Goal: Task Accomplishment & Management: Complete application form

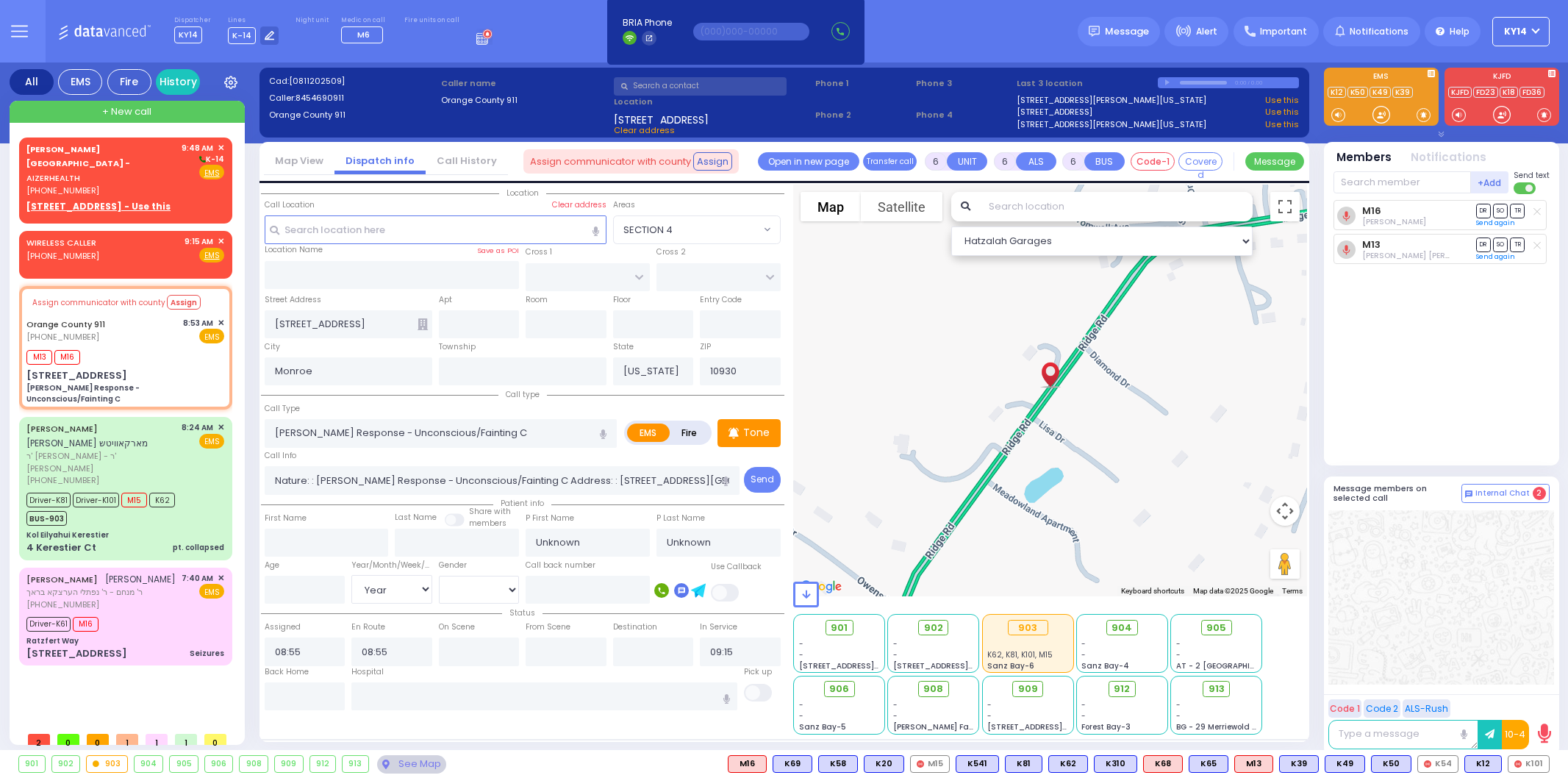
select select
select select "Year"
click at [133, 185] on div "[PHONE_NUMBER]" at bounding box center [102, 191] width 150 height 13
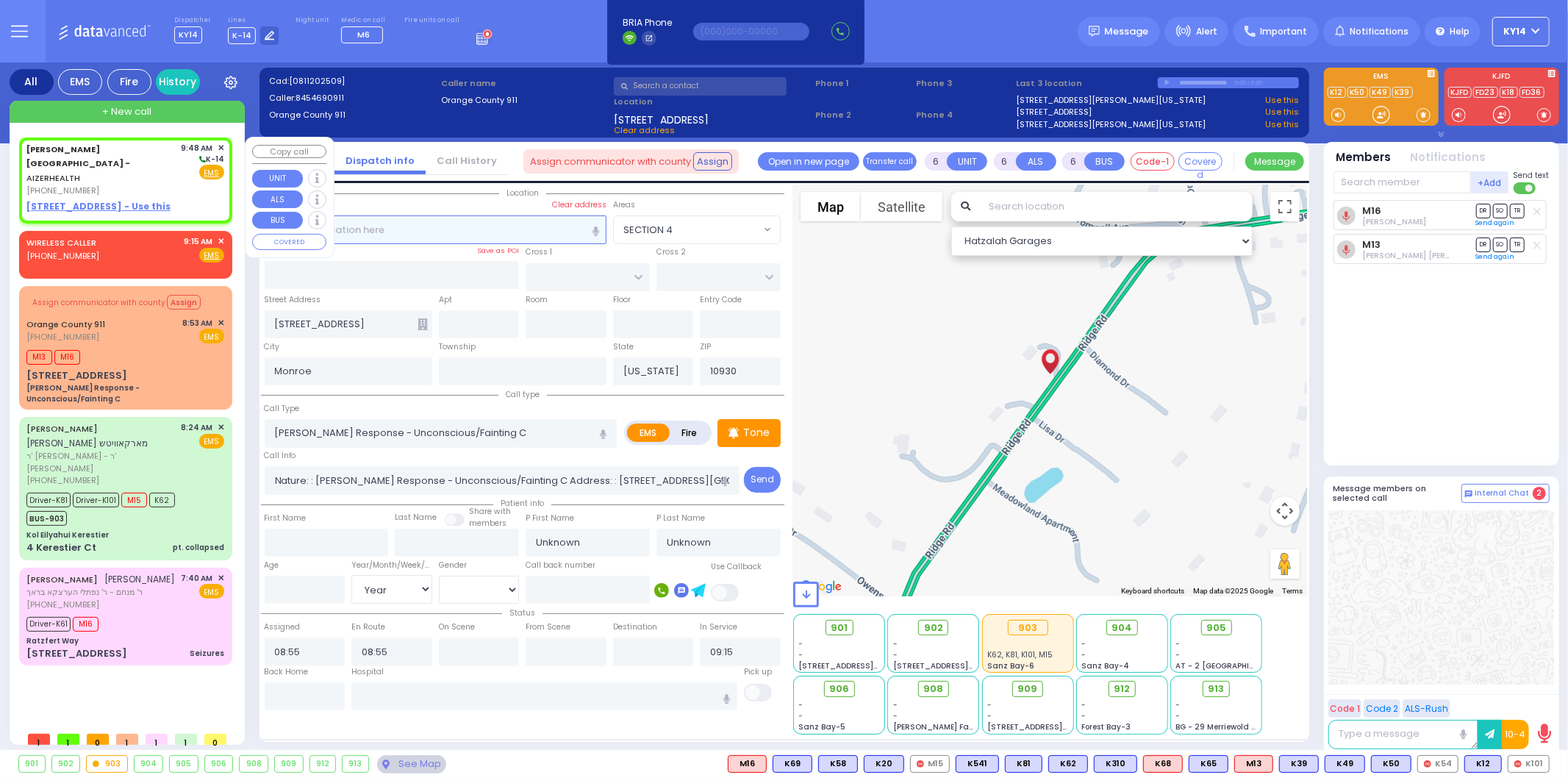
type input "2"
type input "1"
select select
radio input "true"
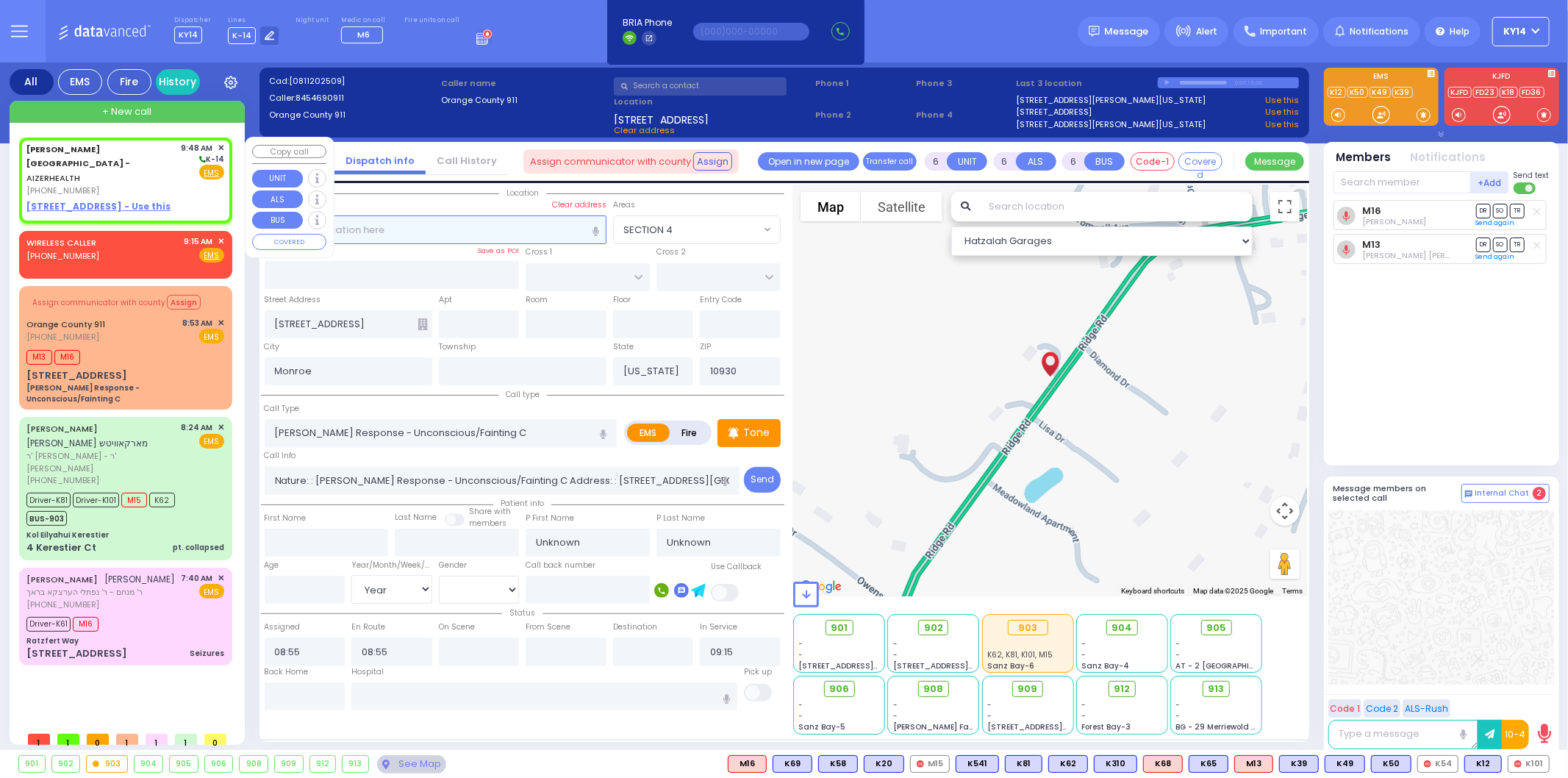
select select
type input "09:48"
select select "Hatzalah Garages"
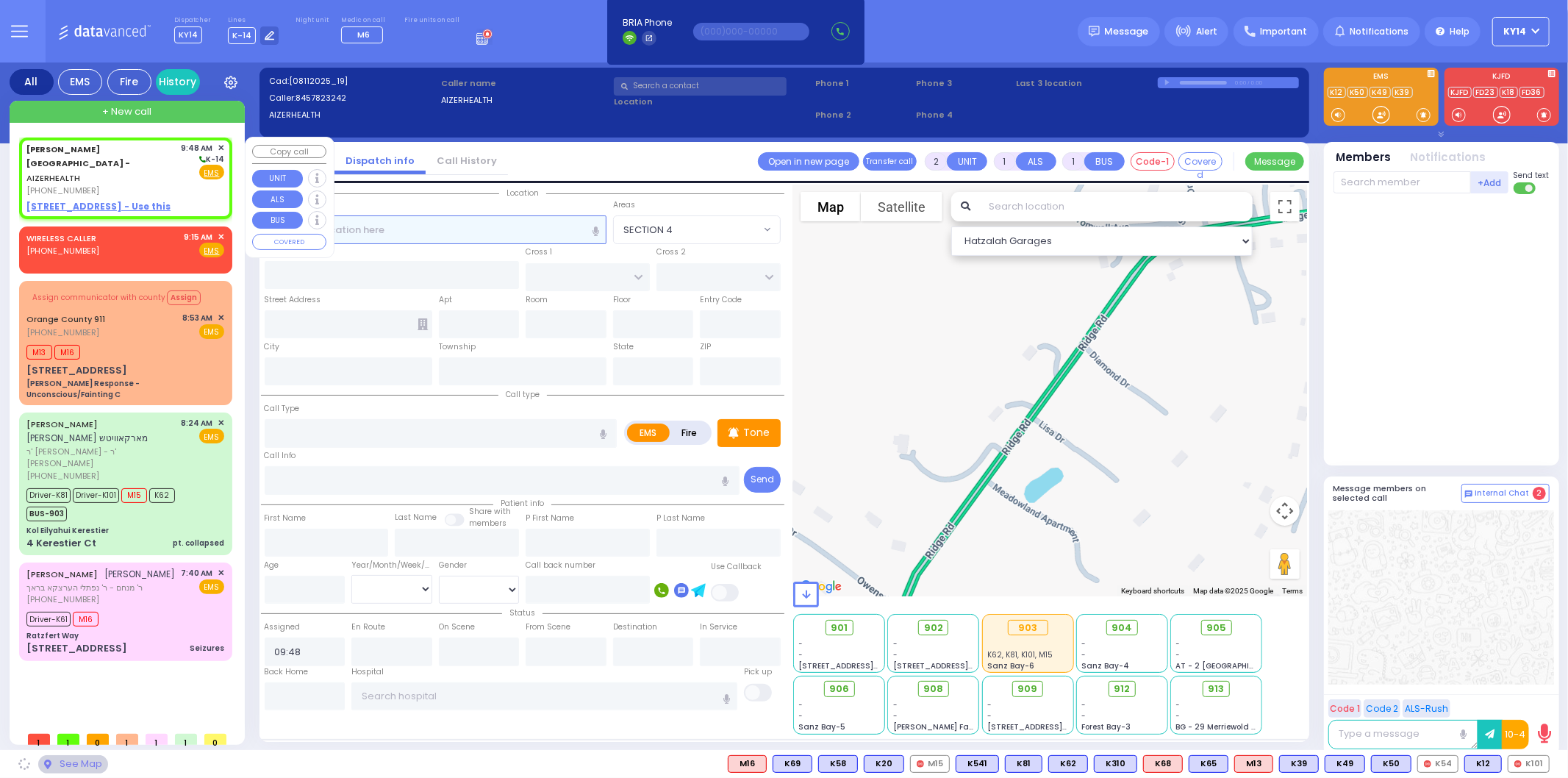
select select
radio input "true"
select select
select select "Hatzalah Garages"
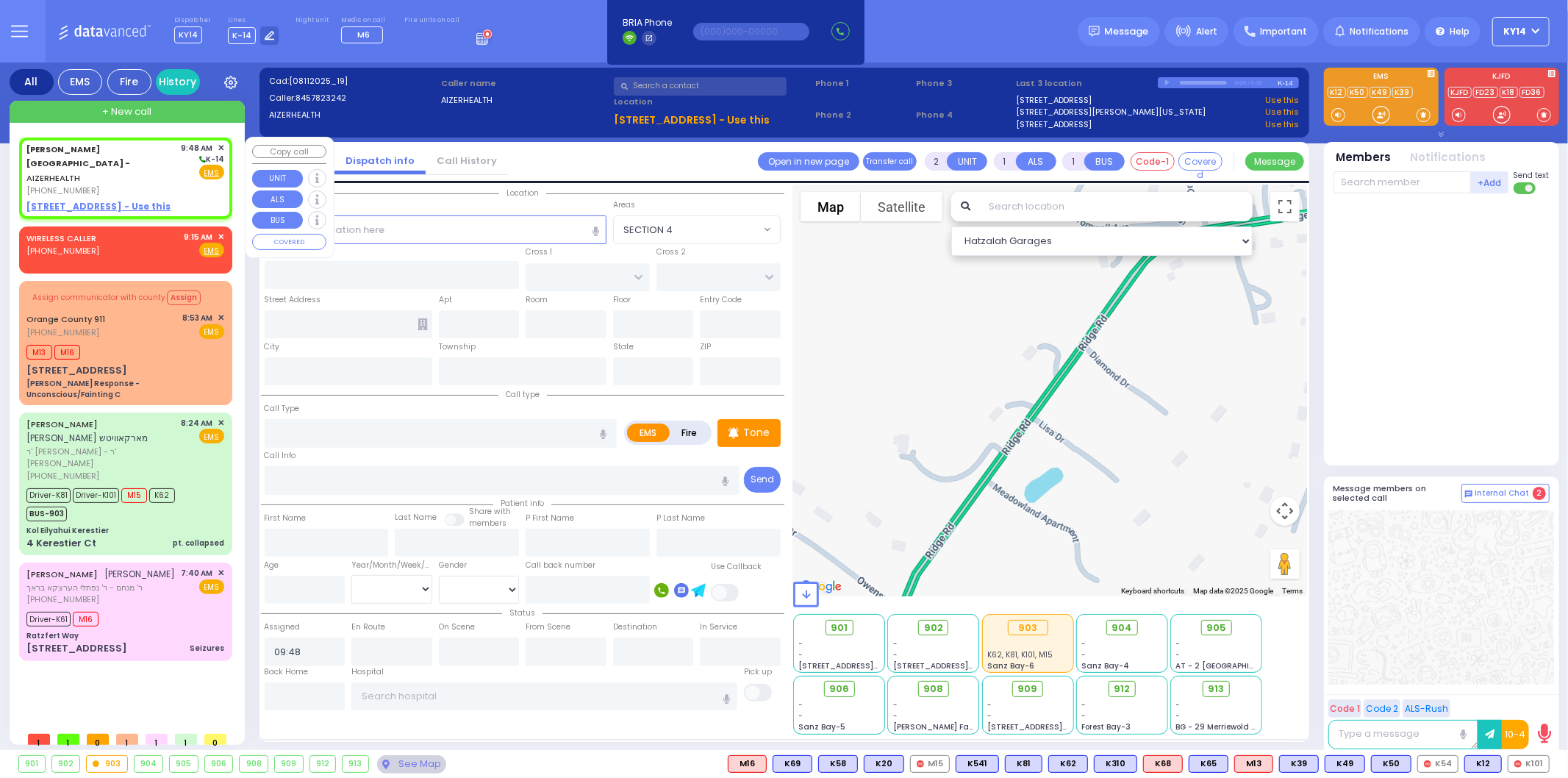
click at [85, 200] on u "49 FOREST ROAD - Use this" at bounding box center [98, 206] width 144 height 13
select select
radio input "true"
select select
select select "Hatzalah Garages"
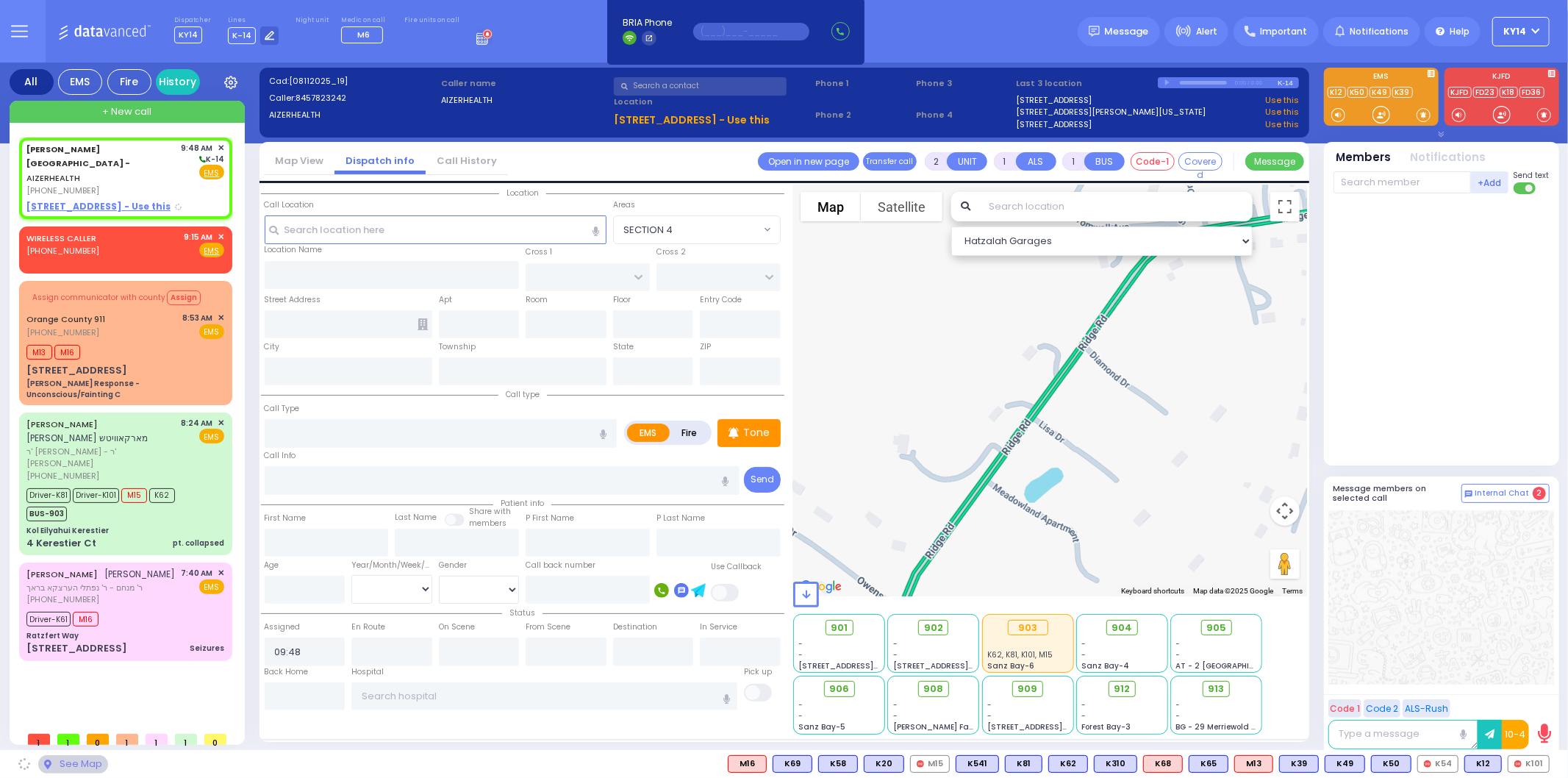
click at [719, 33] on input "text" at bounding box center [751, 31] width 116 height 17
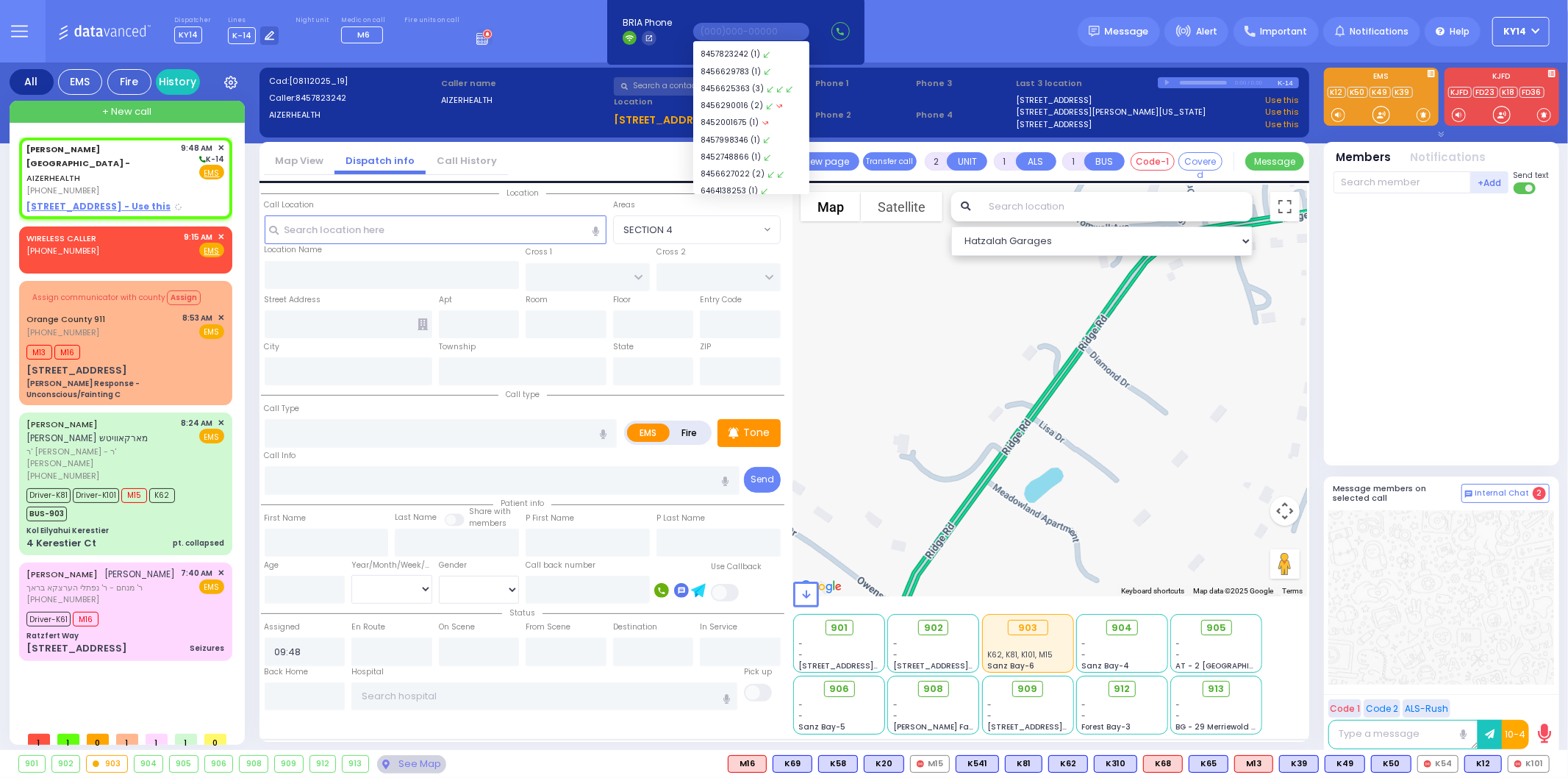
click at [983, 15] on div "Dispatcher KY14 shift has started. Are you ? Lines K-14" at bounding box center [784, 31] width 1568 height 62
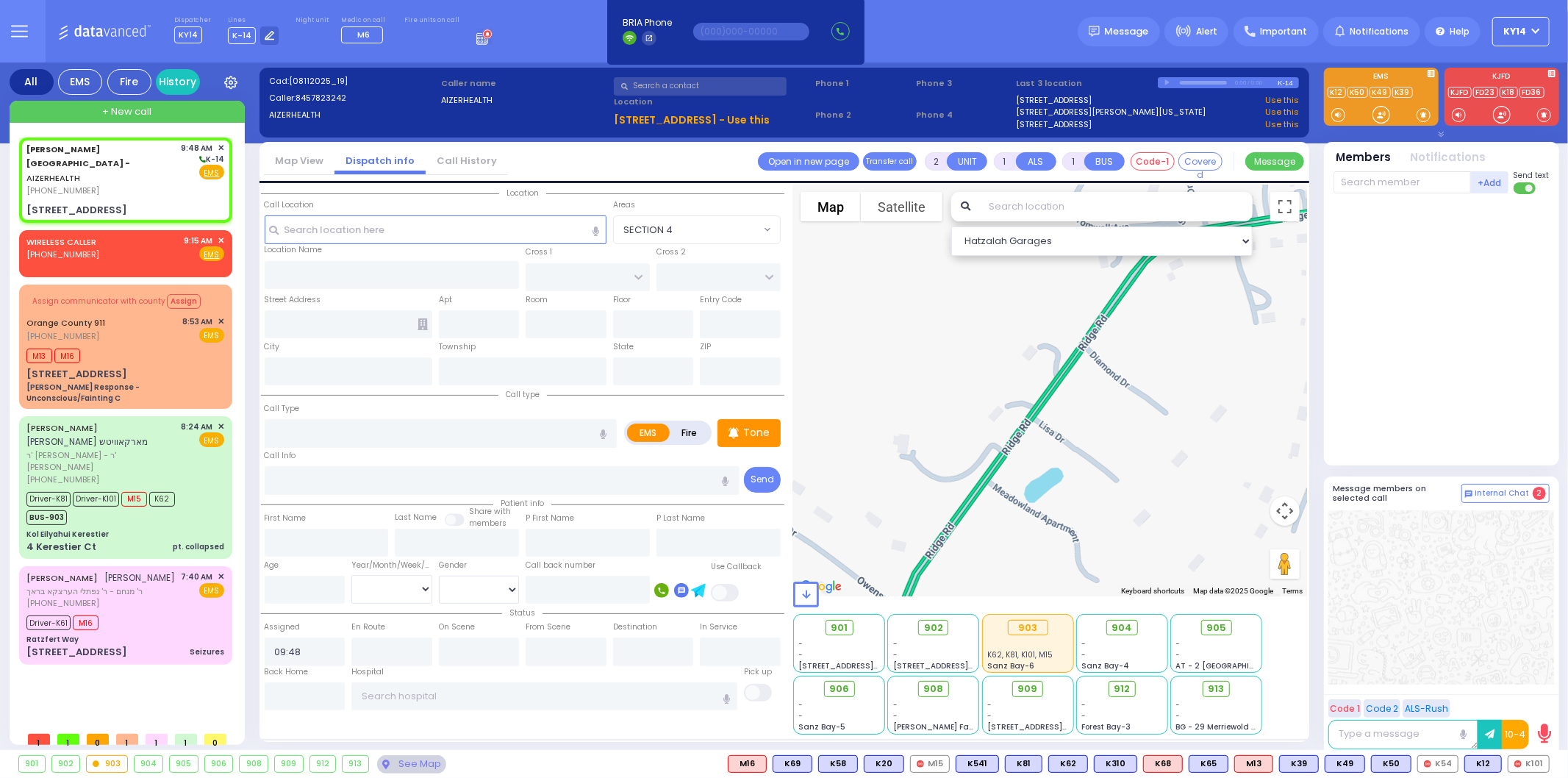
select select
radio input "true"
select select
radio input "true"
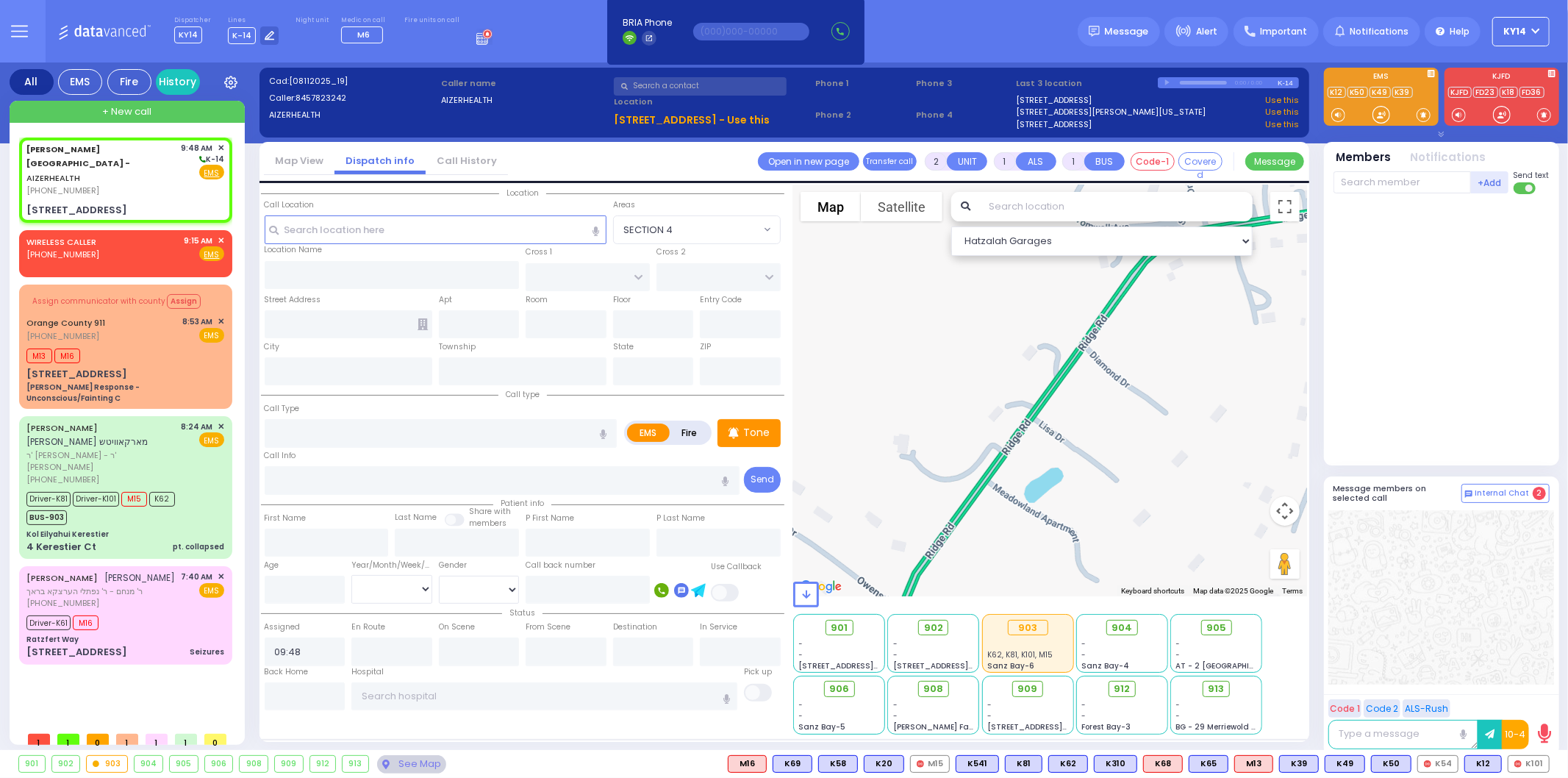
select select
select select "Hatzalah Garages"
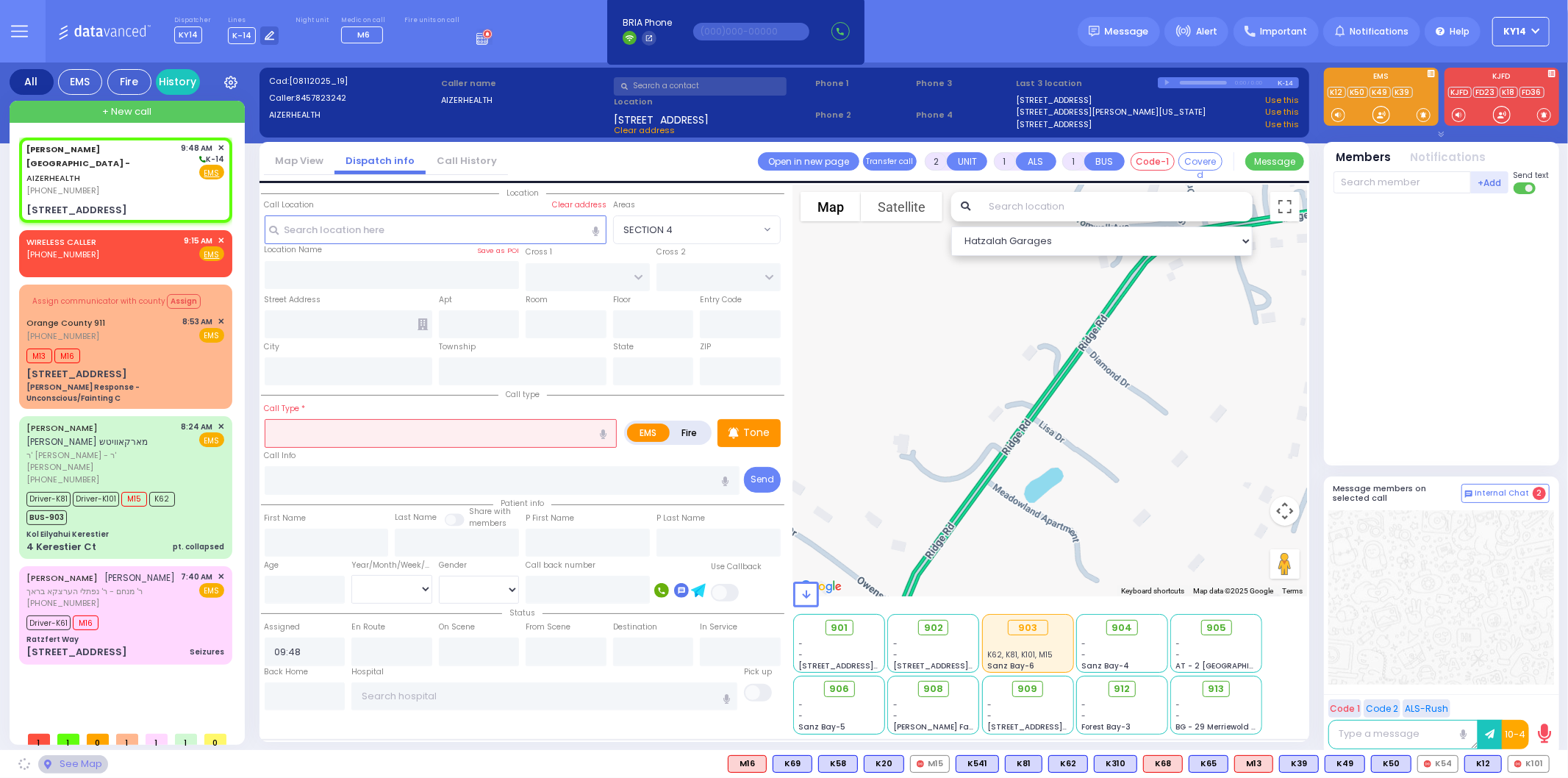
type input "[STREET_ADDRESS]"
click at [708, 34] on input "text" at bounding box center [751, 31] width 116 height 17
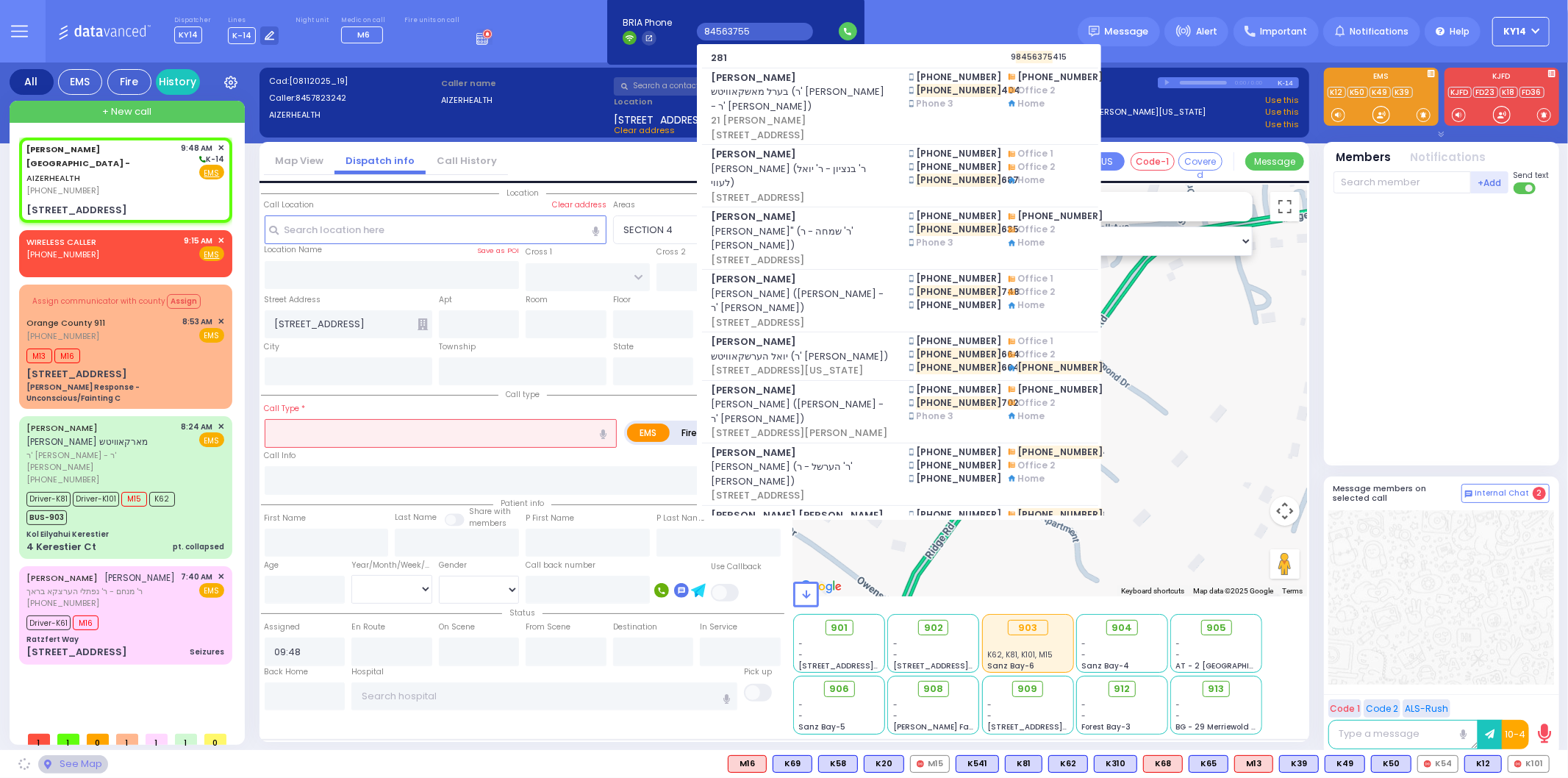
type input "845637553"
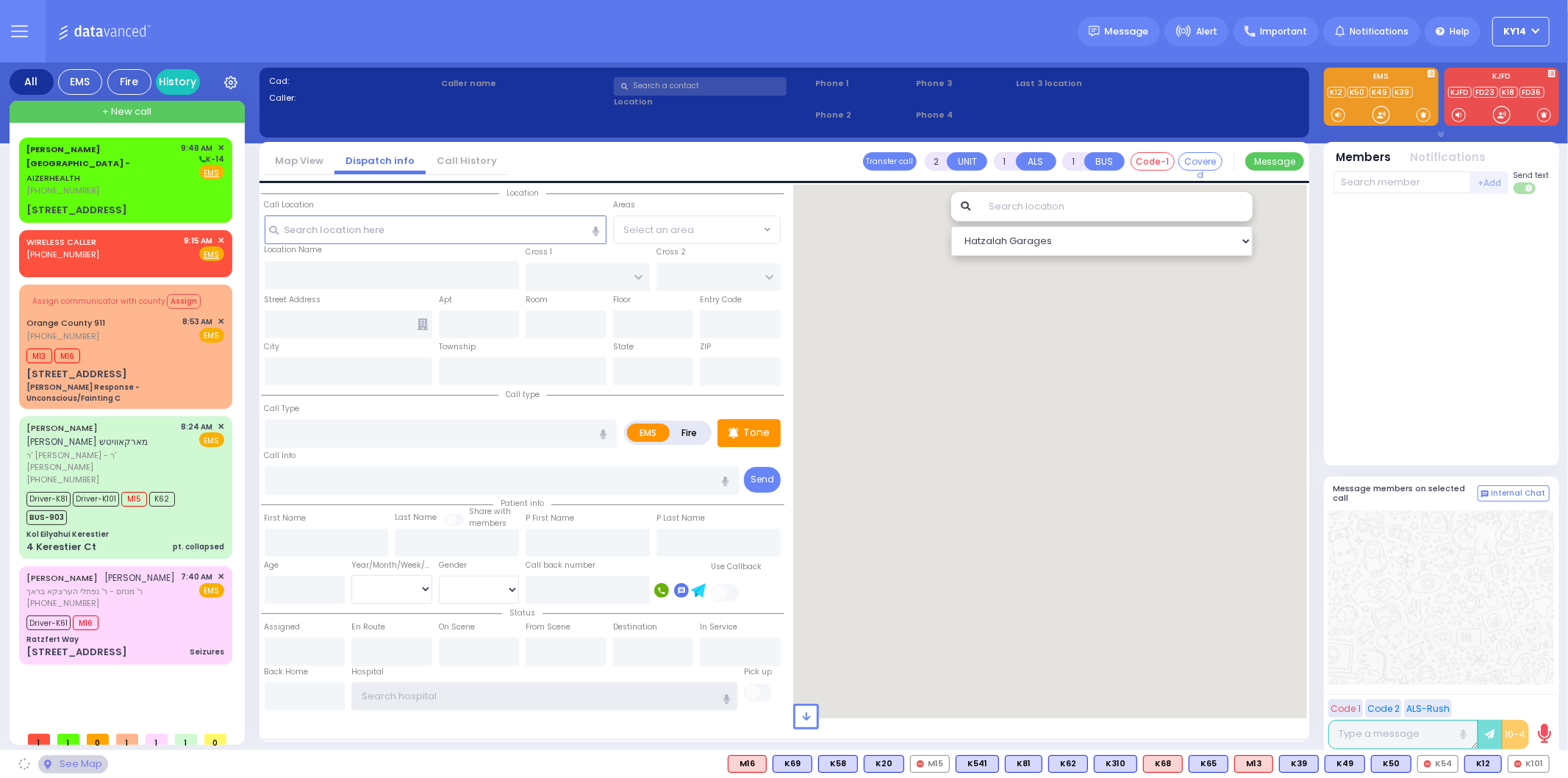
type input "ky14"
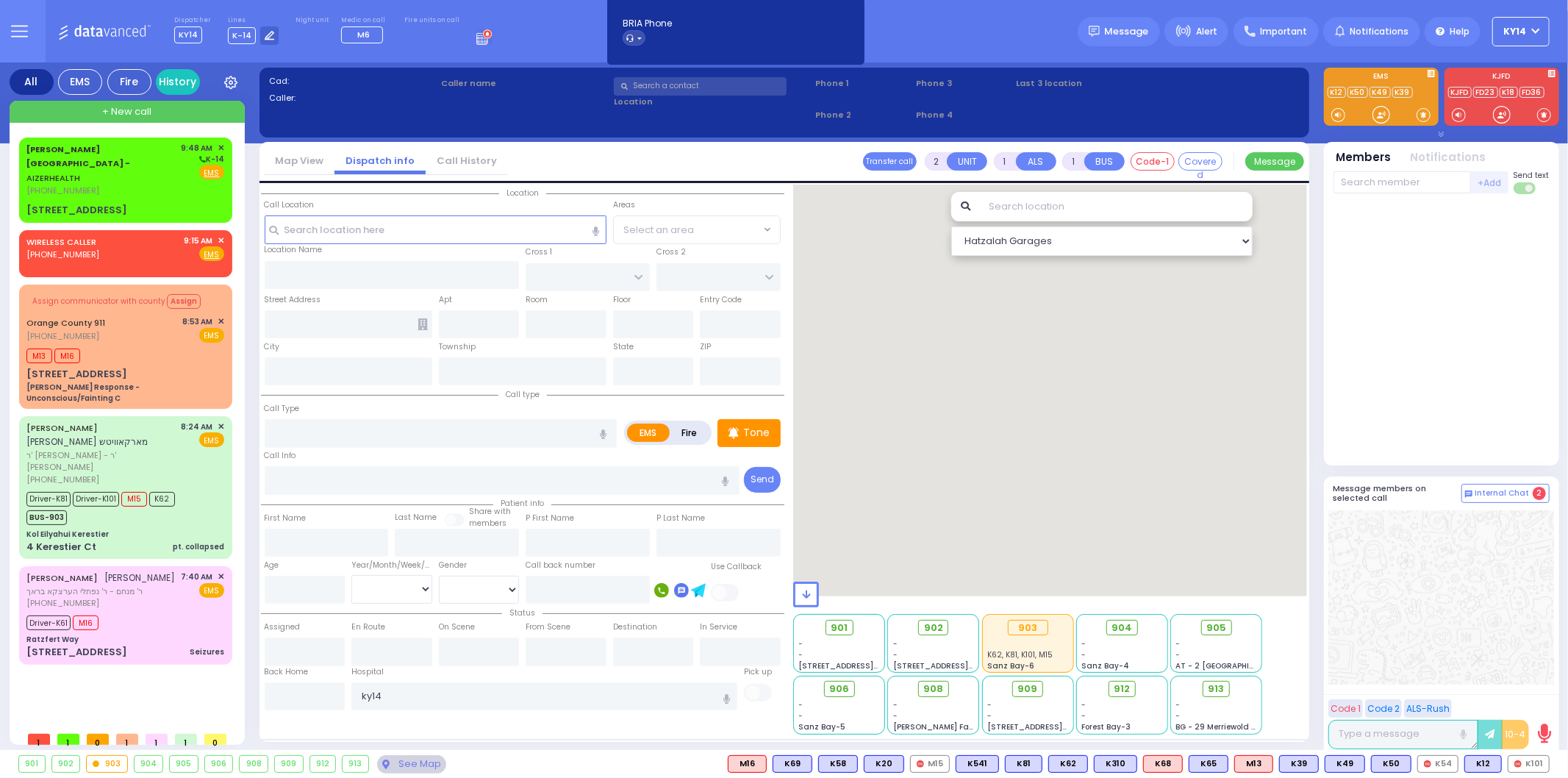
click at [664, 78] on div "just took the line & start dispatching. You will be logged out in BRIA Phone He…" at bounding box center [735, 31] width 266 height 96
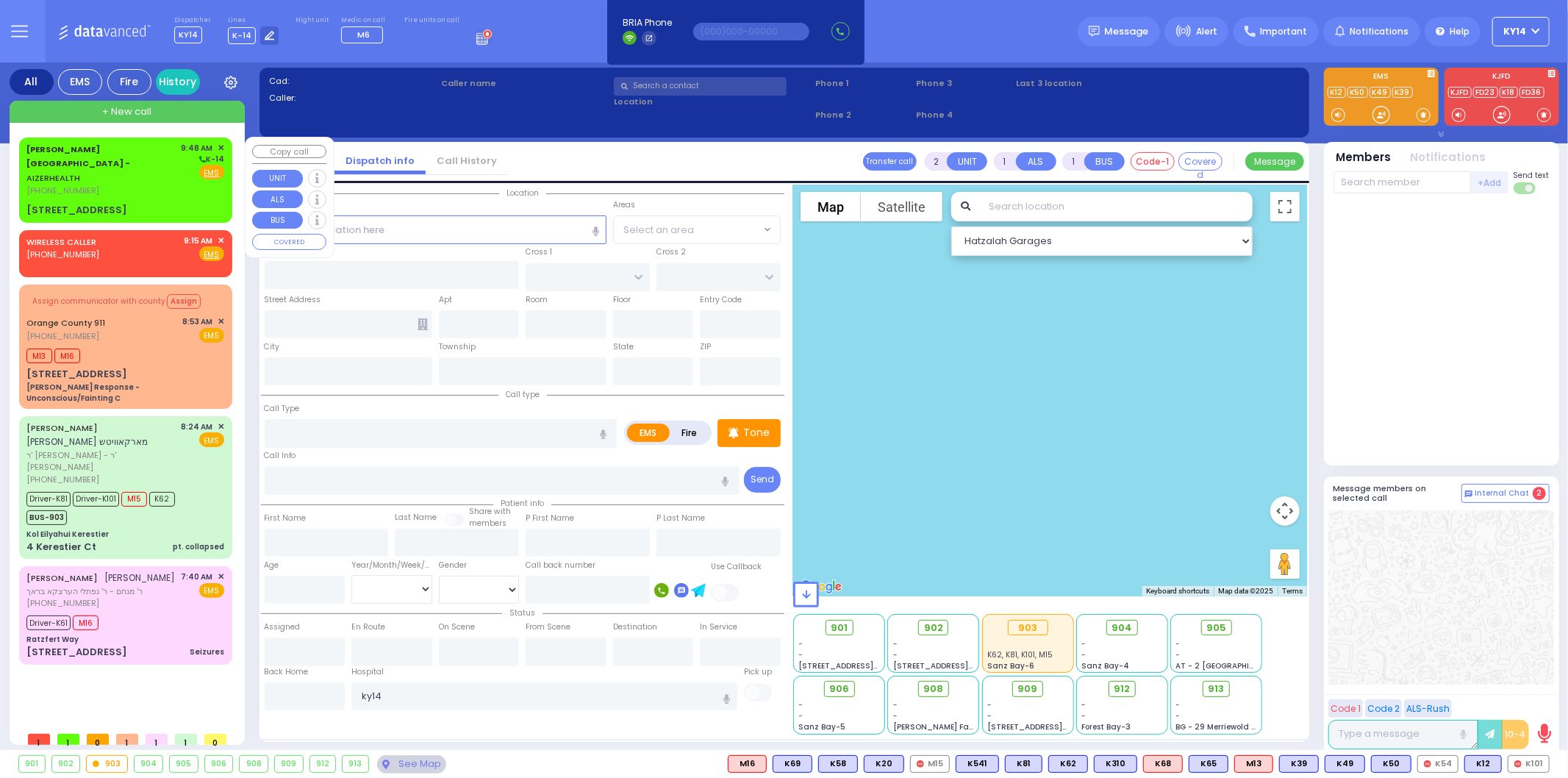
click at [123, 185] on div "[PHONE_NUMBER]" at bounding box center [102, 191] width 150 height 13
select select
radio input "true"
select select
type input "09:48"
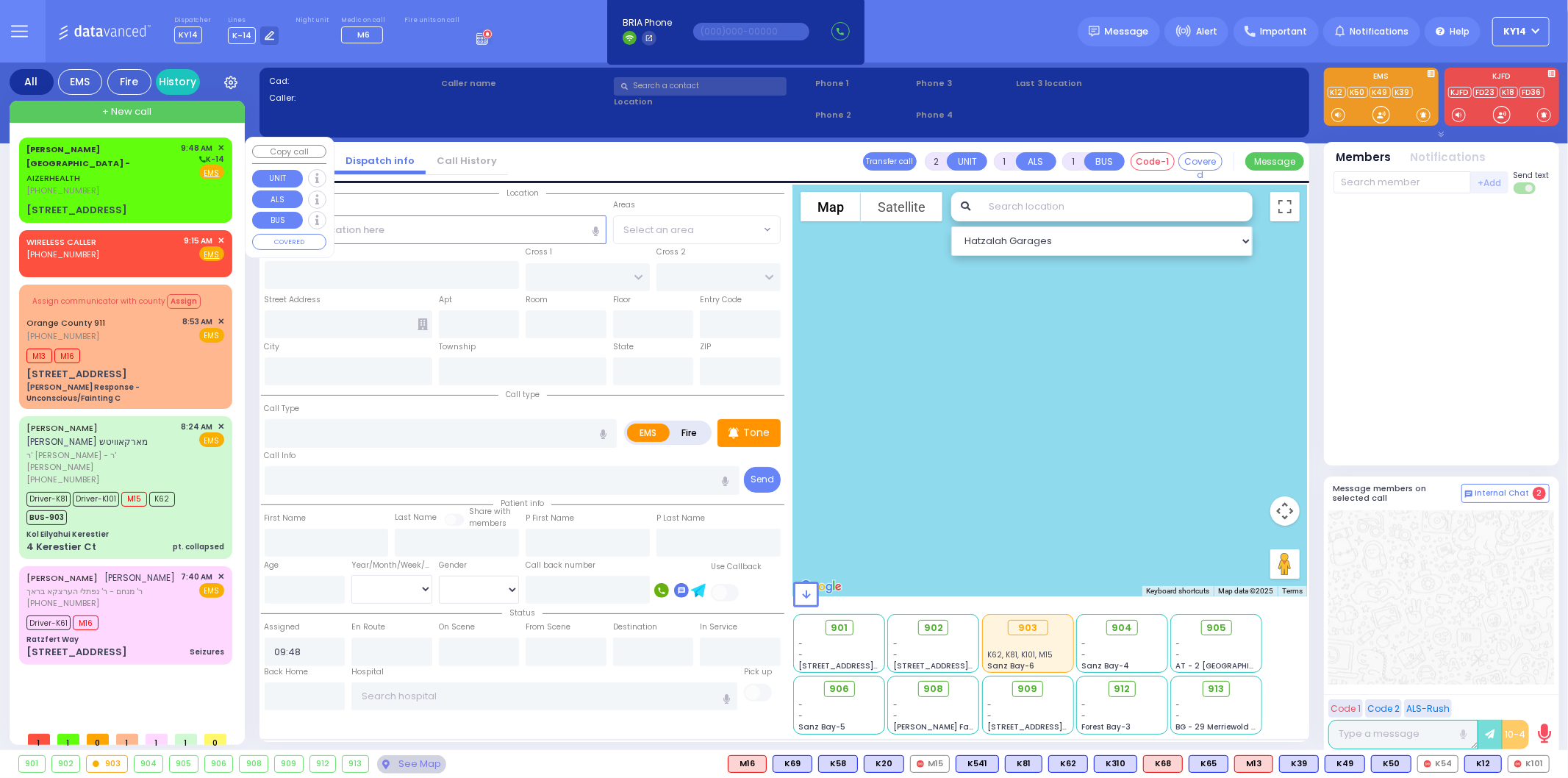
select select "Hatzalah Garages"
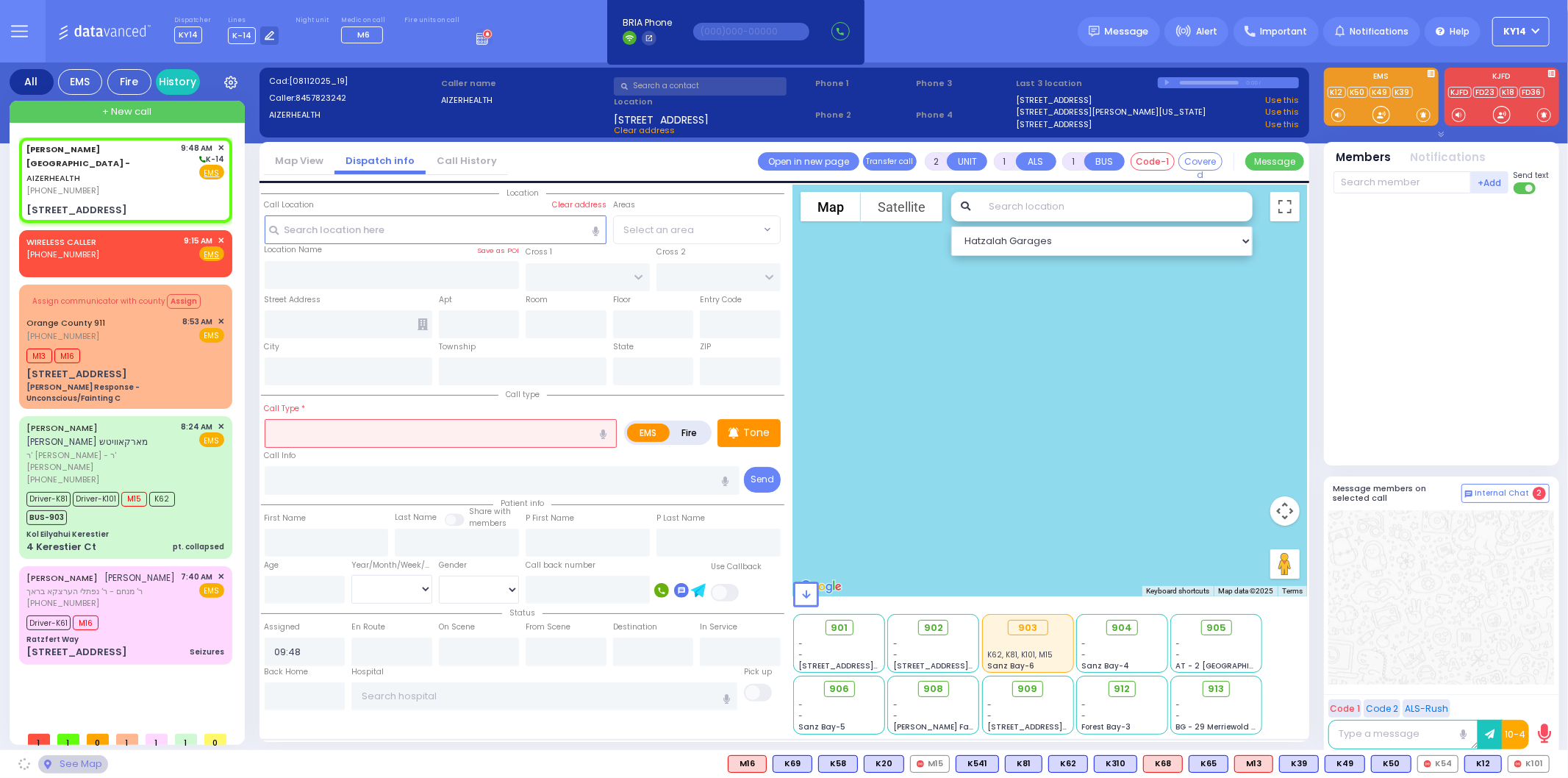
type input "[STREET_ADDRESS]"
click at [655, 80] on input "text" at bounding box center [699, 86] width 173 height 18
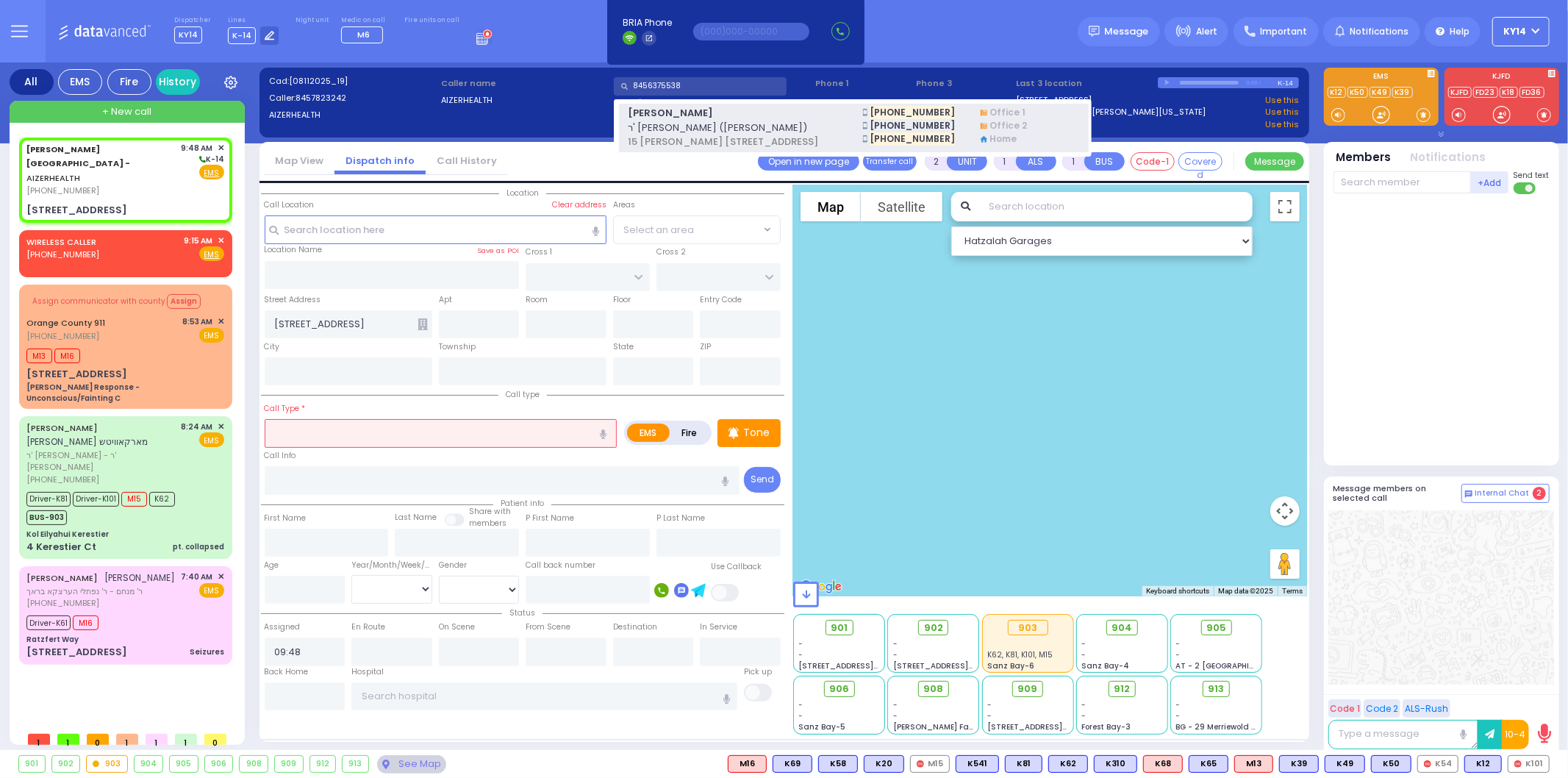
type input "8456375538"
click at [644, 121] on span "ר' [PERSON_NAME] ([PERSON_NAME])" at bounding box center [736, 128] width 217 height 15
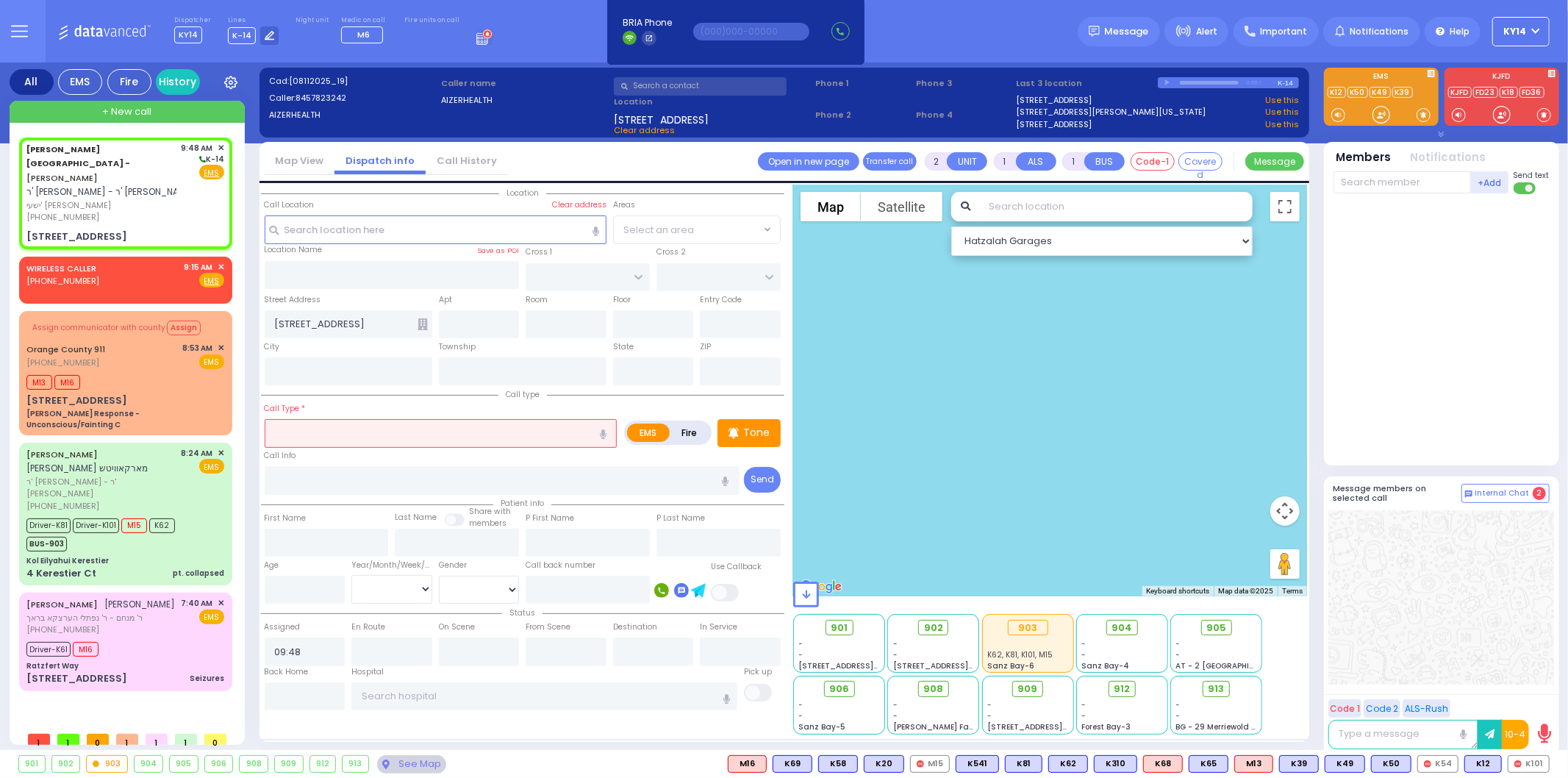
select select
radio input "true"
type input "[PERSON_NAME]"
select select
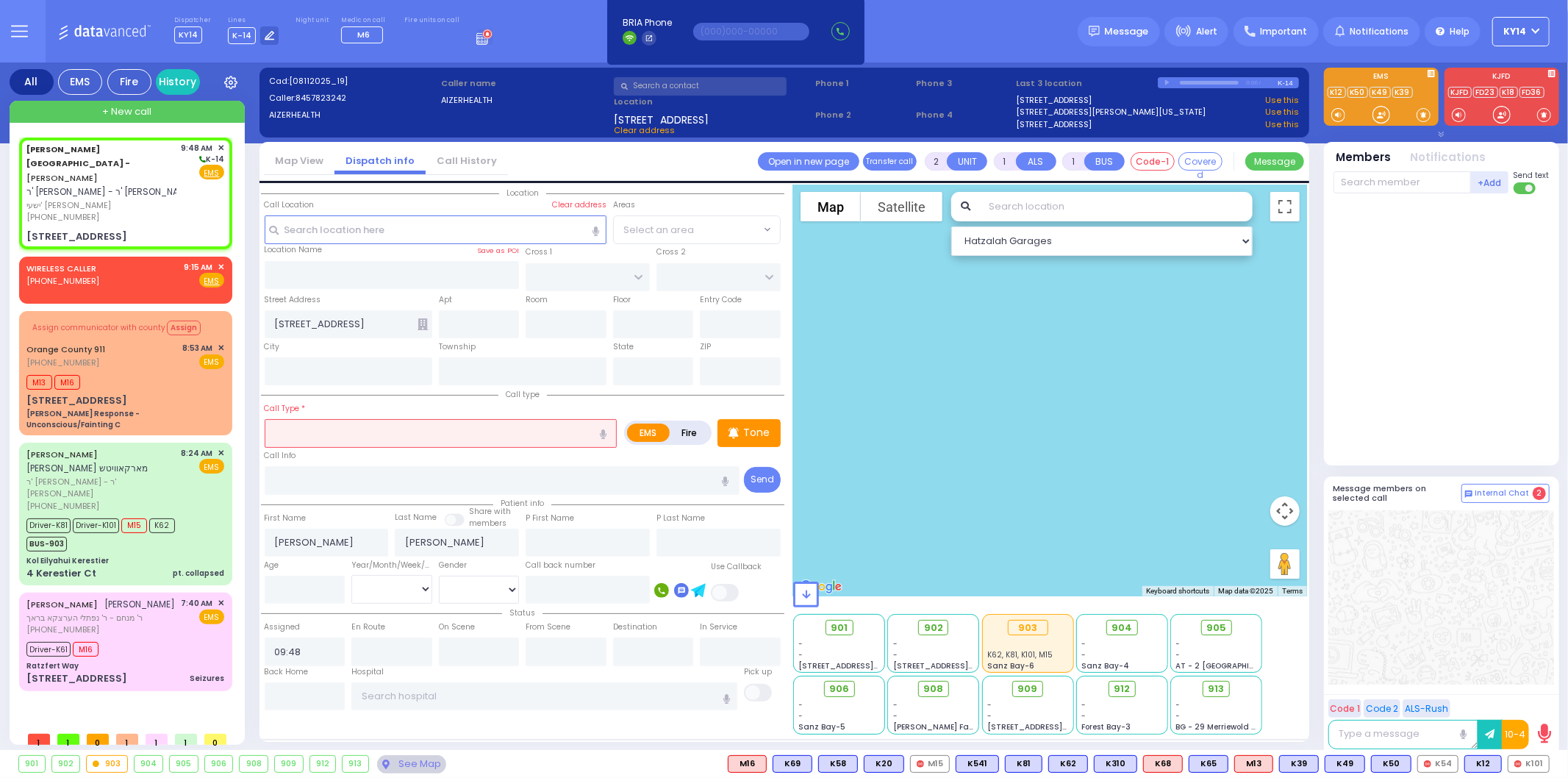
select select "Hatzalah Garages"
click at [327, 431] on input "text" at bounding box center [440, 433] width 352 height 28
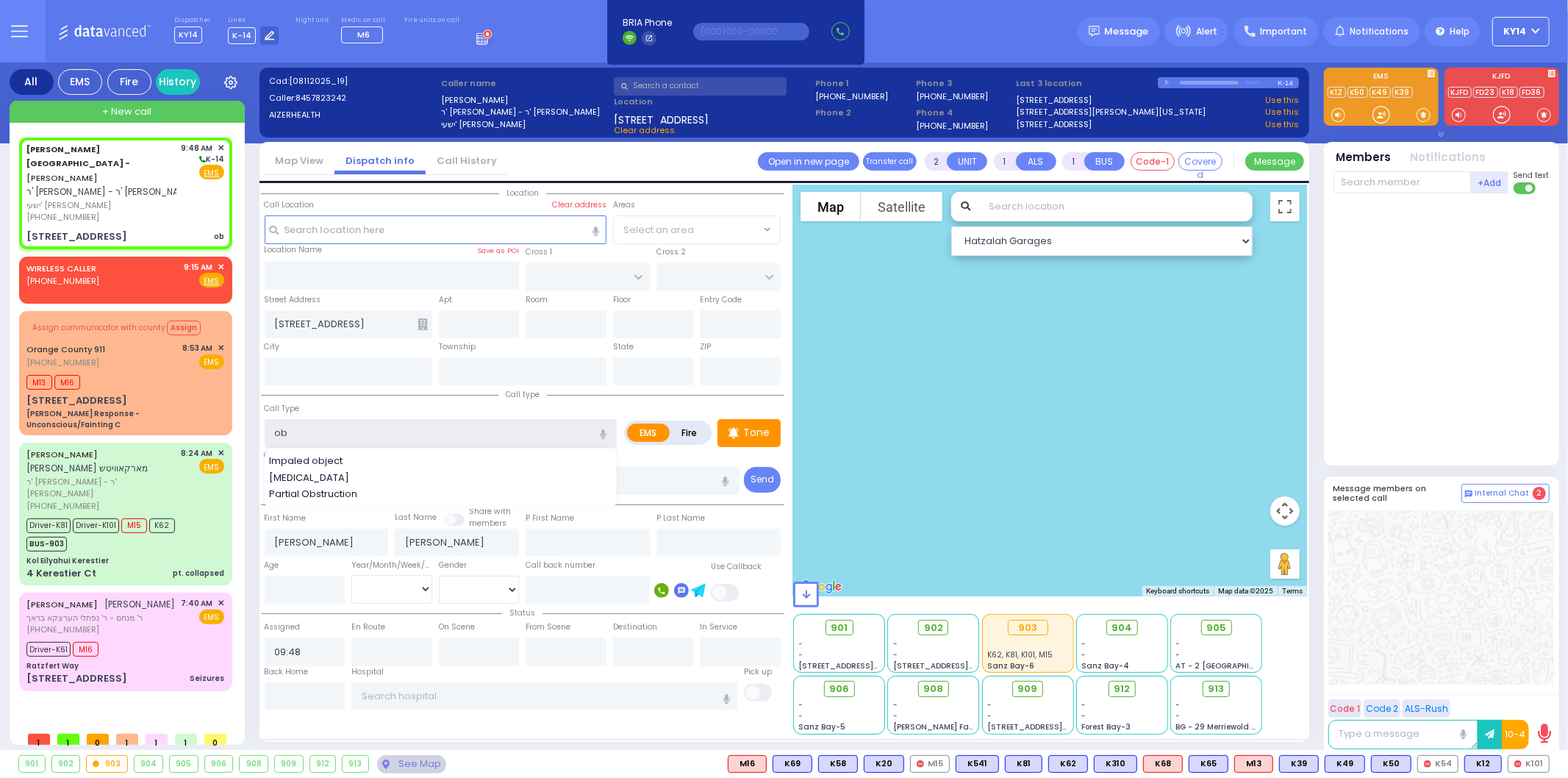
type input "ob"
select select
radio input "true"
select select
click at [309, 232] on input "text" at bounding box center [435, 229] width 341 height 28
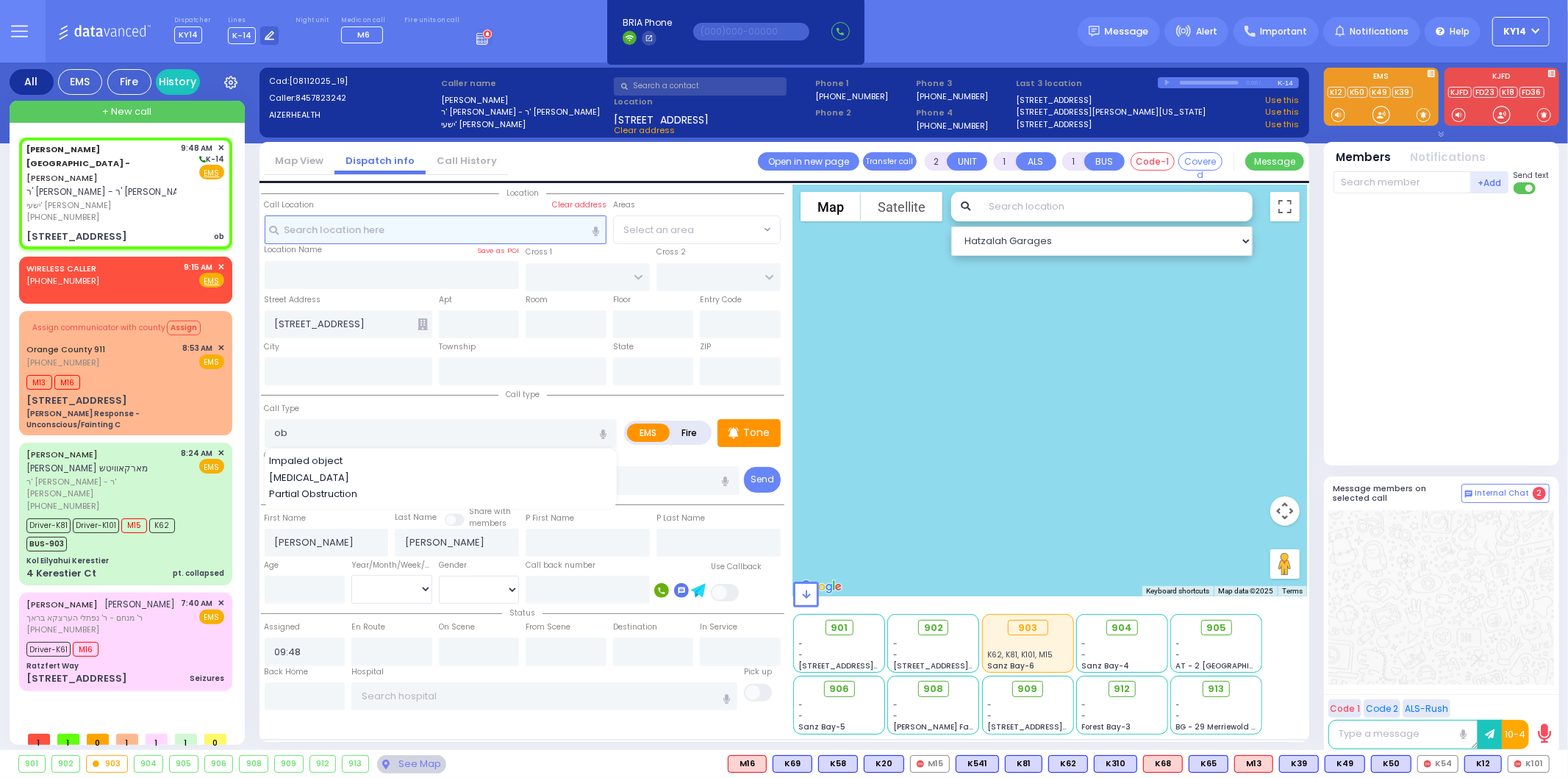
select select "Hatzalah Garages"
select select
radio input "true"
select select
select select "Hatzalah Garages"
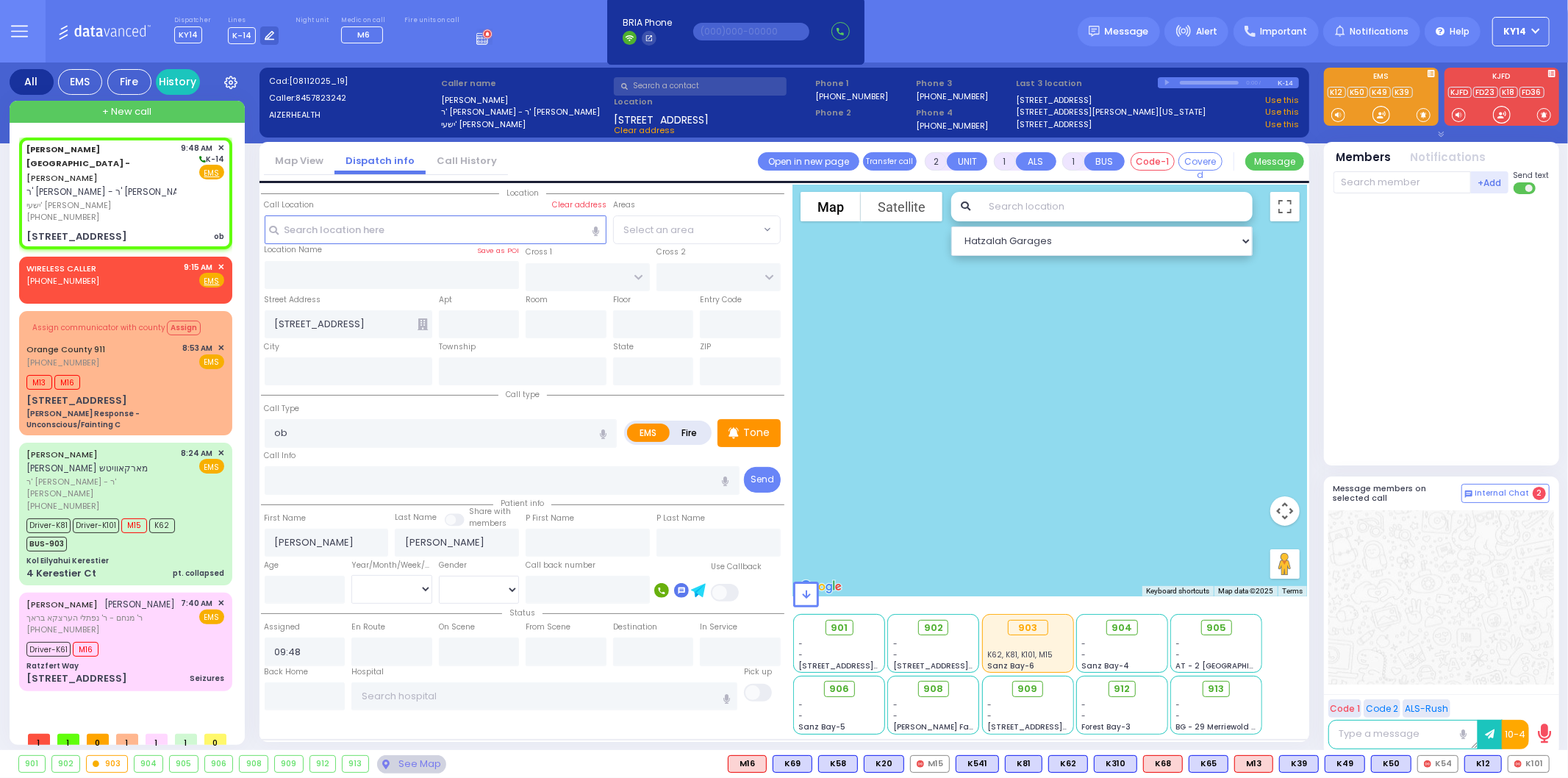
click at [349, 694] on div "Hospital [GEOGRAPHIC_DATA]" at bounding box center [545, 688] width 393 height 45
click at [349, 688] on div "Hospital [GEOGRAPHIC_DATA]" at bounding box center [545, 688] width 393 height 45
click at [393, 685] on input "text" at bounding box center [545, 696] width 386 height 28
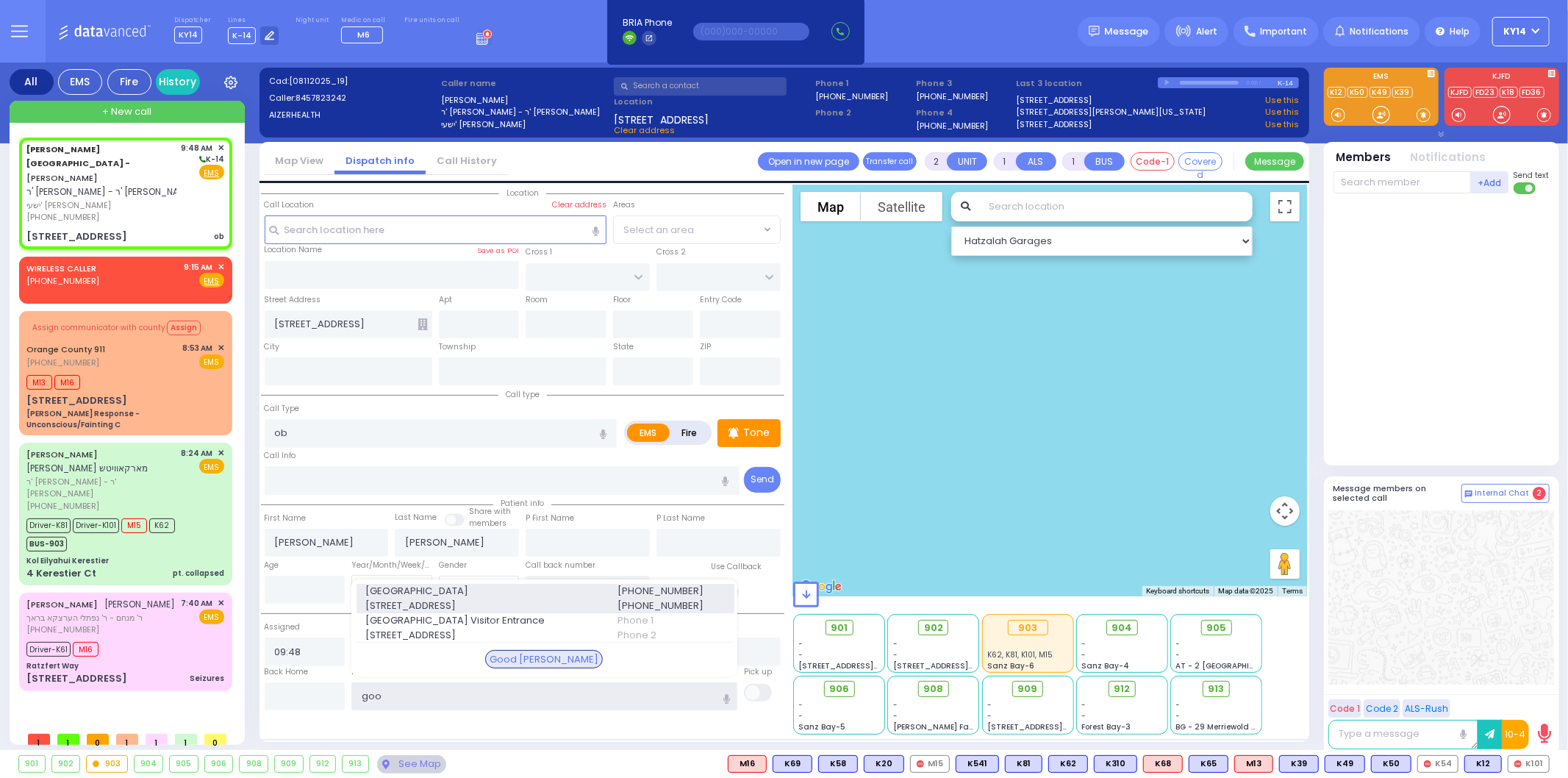
type input "goo"
click at [446, 599] on span "[STREET_ADDRESS]" at bounding box center [481, 606] width 233 height 15
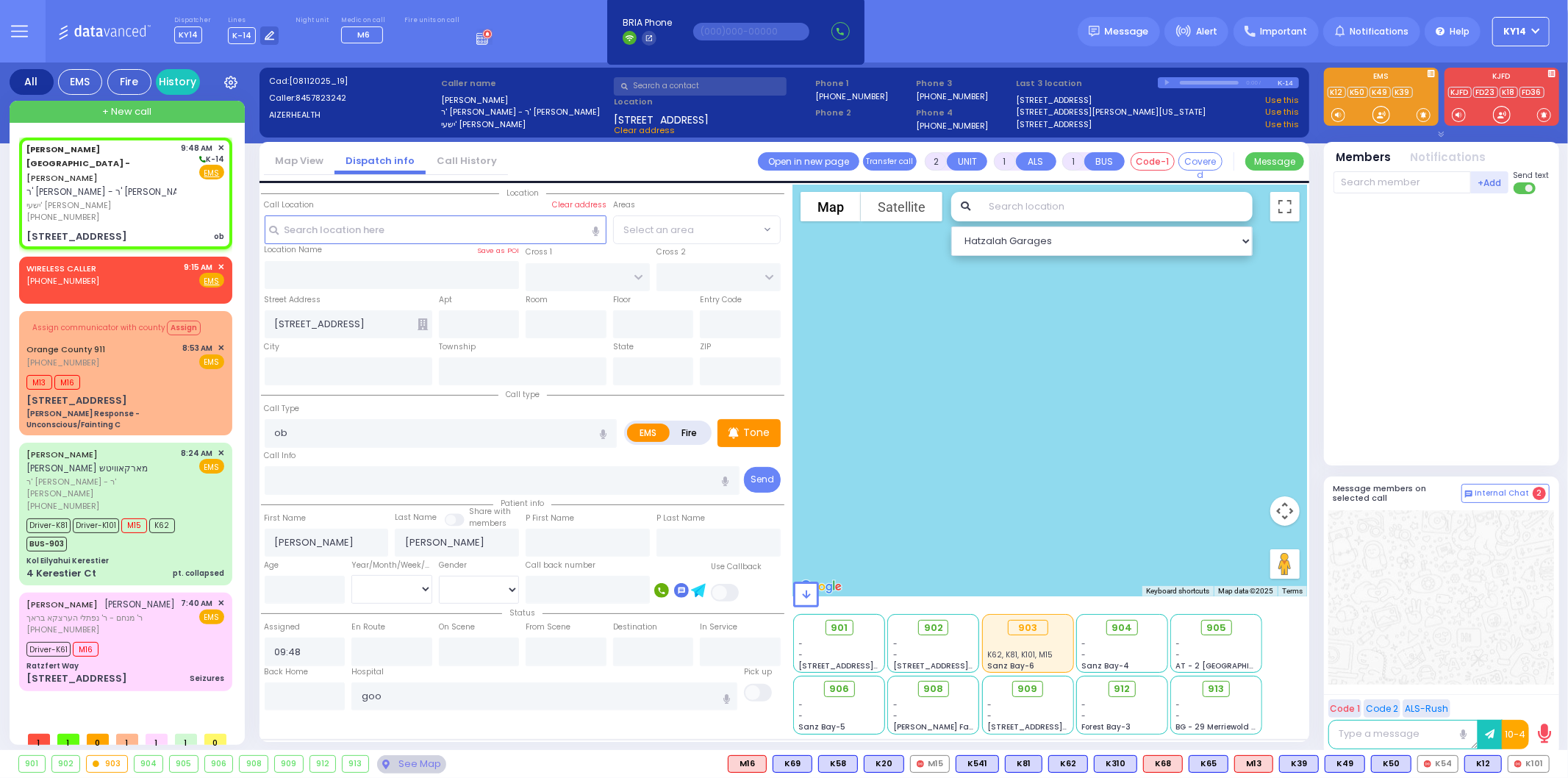
select select
radio input "true"
select select
type input "[GEOGRAPHIC_DATA]"
select select "Hatzalah Garages"
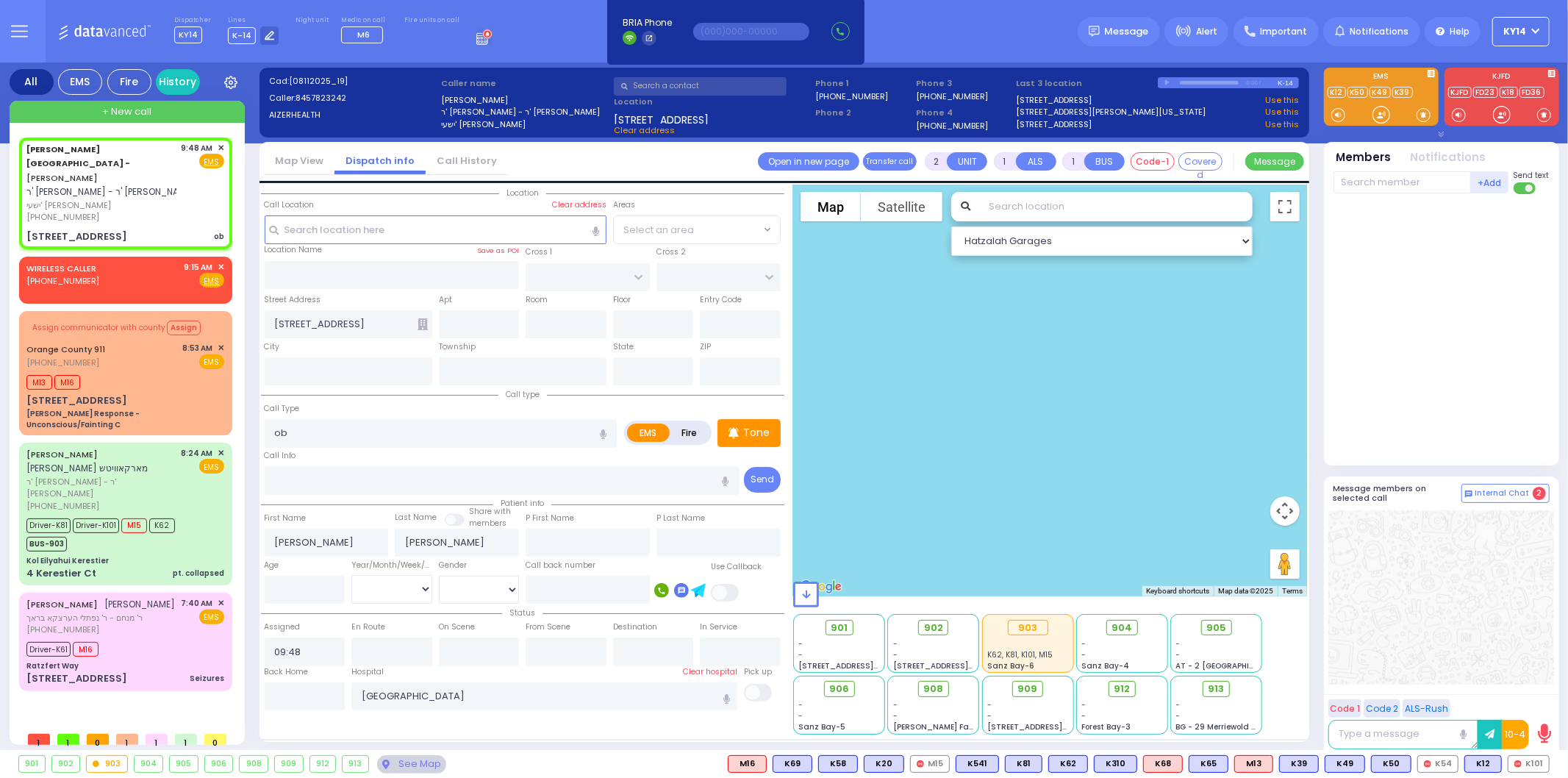
select select
radio input "true"
select select
select select "Hatzalah Garages"
click at [750, 427] on p "Tone" at bounding box center [756, 432] width 27 height 16
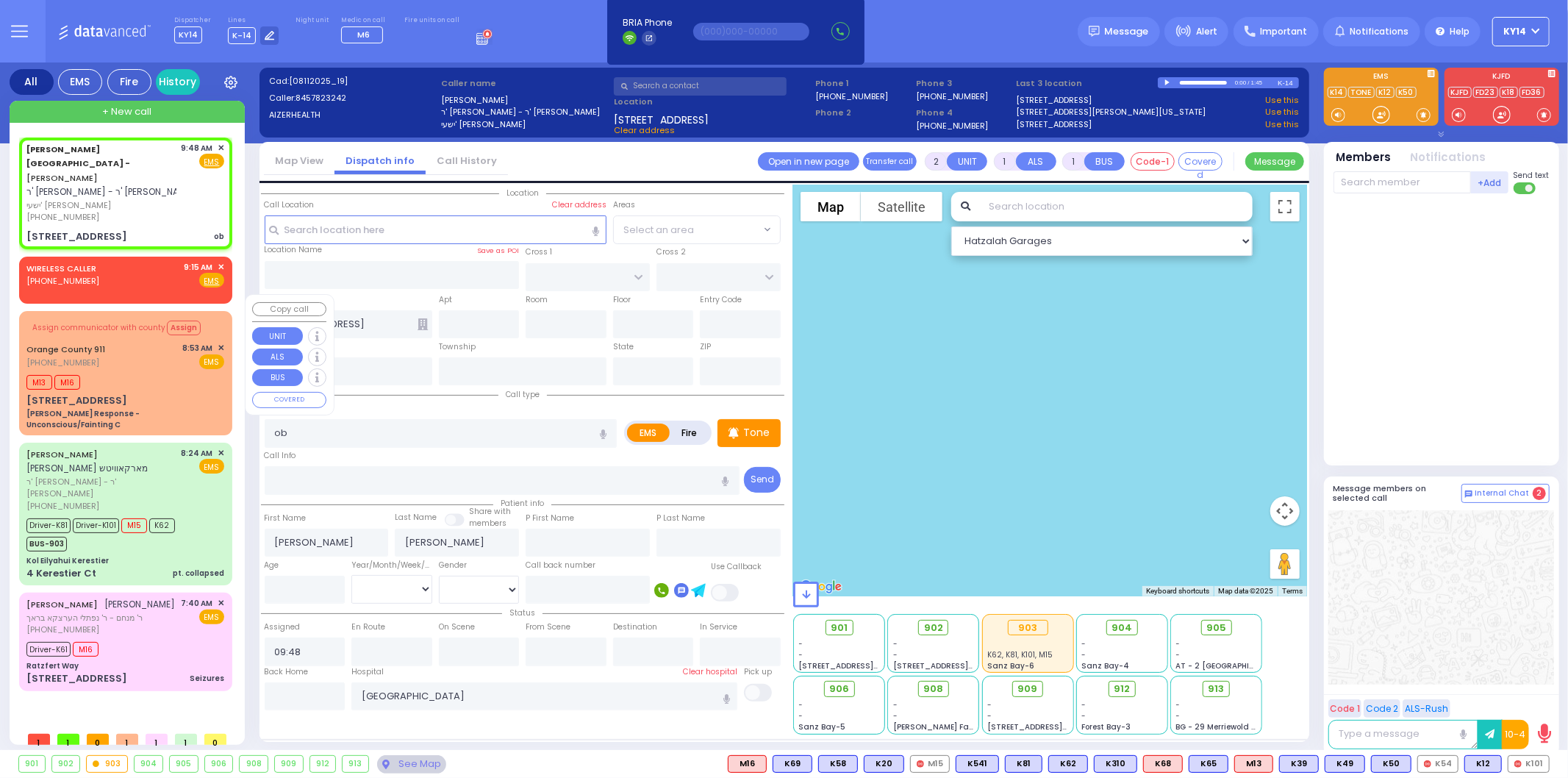
click at [218, 341] on span "✕" at bounding box center [221, 348] width 6 height 13
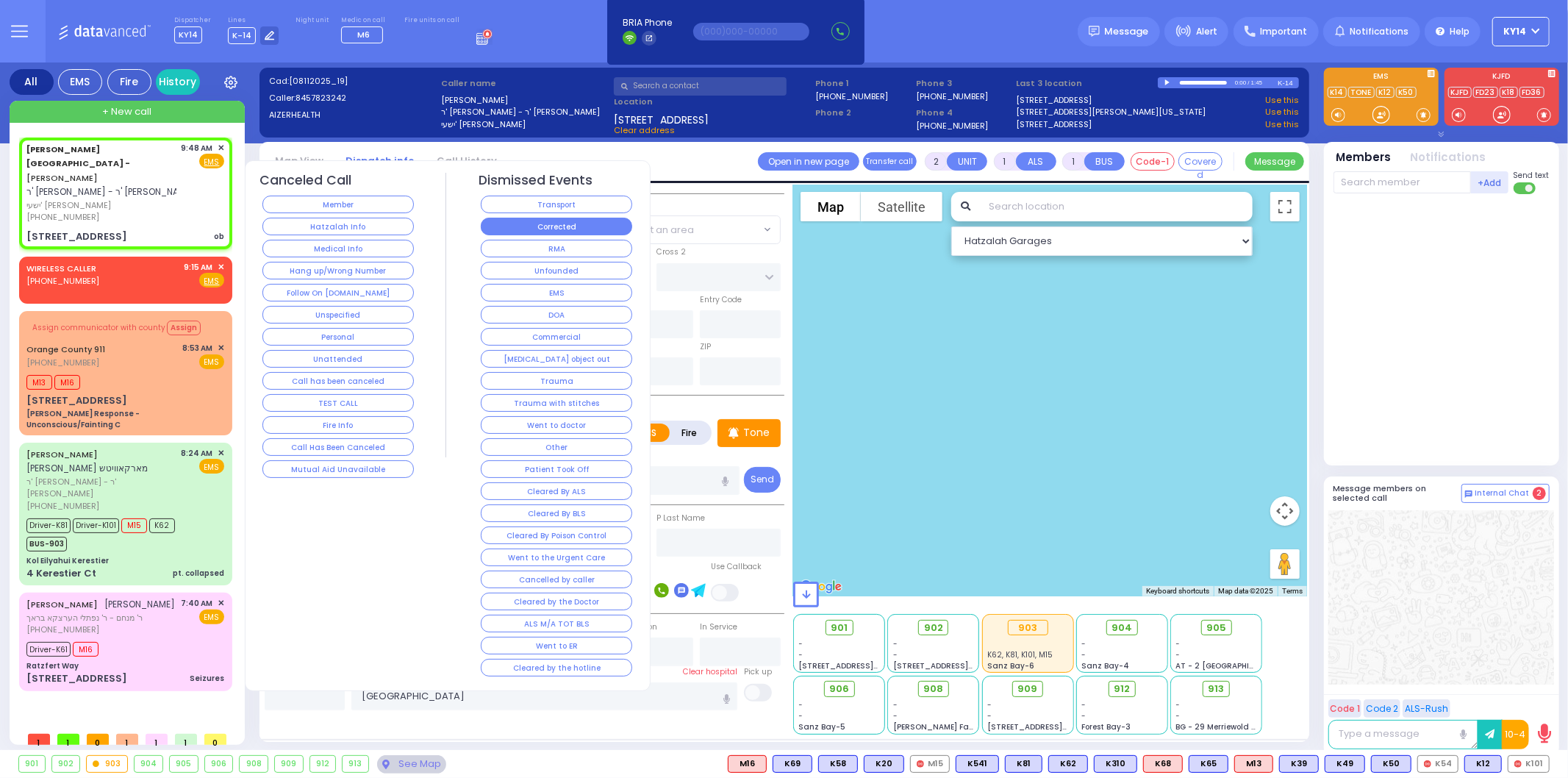
click at [523, 226] on button "Corrected" at bounding box center [556, 226] width 151 height 17
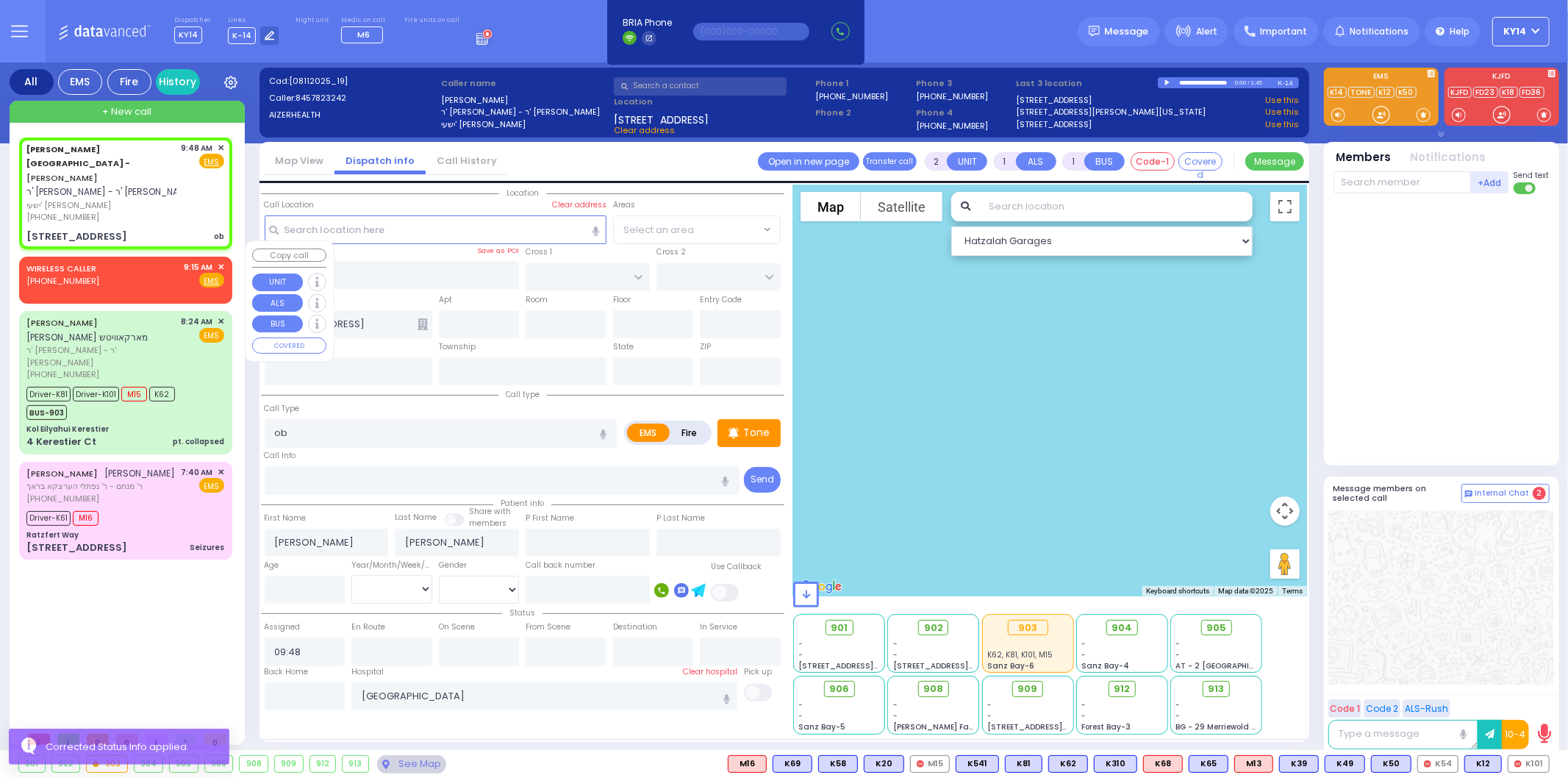
click at [219, 261] on span "✕" at bounding box center [221, 267] width 6 height 13
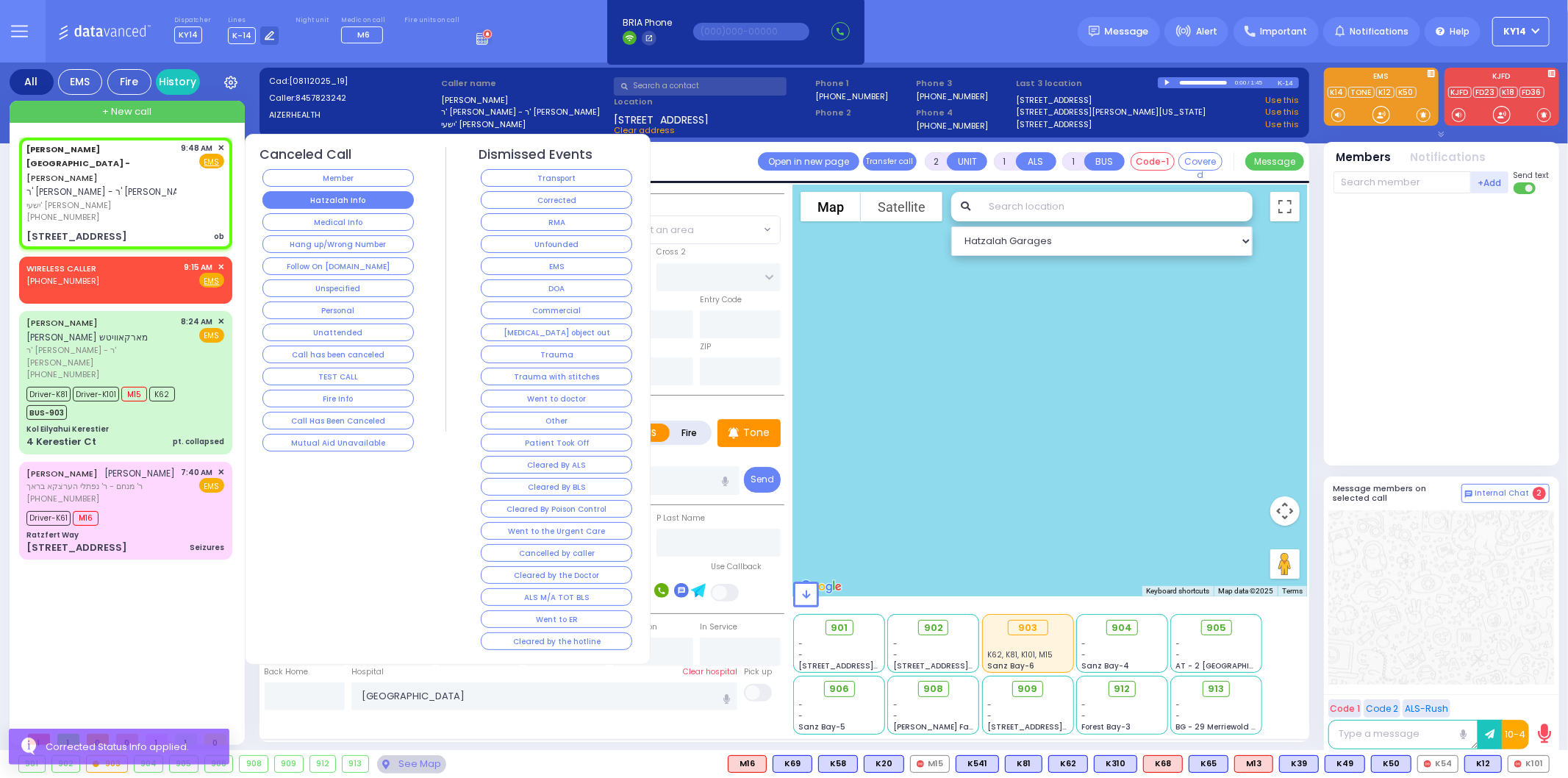
click at [386, 195] on button "Hatzalah Info" at bounding box center [338, 200] width 151 height 17
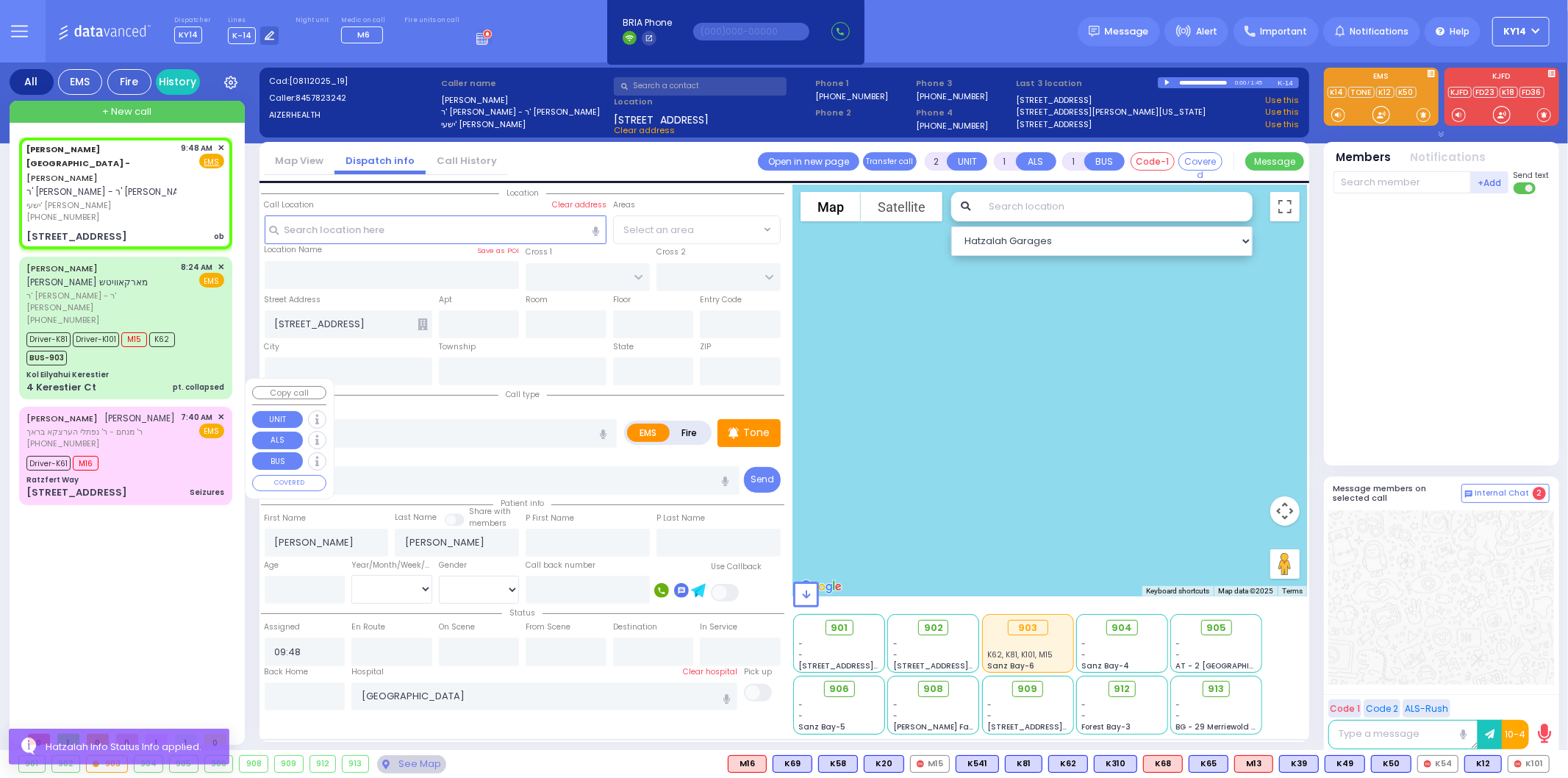
click at [147, 452] on div "Driver-K61 M16" at bounding box center [125, 461] width 198 height 18
type input "6"
select select
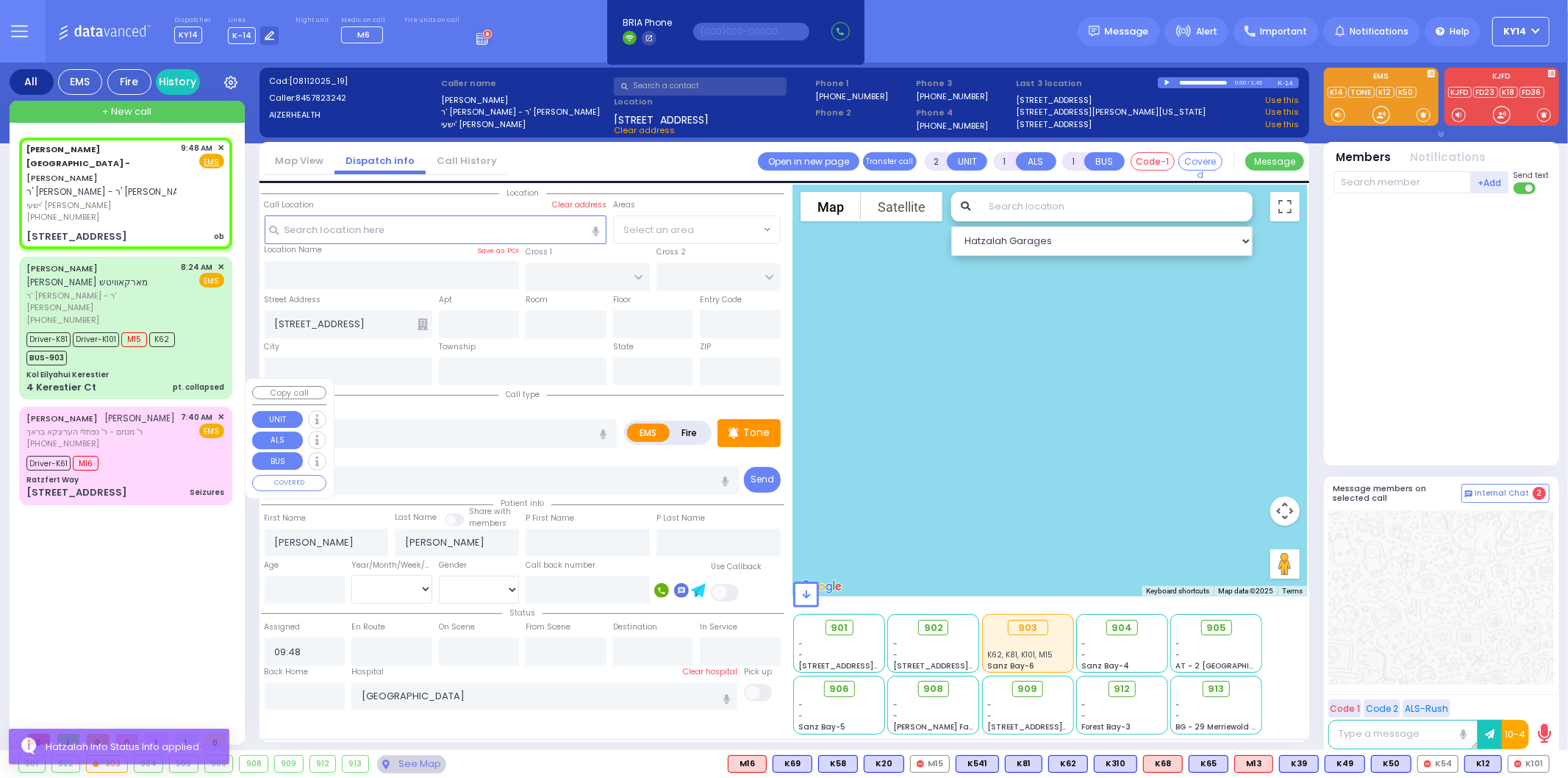
type input "Seizures"
radio input "true"
type input "[PERSON_NAME]"
type input "Faiga"
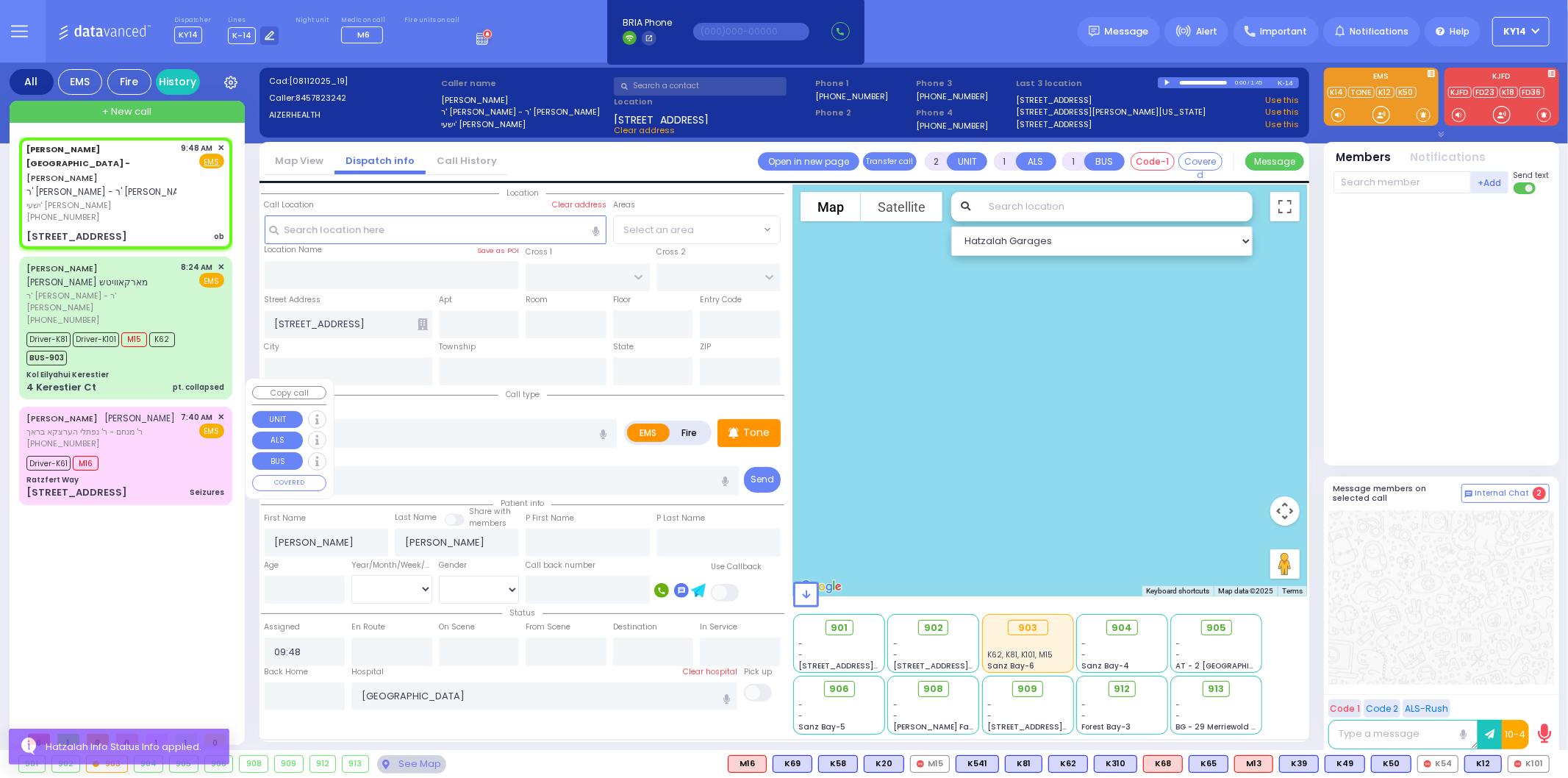
type input "Yeheskel"
type input "29"
select select "Year"
select select "[DEMOGRAPHIC_DATA]"
type input "07:40"
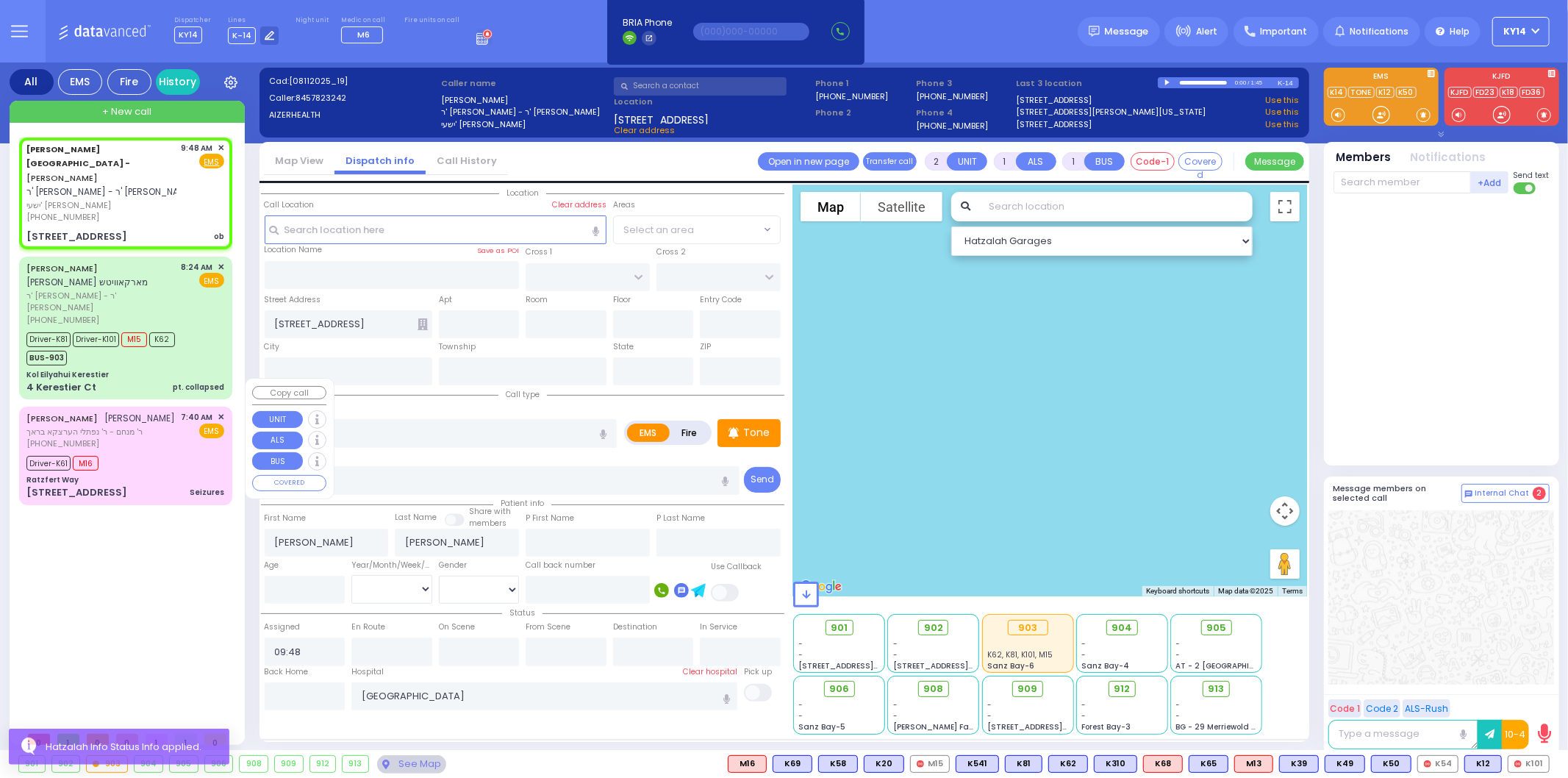
type input "07:42"
type input "07:43"
type input "07:59"
select select "Hatzalah Garages"
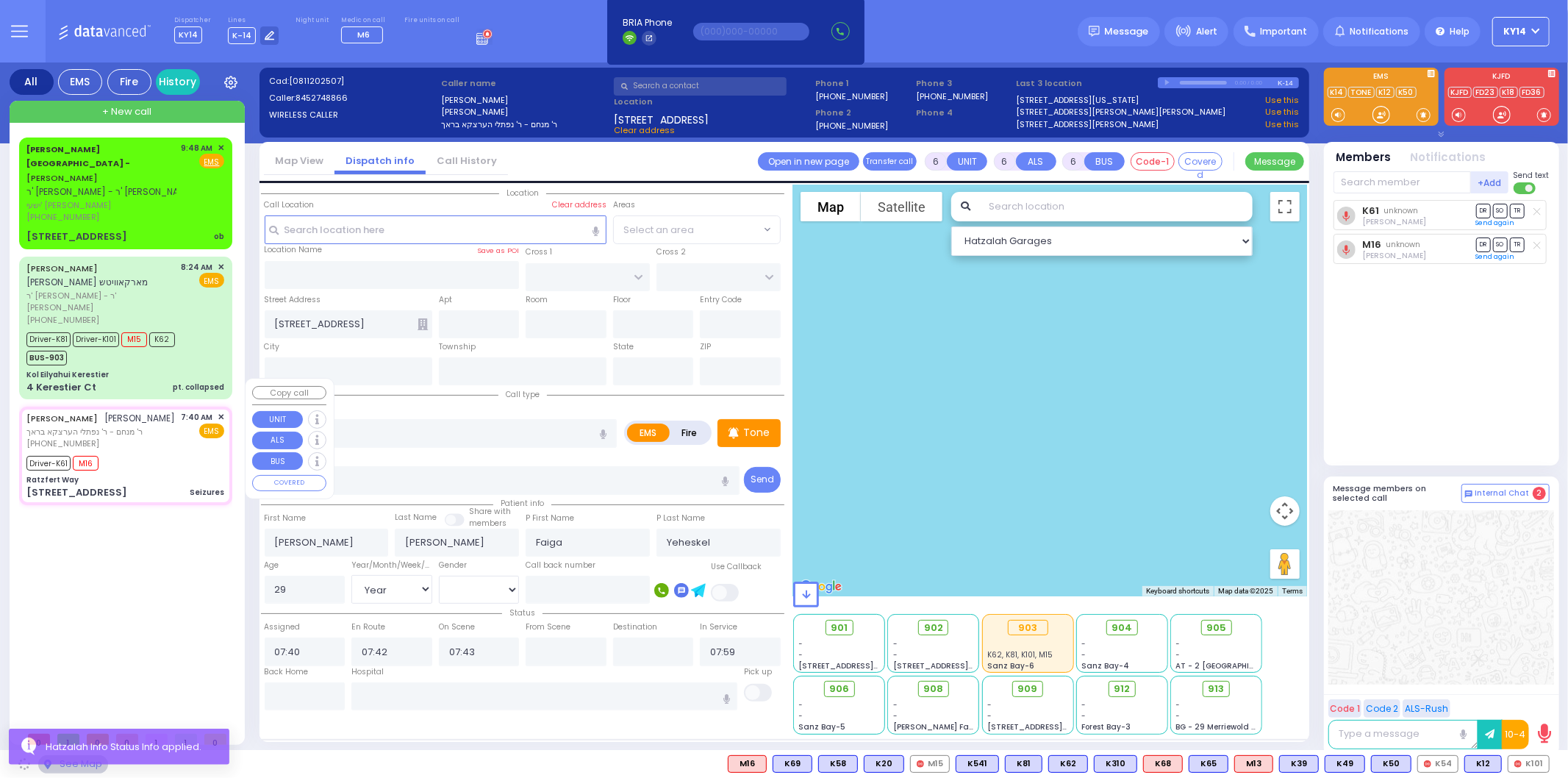
type input "Ratzfert Way"
type input "[GEOGRAPHIC_DATA]"
type input "[STREET_ADDRESS]"
type input "111"
type input "[PERSON_NAME]"
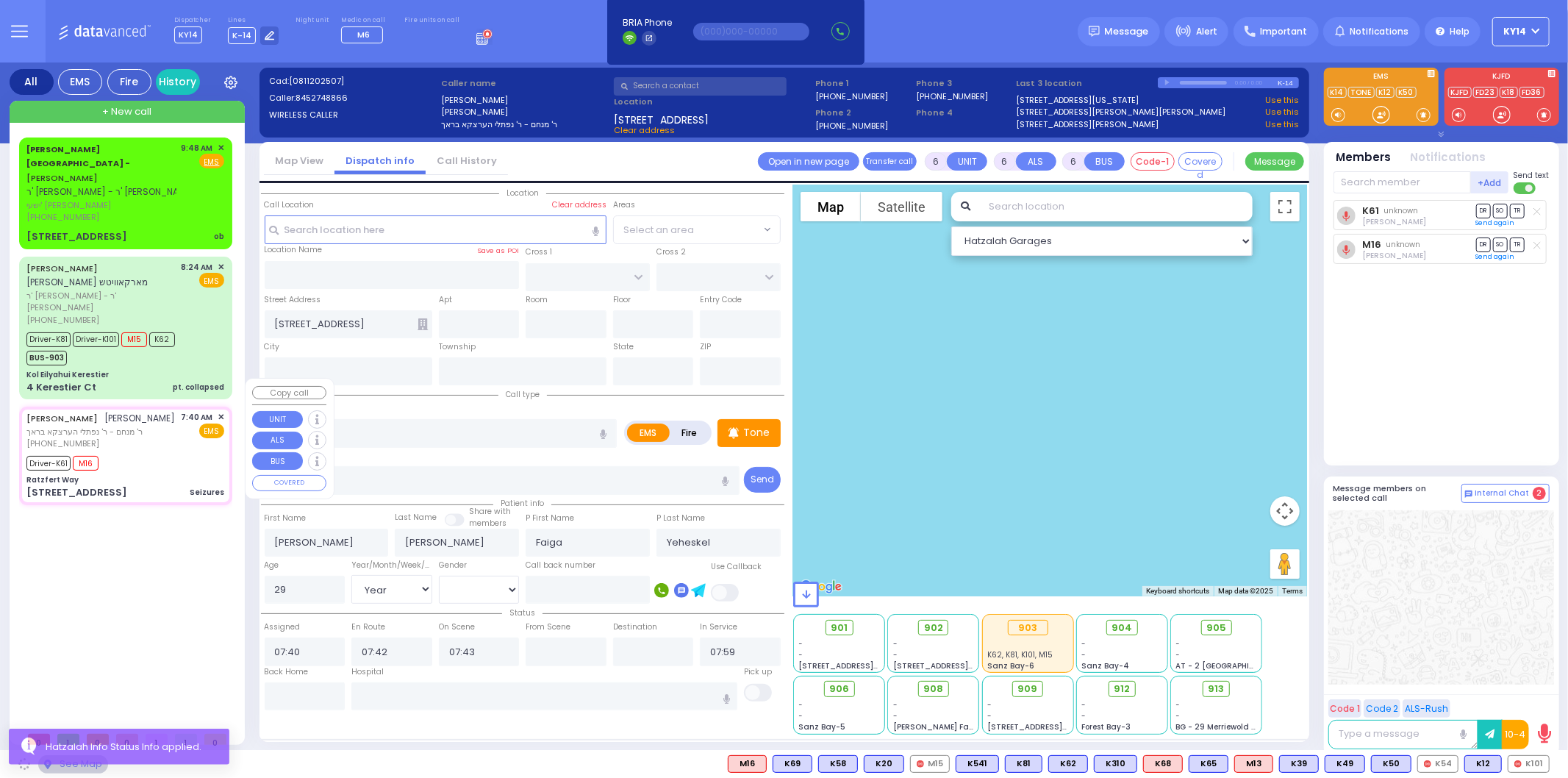
type input "[US_STATE]"
type input "10950"
select select "SECTION 4"
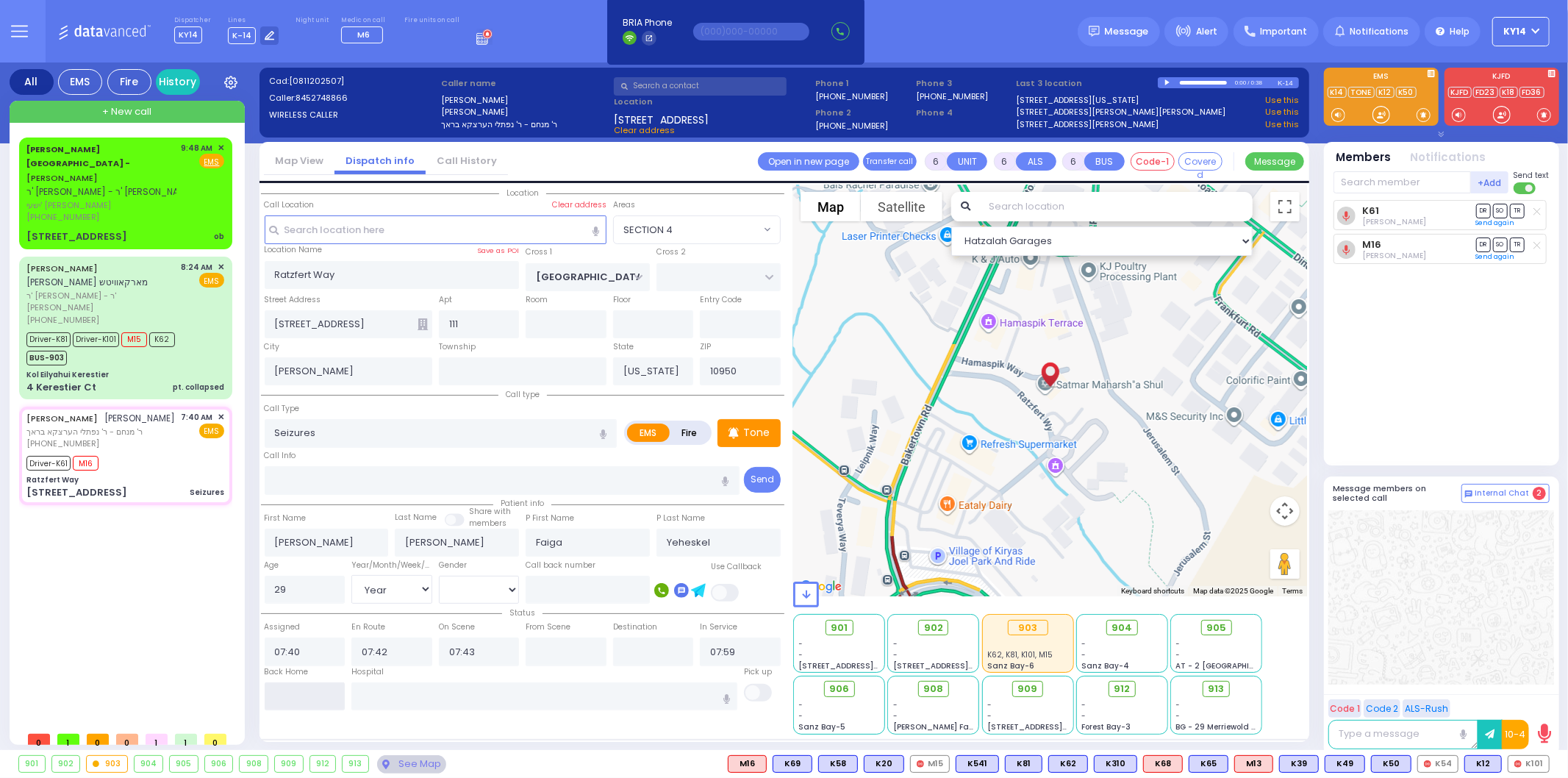
click at [300, 686] on input "text" at bounding box center [305, 696] width 81 height 28
type input "09:50"
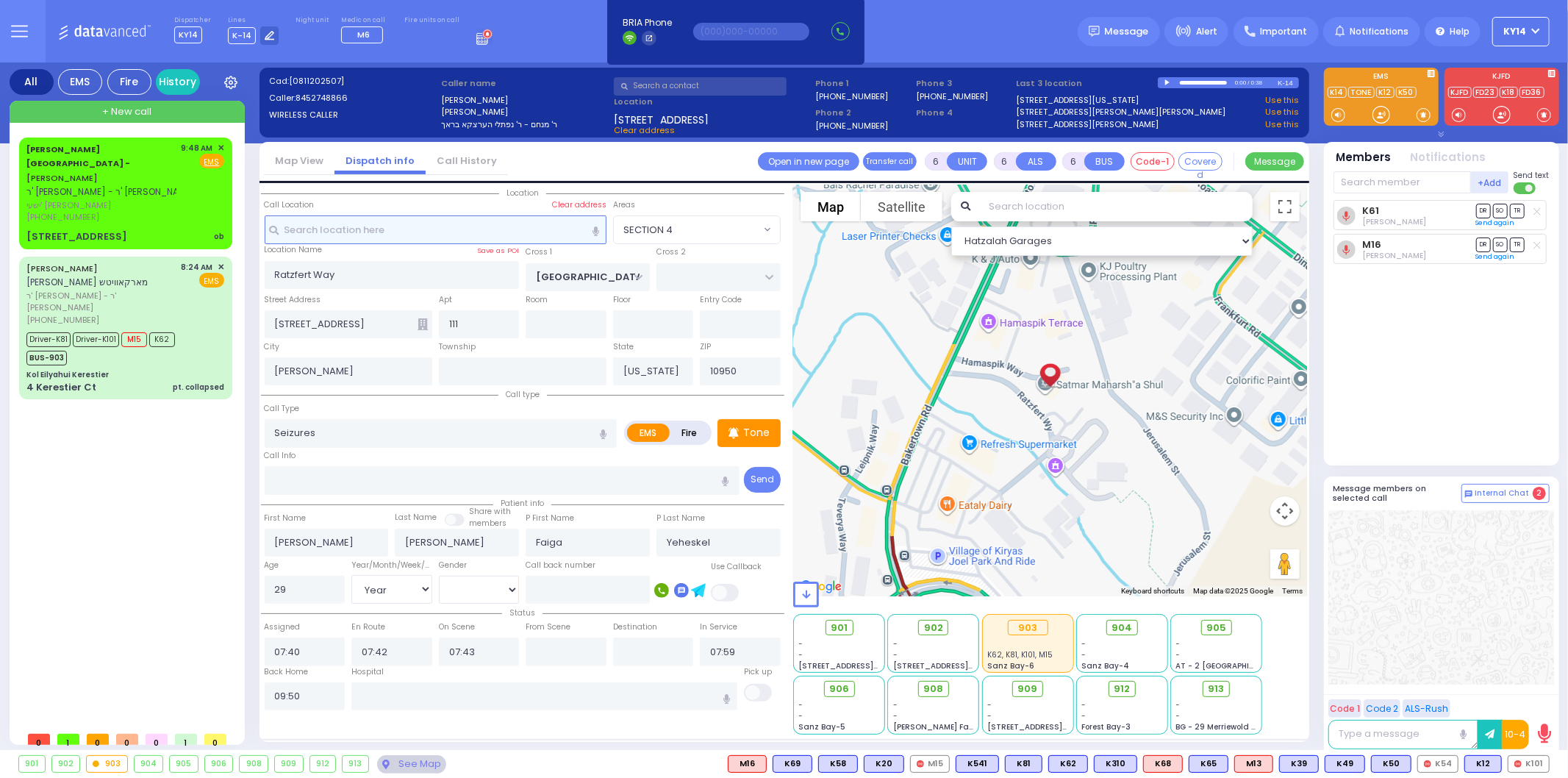
select select
radio input "true"
select select
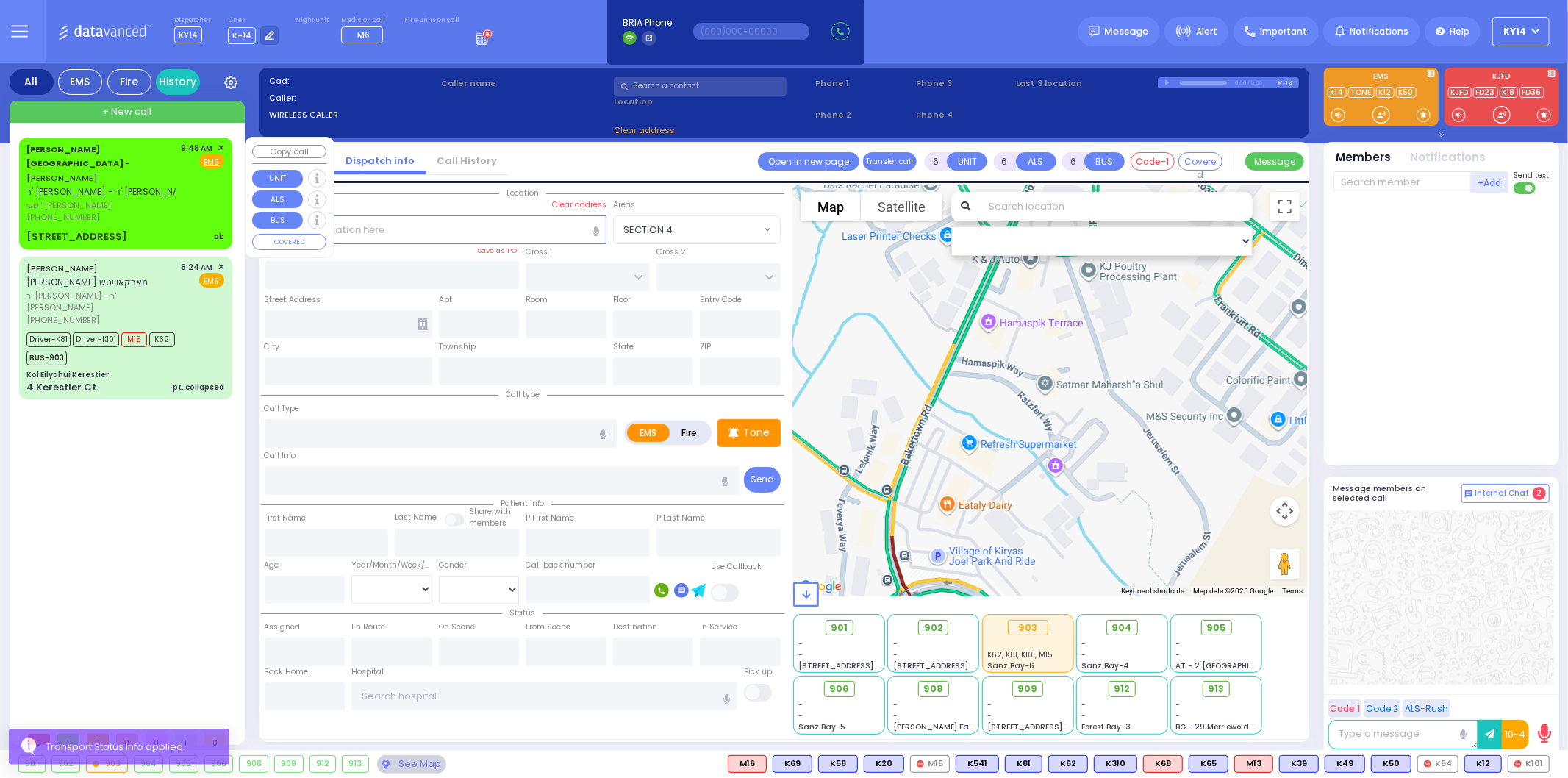
click at [144, 155] on div "[PERSON_NAME] Health Center - [PERSON_NAME] ר' [PERSON_NAME]" at bounding box center [111, 170] width 168 height 58
type input "2"
type input "1"
select select
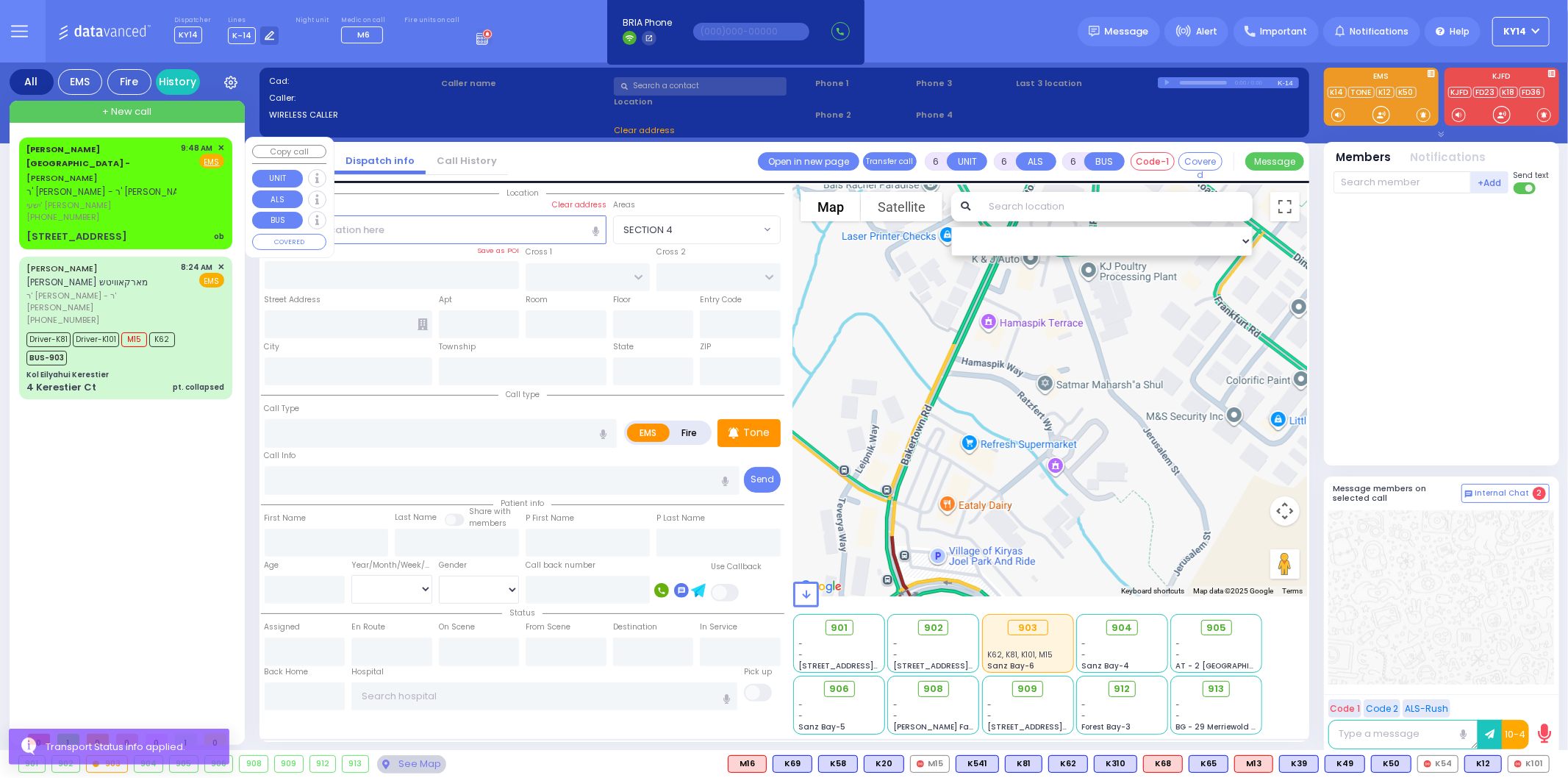
type input "ob"
radio input "true"
type input "[PERSON_NAME]"
select select
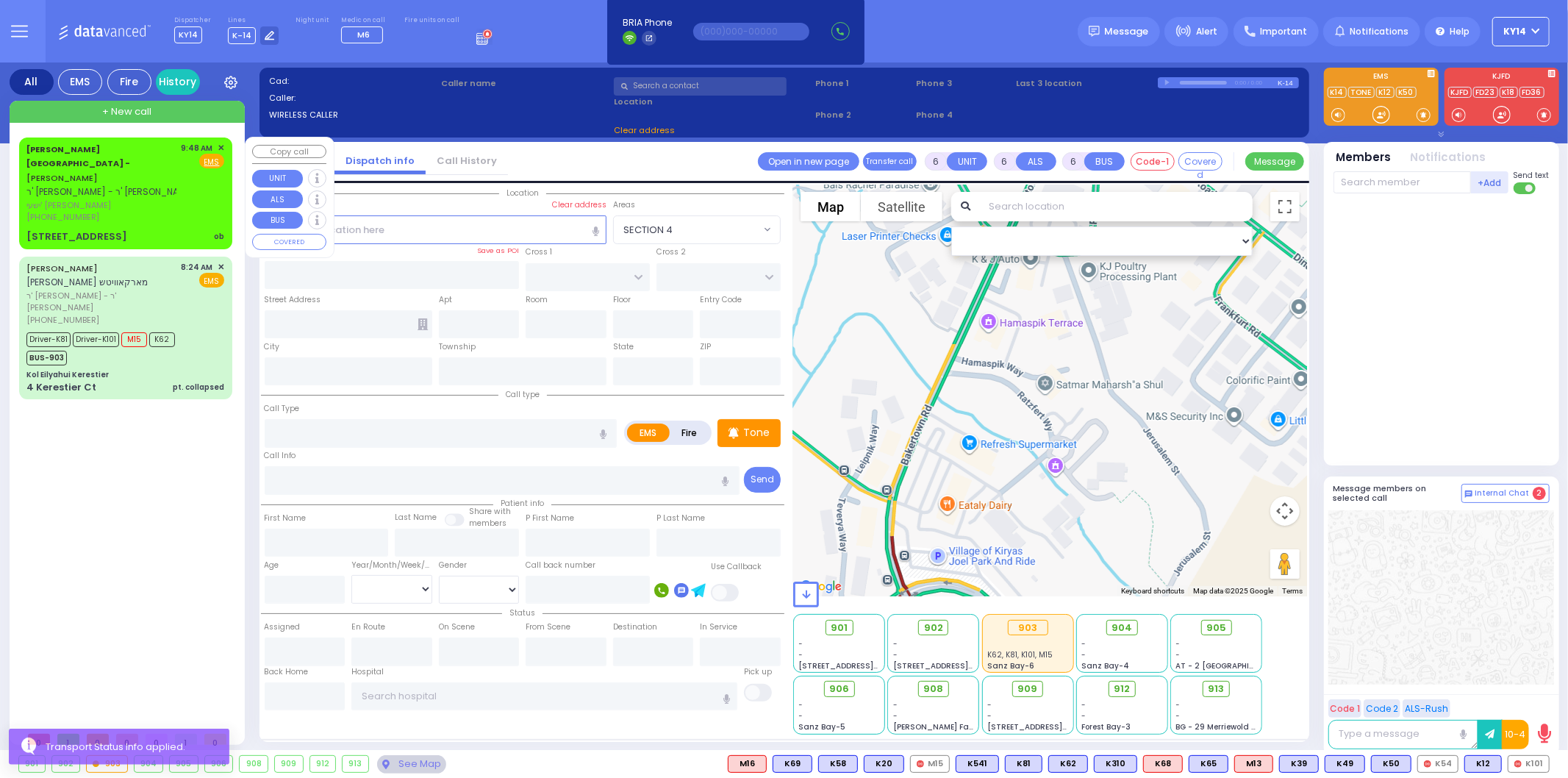
type input "09:48"
type input "[GEOGRAPHIC_DATA]"
select select "Hatzalah Garages"
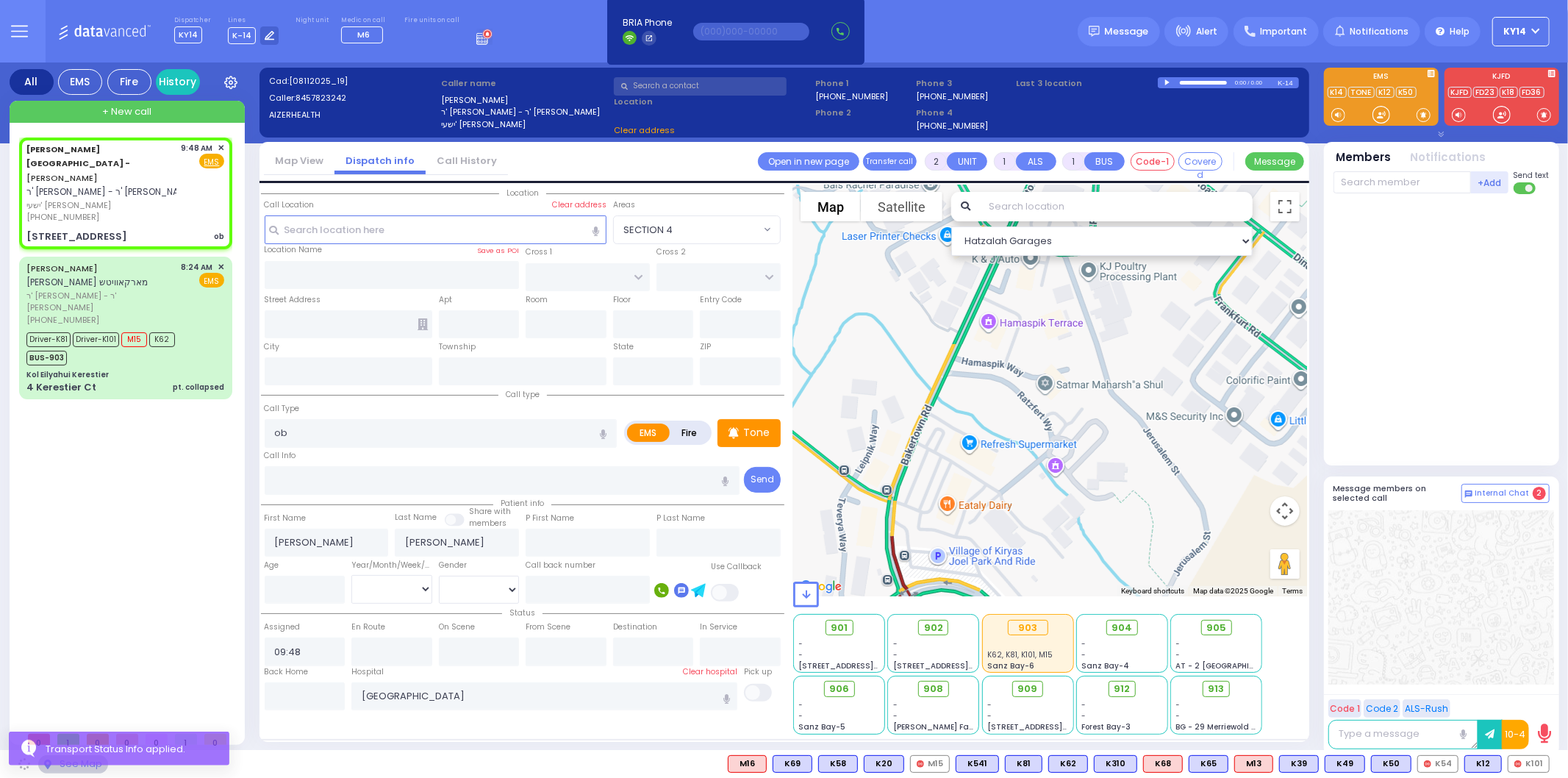
type input "[STREET_ADDRESS]"
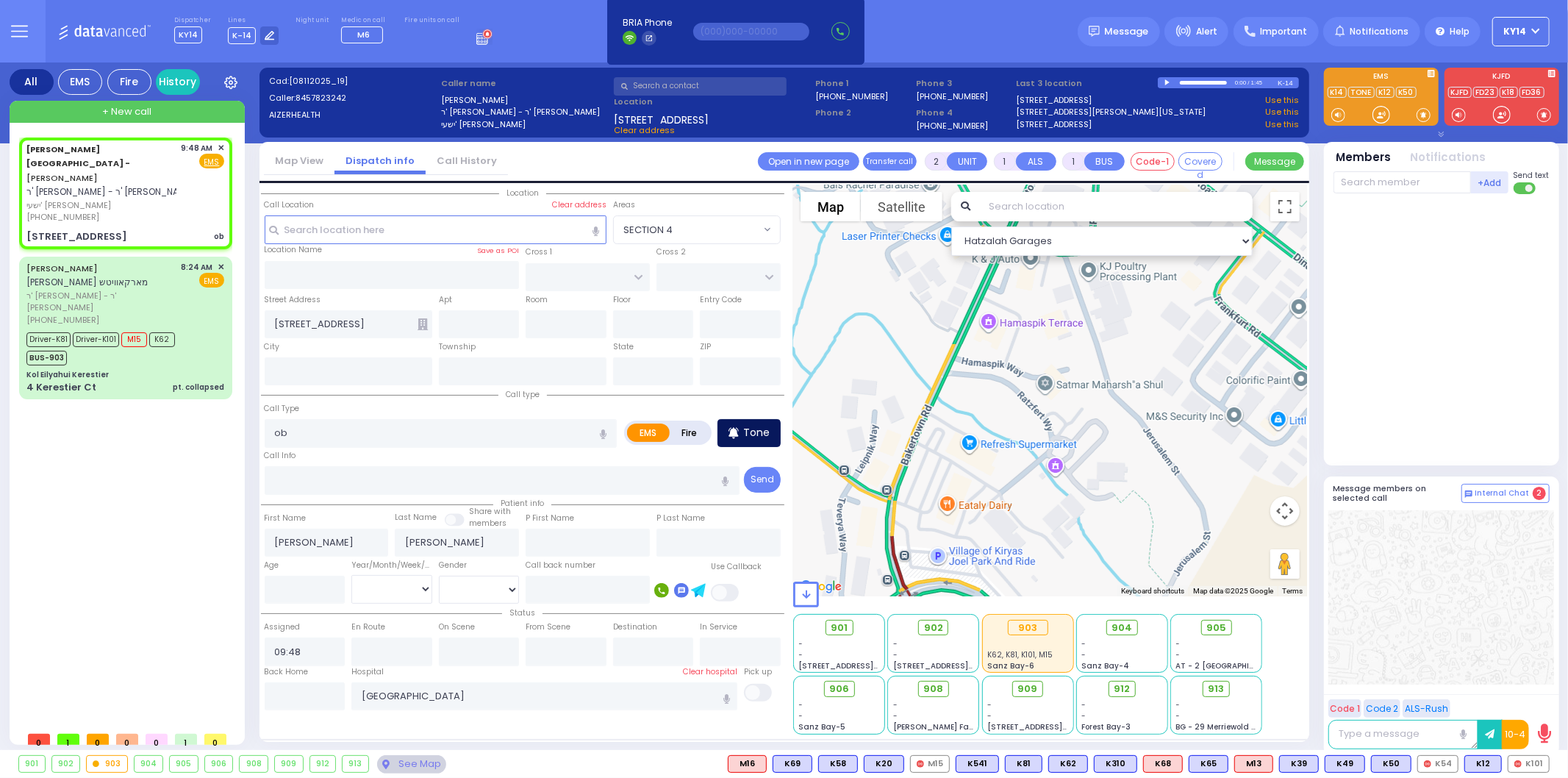
click at [748, 425] on p "Tone" at bounding box center [756, 432] width 27 height 16
click at [162, 289] on span "ר' [PERSON_NAME] - ר' [PERSON_NAME]" at bounding box center [102, 301] width 150 height 24
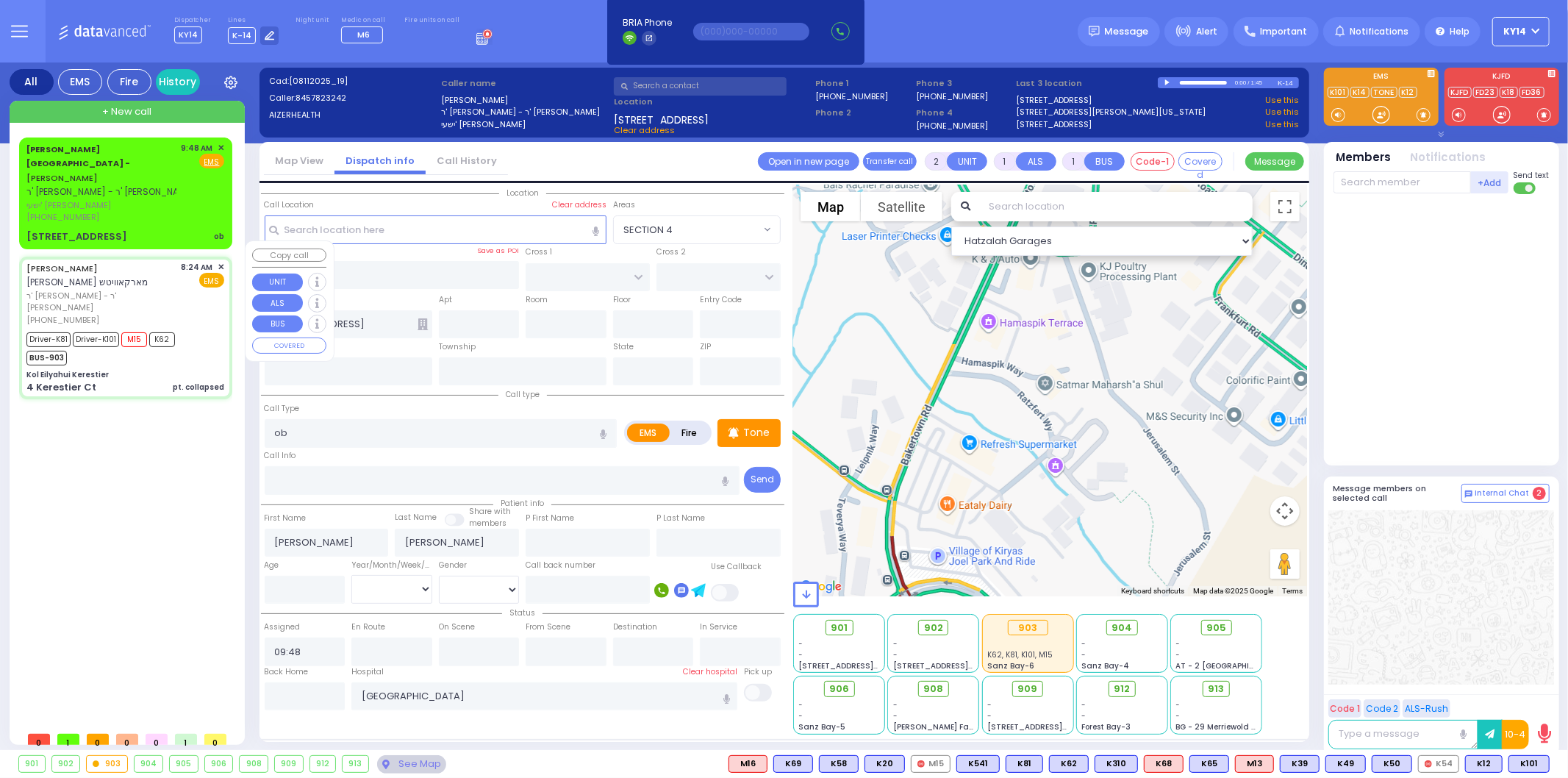
type input "6"
select select
type input "pt. collapsed"
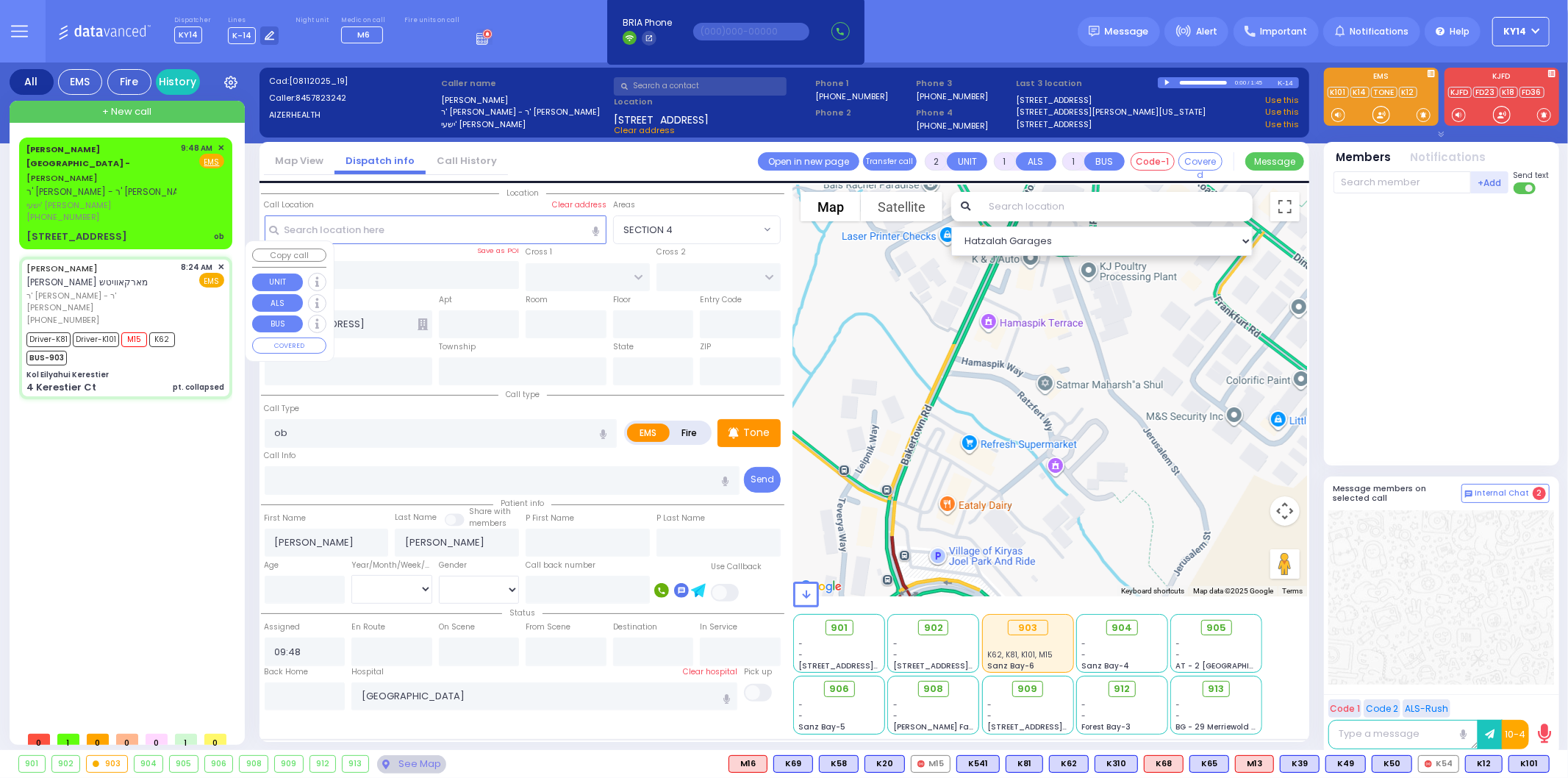
radio input "true"
type input "[PERSON_NAME]"
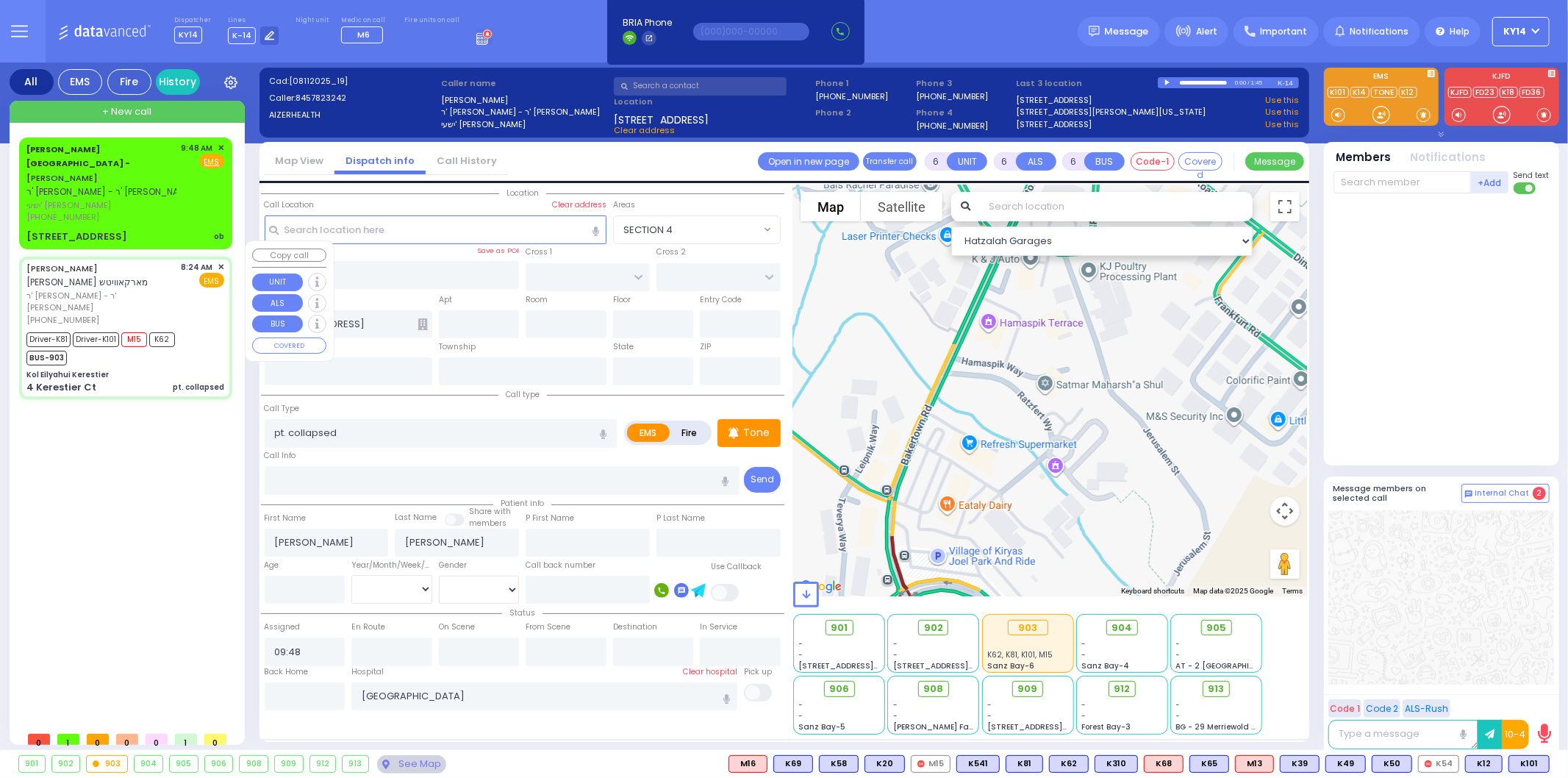
type input "22"
select select "Year"
select select "[DEMOGRAPHIC_DATA]"
type input "08:24"
type input "08:26"
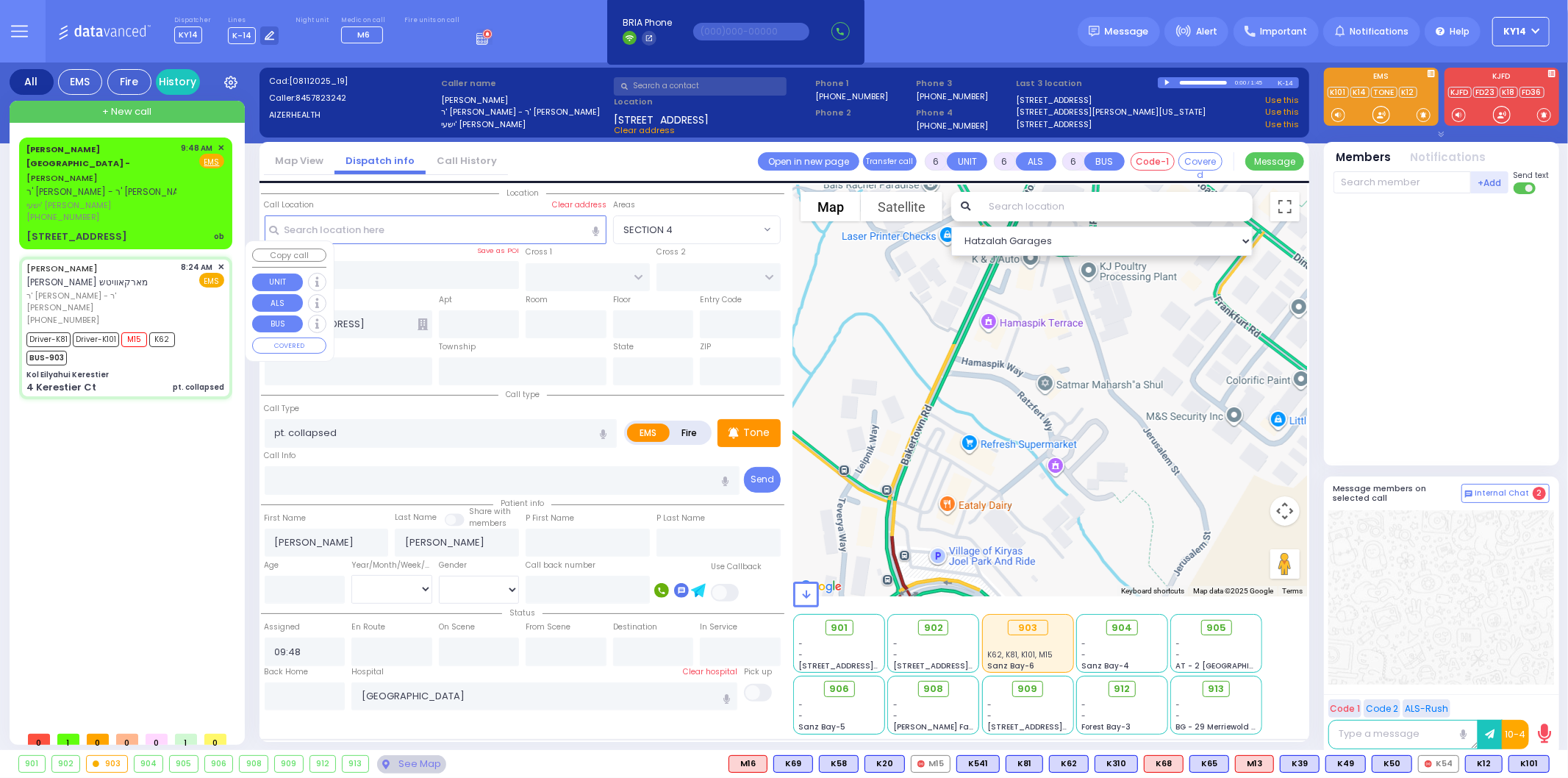
type input "08:28"
type input "08:50"
type input "09:15"
type input "09:25"
type input "[GEOGRAPHIC_DATA] [STREET_ADDRESS]"
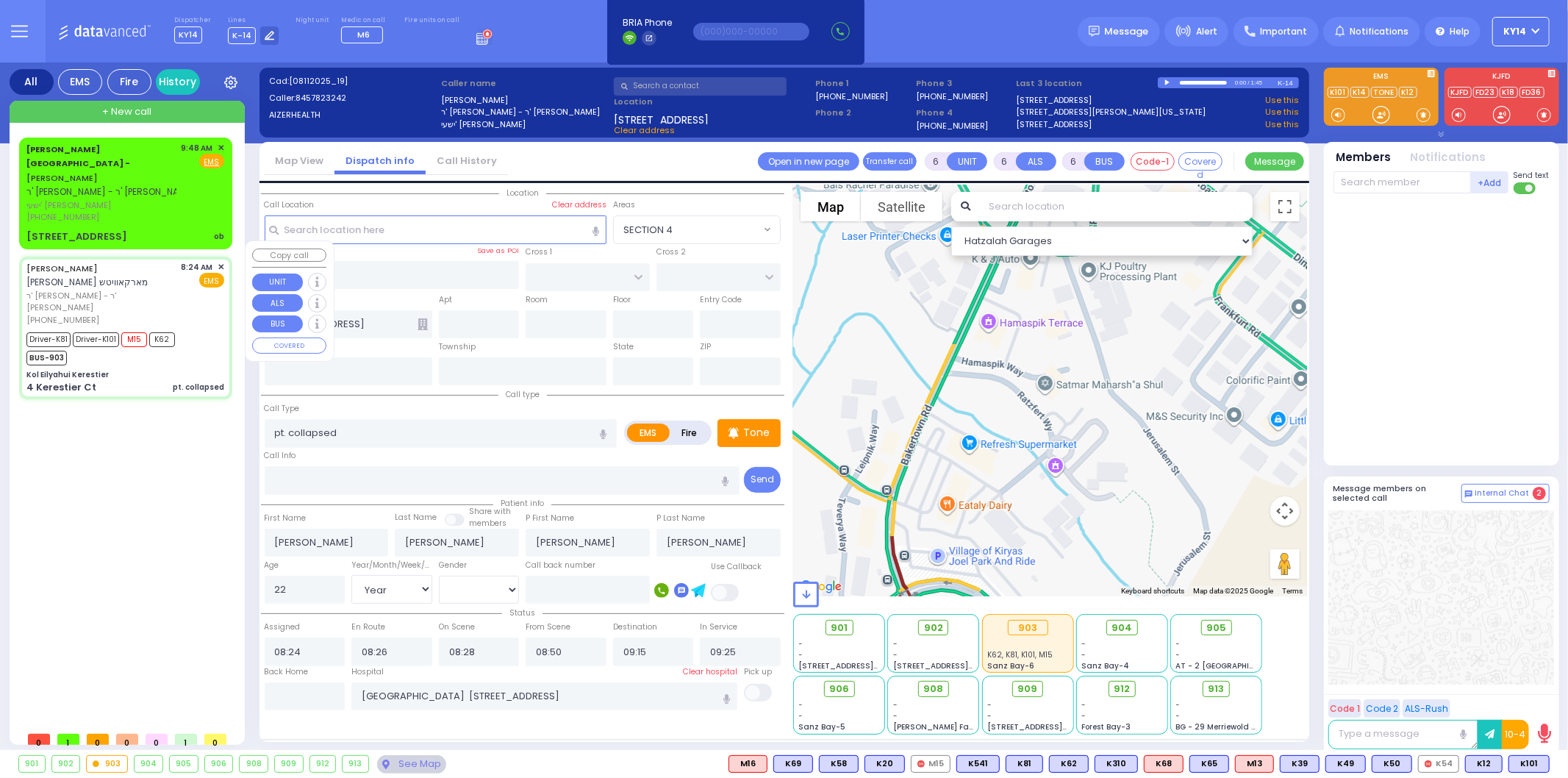
select select "Hatzalah Garages"
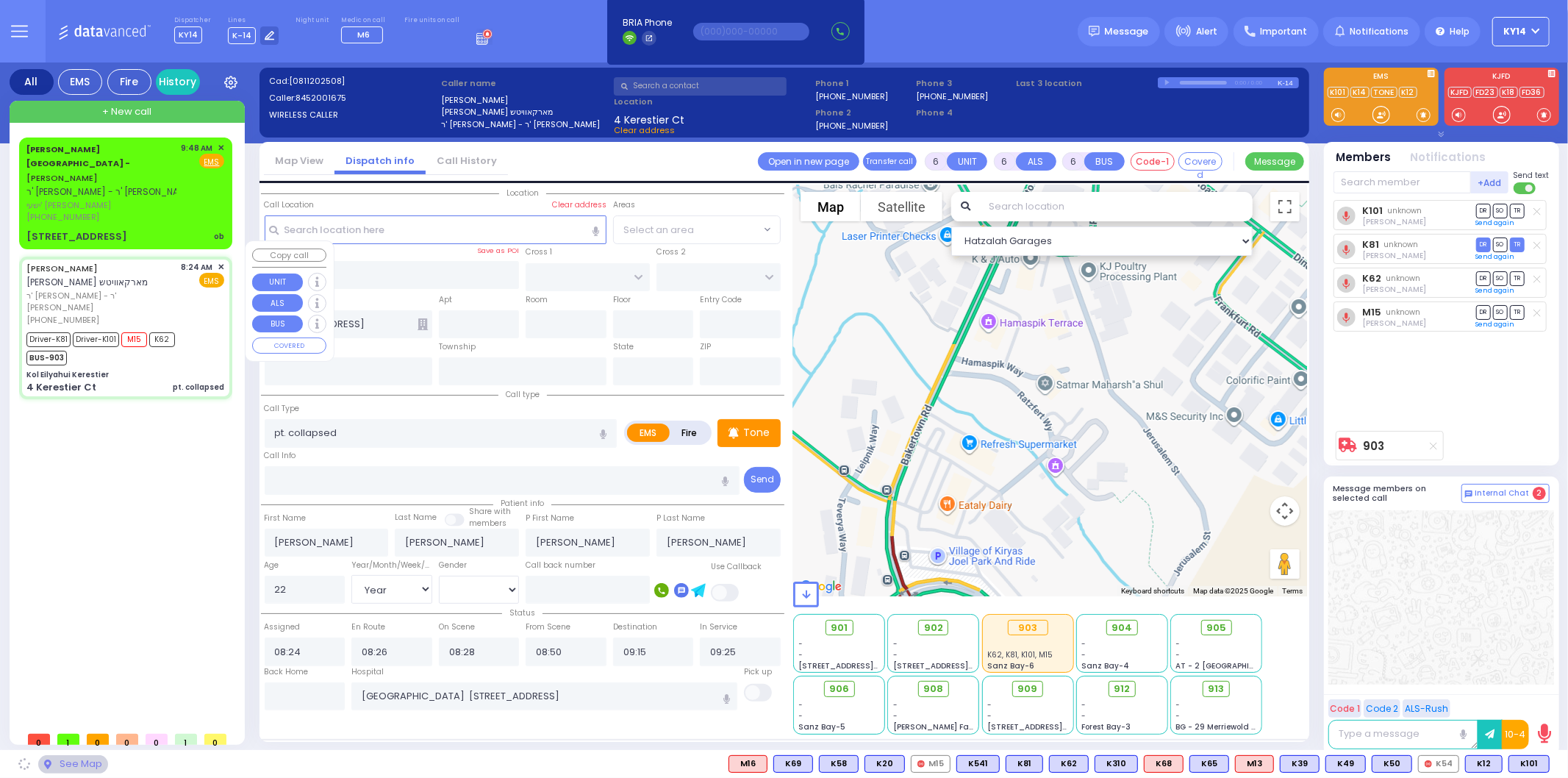
type input "Kol Eilyahui Kerestier"
type input "KAHAN DR"
type input "[PERSON_NAME] BLVD"
type input "4 Kerestier Ct"
type input "[PERSON_NAME]"
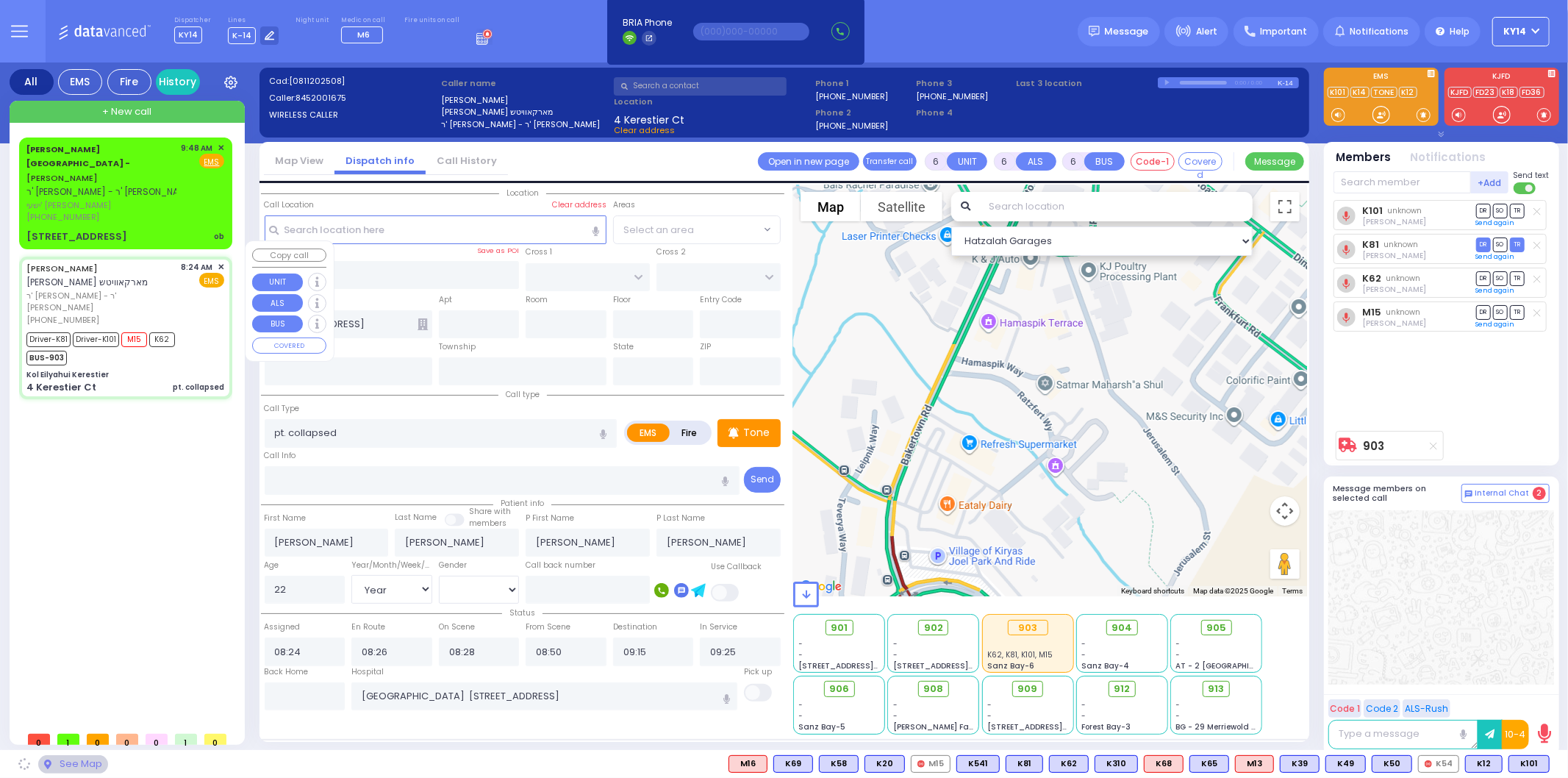
type input "[US_STATE]"
type input "10950"
select select "SECTION 4"
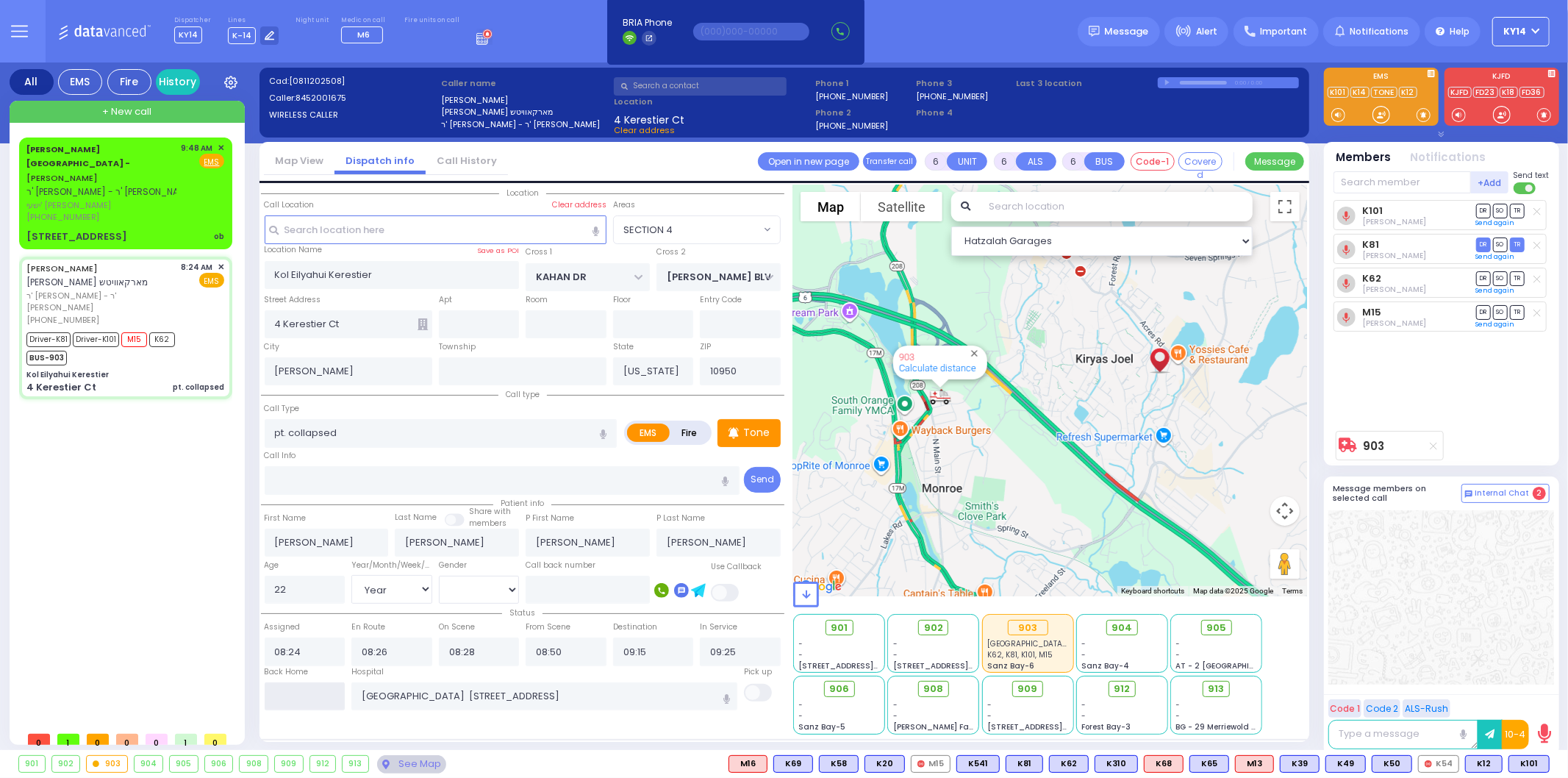
click at [293, 694] on input "text" at bounding box center [305, 696] width 81 height 28
type input "09:51"
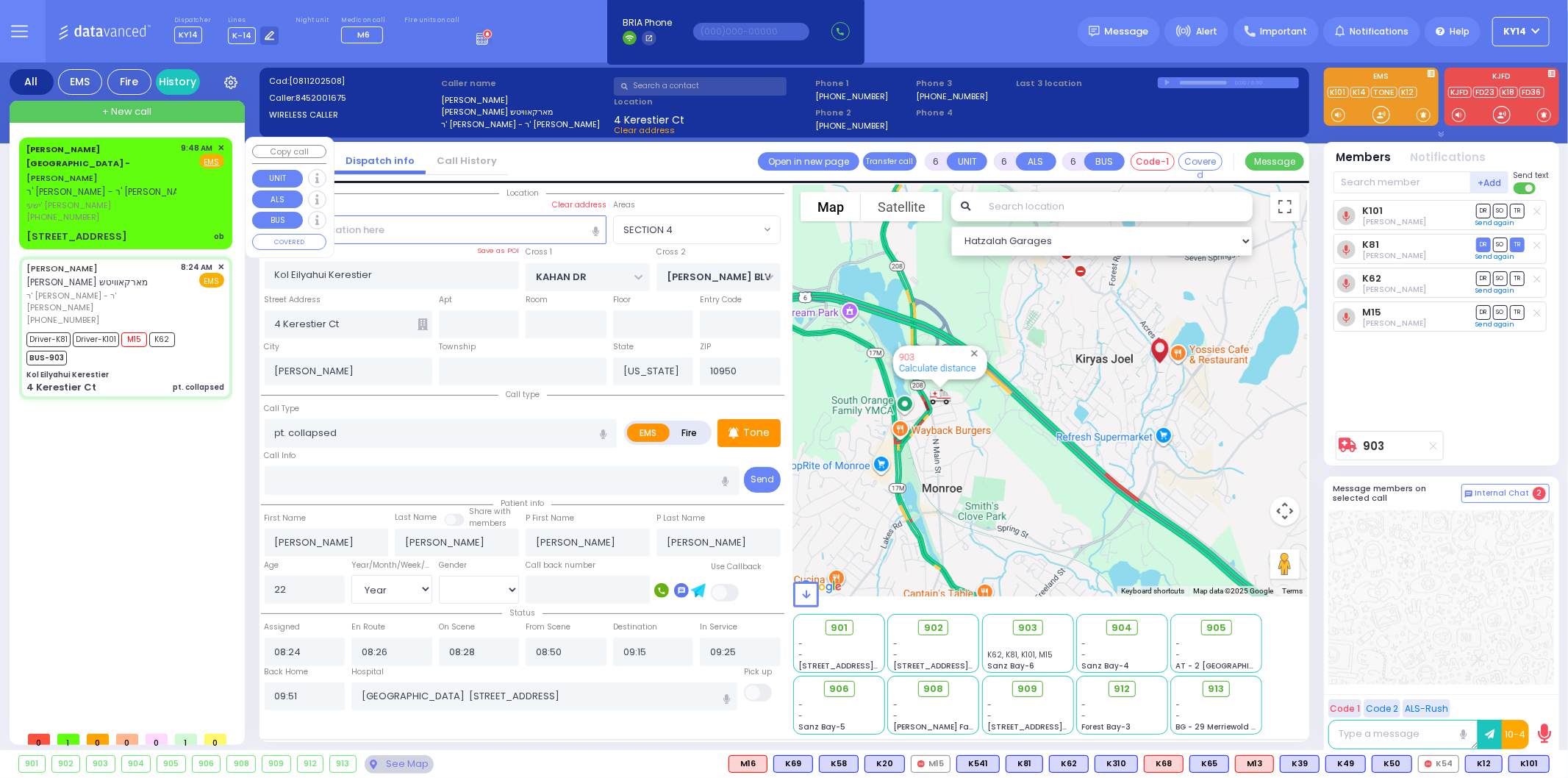
select select
radio input "true"
select select
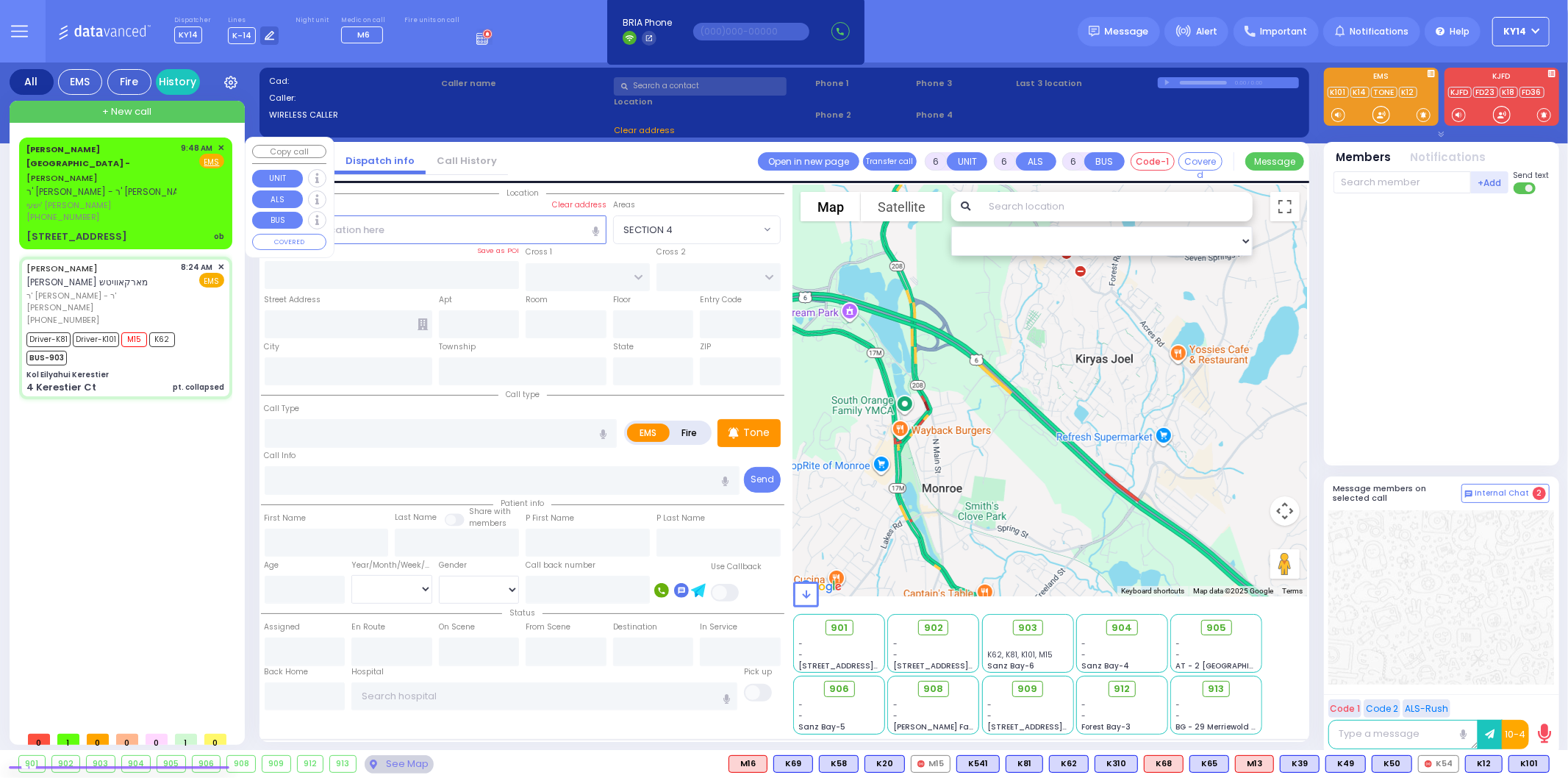
click at [156, 178] on div "[PERSON_NAME] Health Center - [PERSON_NAME] ר' [PERSON_NAME]" at bounding box center [111, 170] width 168 height 58
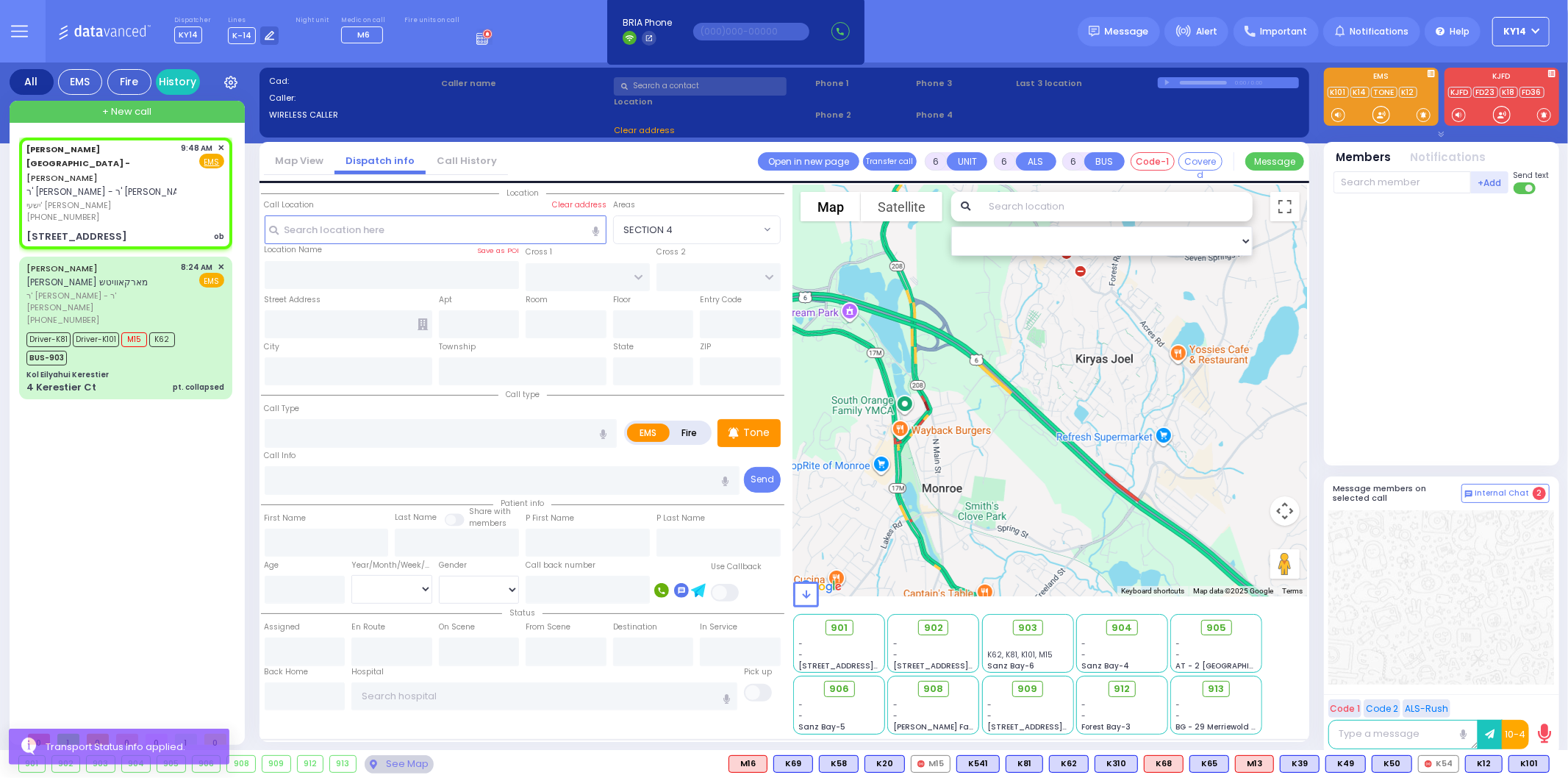
type input "2"
type input "1"
select select
type input "ob"
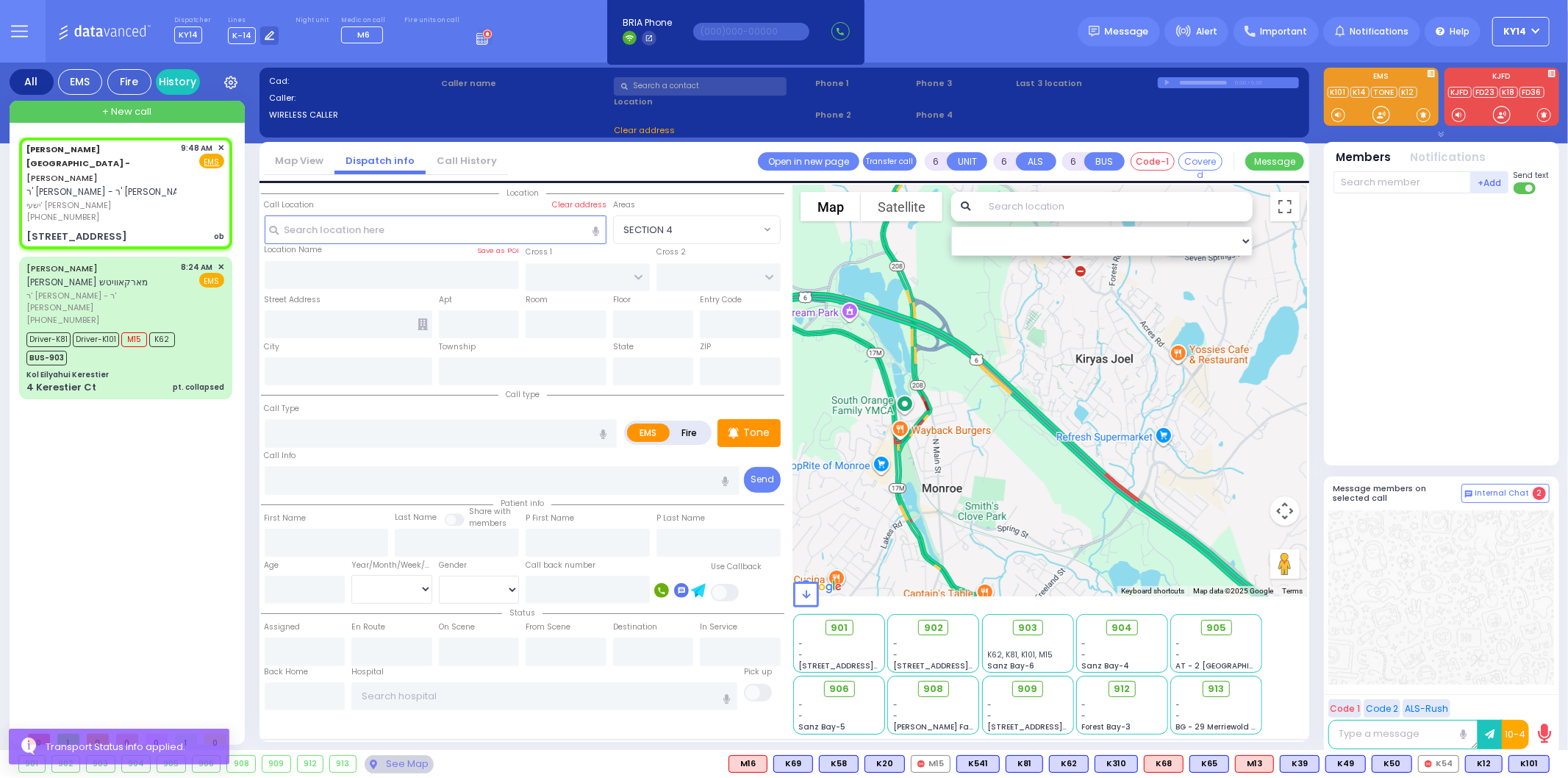
radio input "true"
type input "[PERSON_NAME]"
select select
type input "09:48"
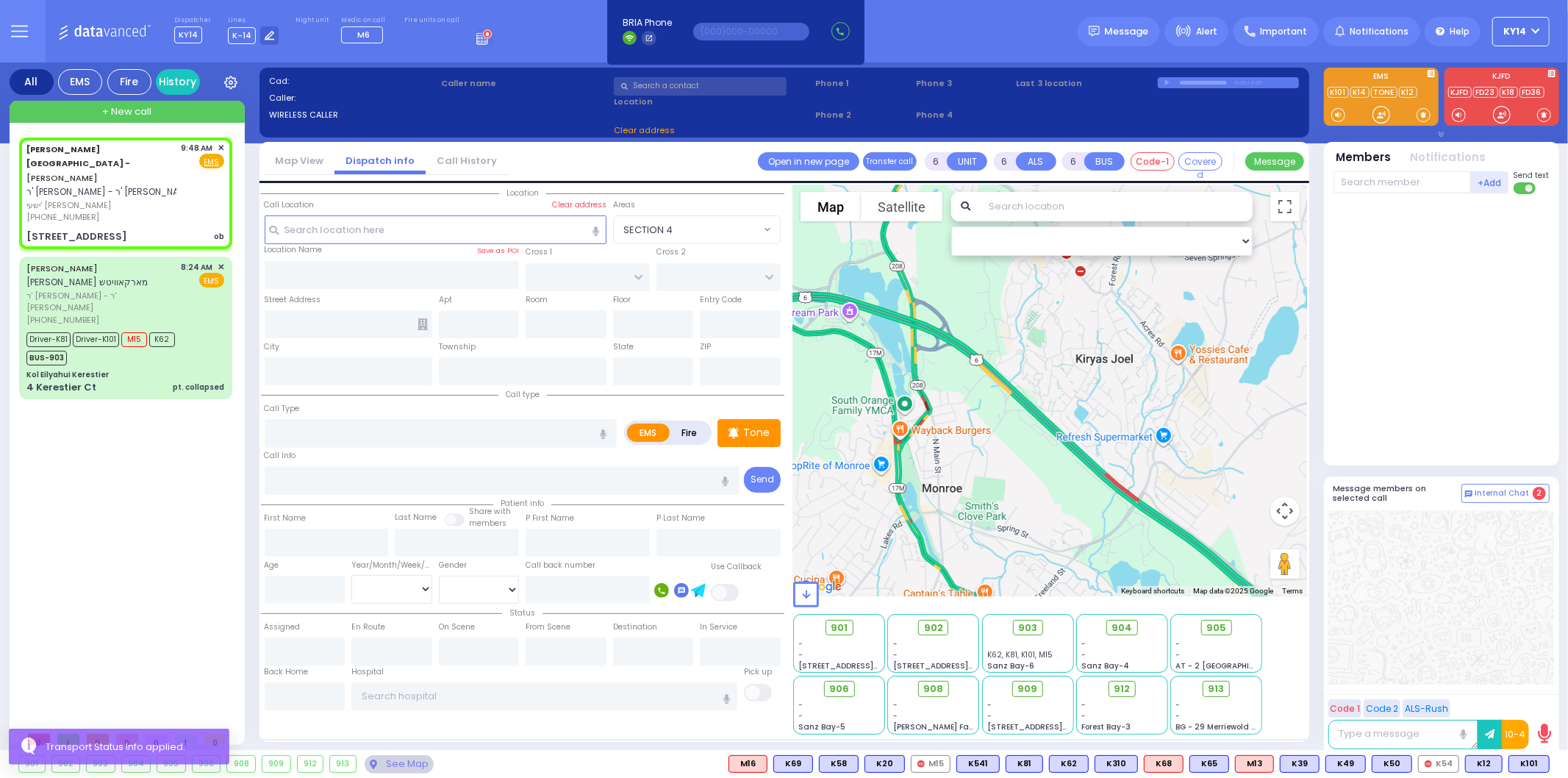
type input "[GEOGRAPHIC_DATA]"
select select "Hatzalah Garages"
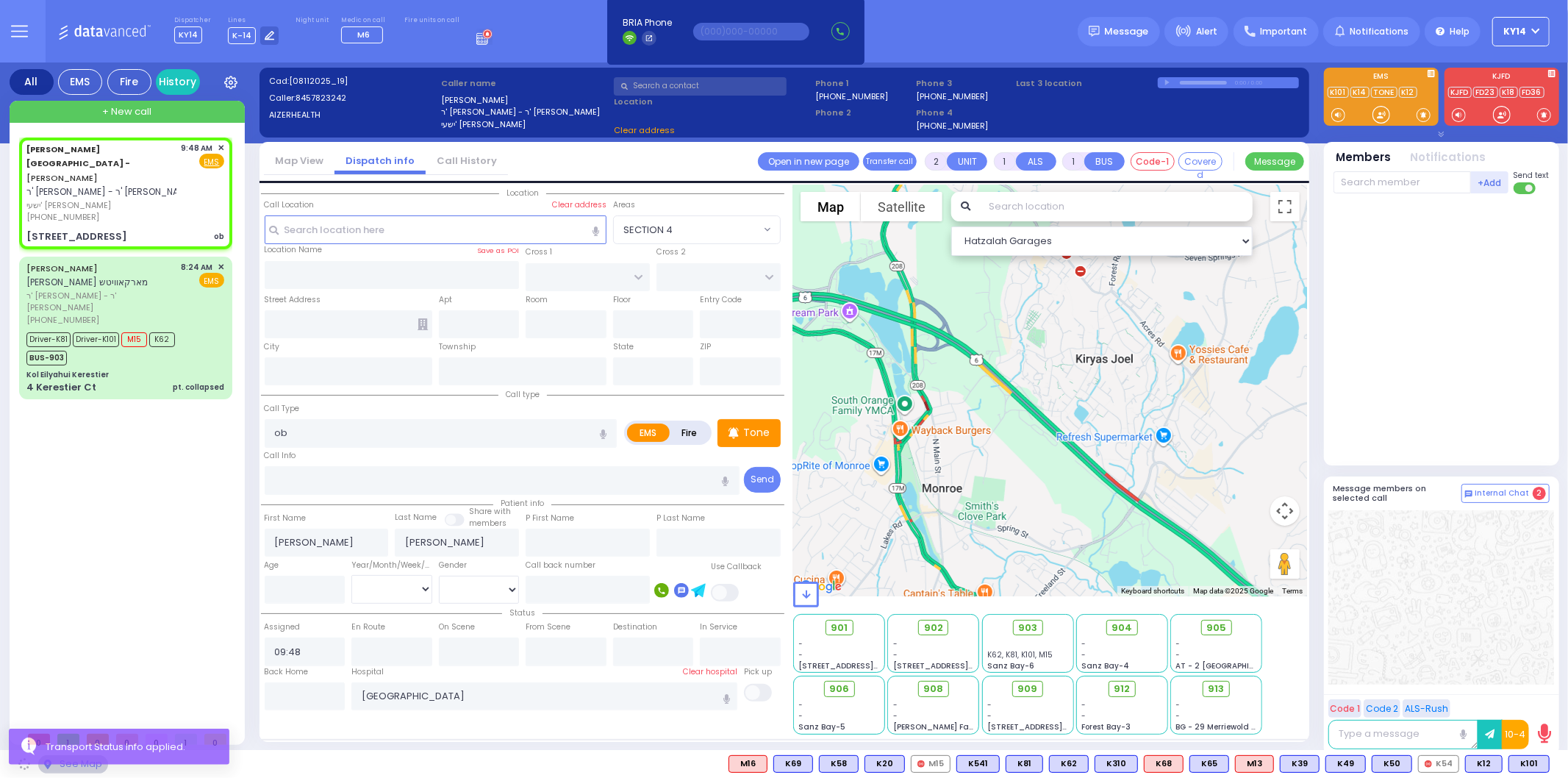
type input "[STREET_ADDRESS]"
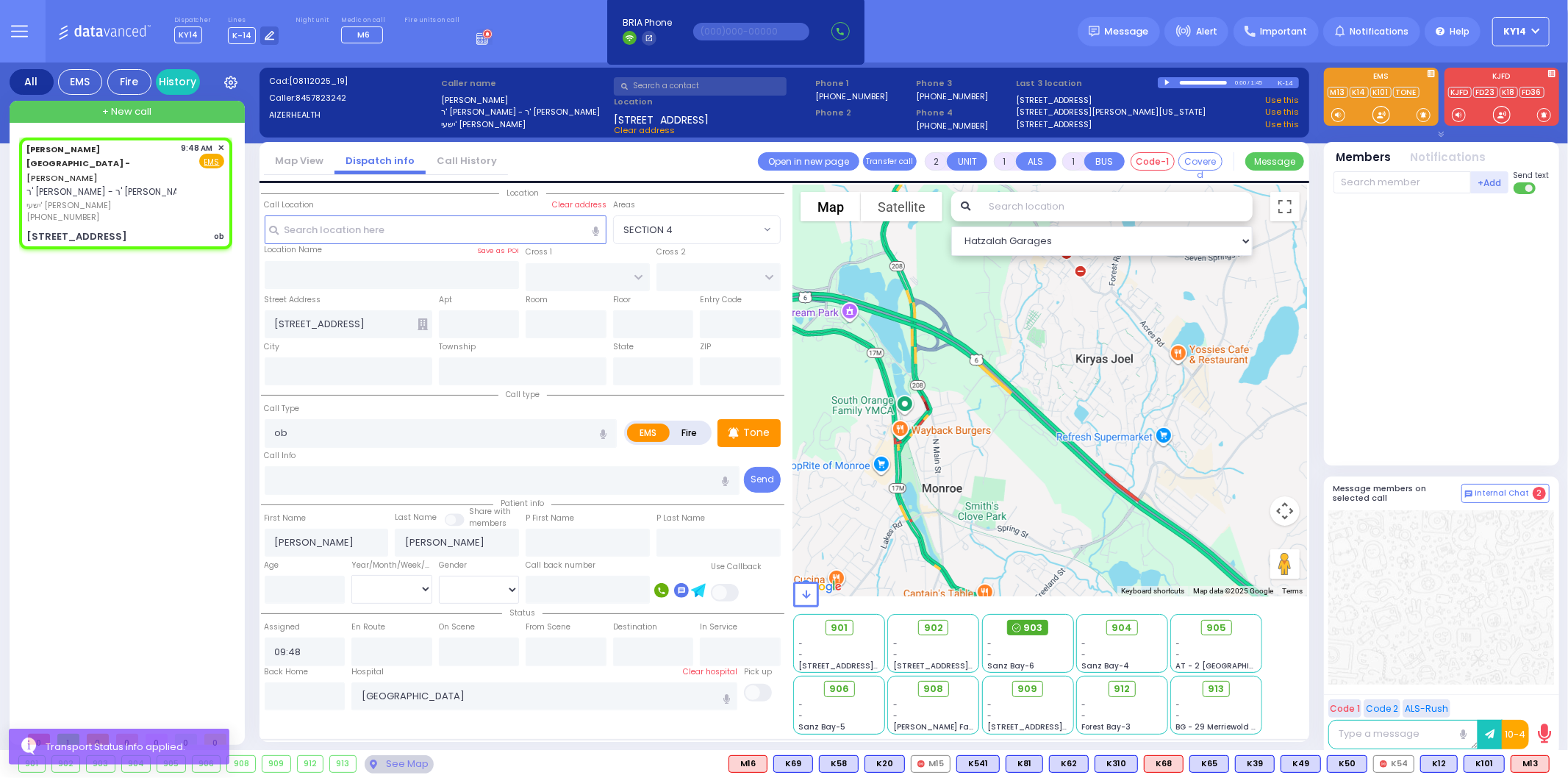
click at [1036, 628] on span "903" at bounding box center [1033, 628] width 19 height 15
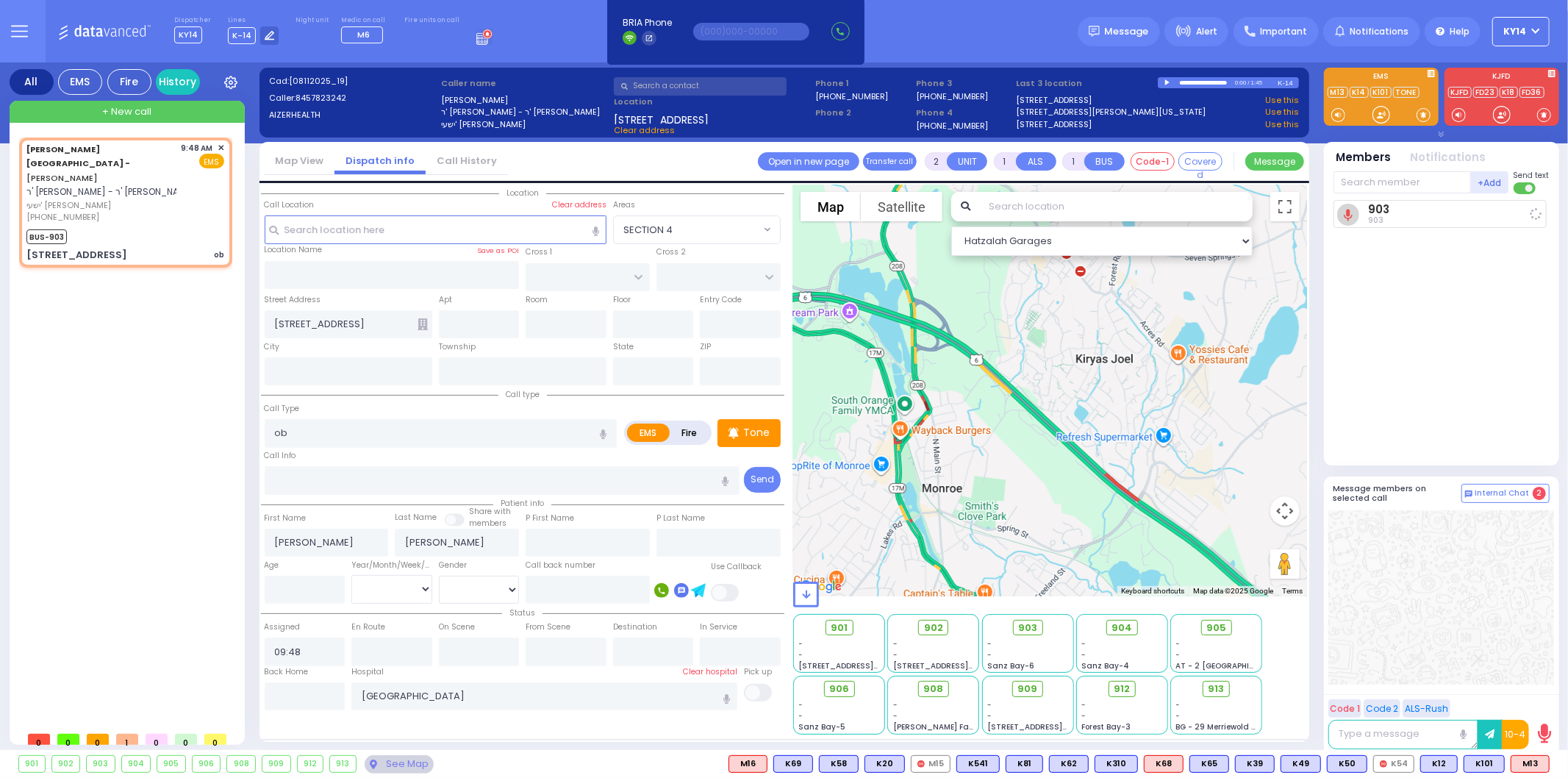
select select
radio input "true"
select select
type input "09:51"
select select "Hatzalah Garages"
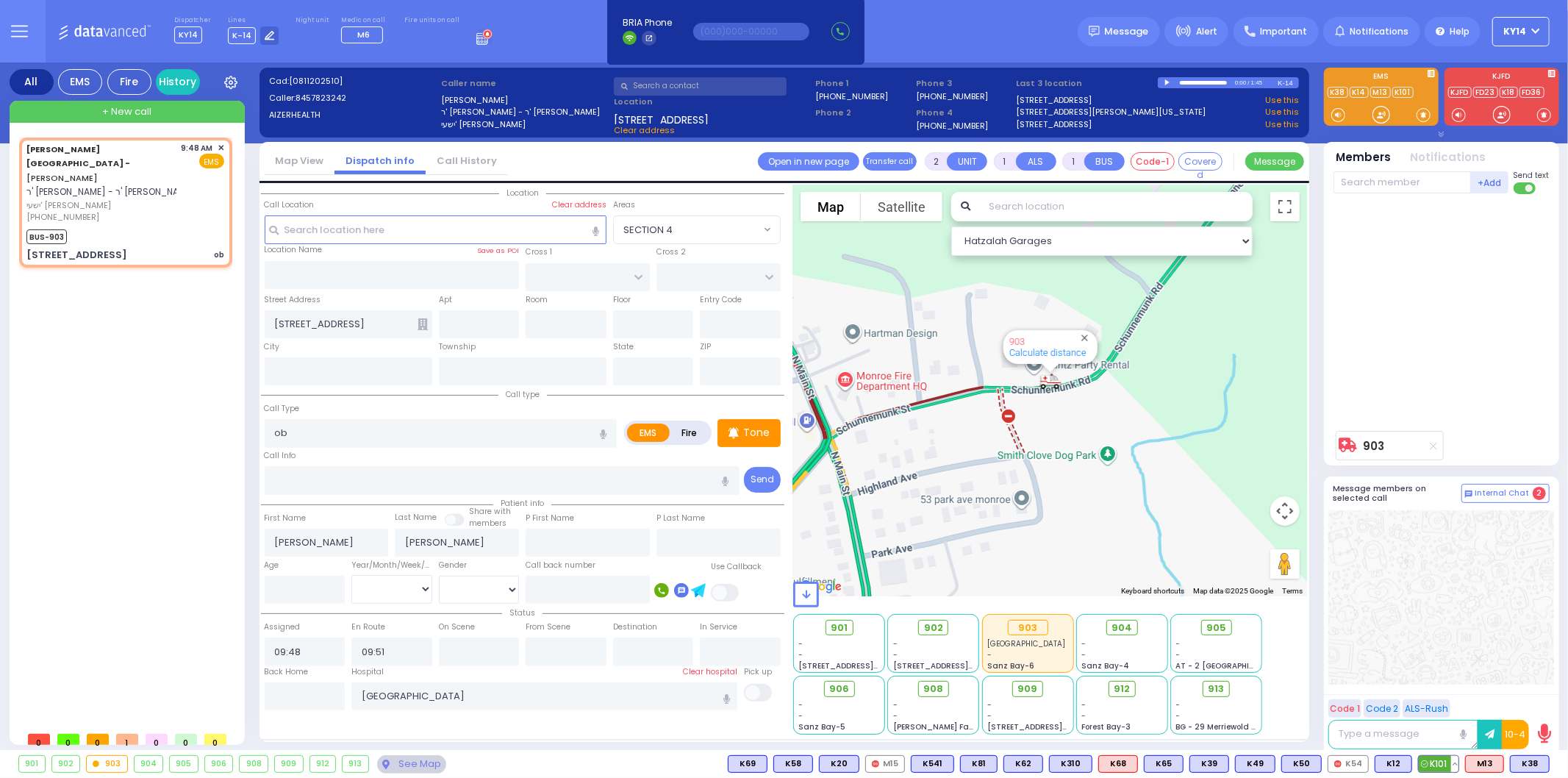
click at [1433, 762] on span "K101" at bounding box center [1438, 763] width 39 height 16
select select
radio input "true"
select select
select select "Hatzalah Garages"
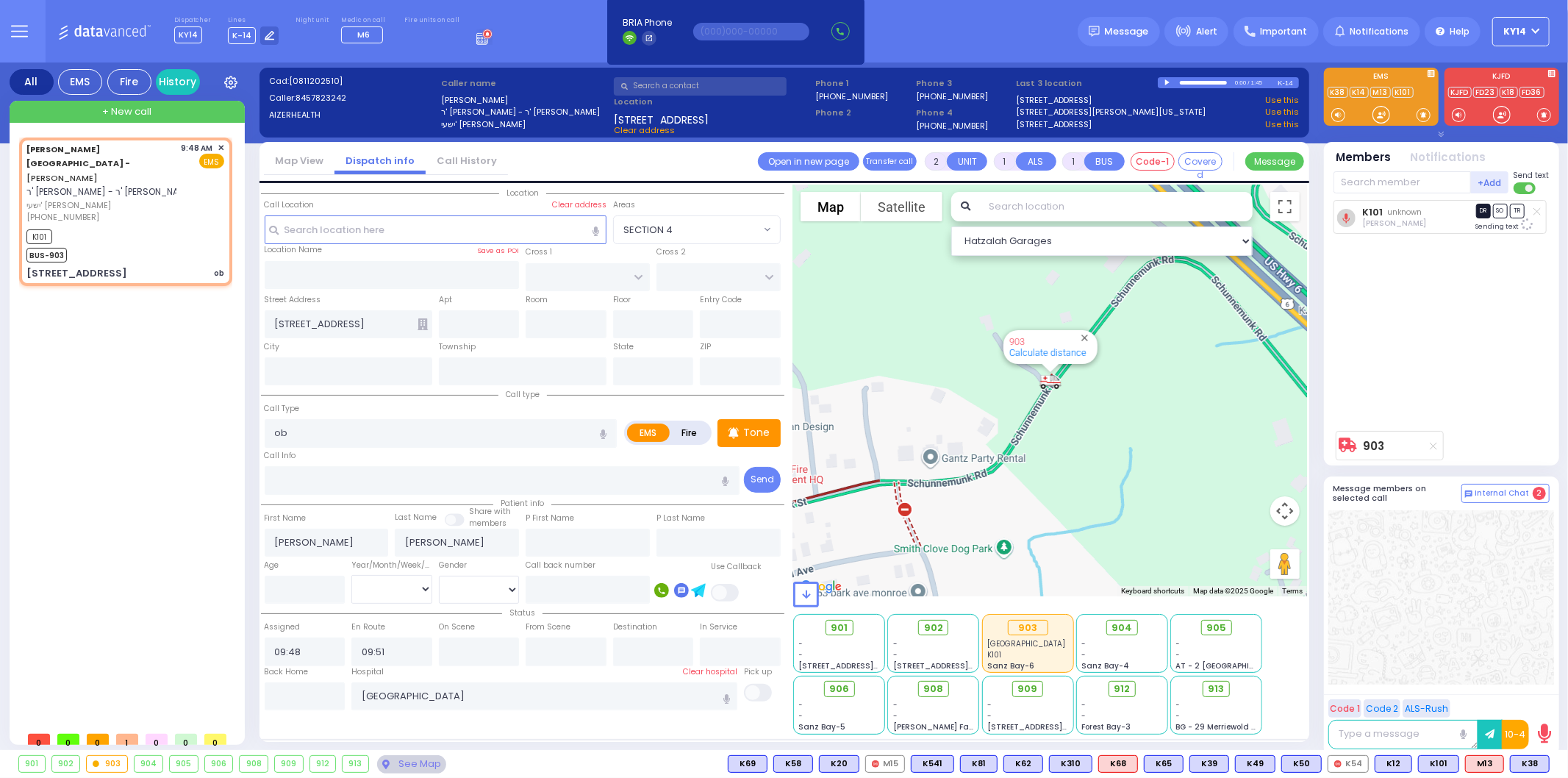
click at [1479, 215] on span "DR" at bounding box center [1483, 210] width 15 height 14
select select
radio input "true"
select select
select select "Hatzalah Garages"
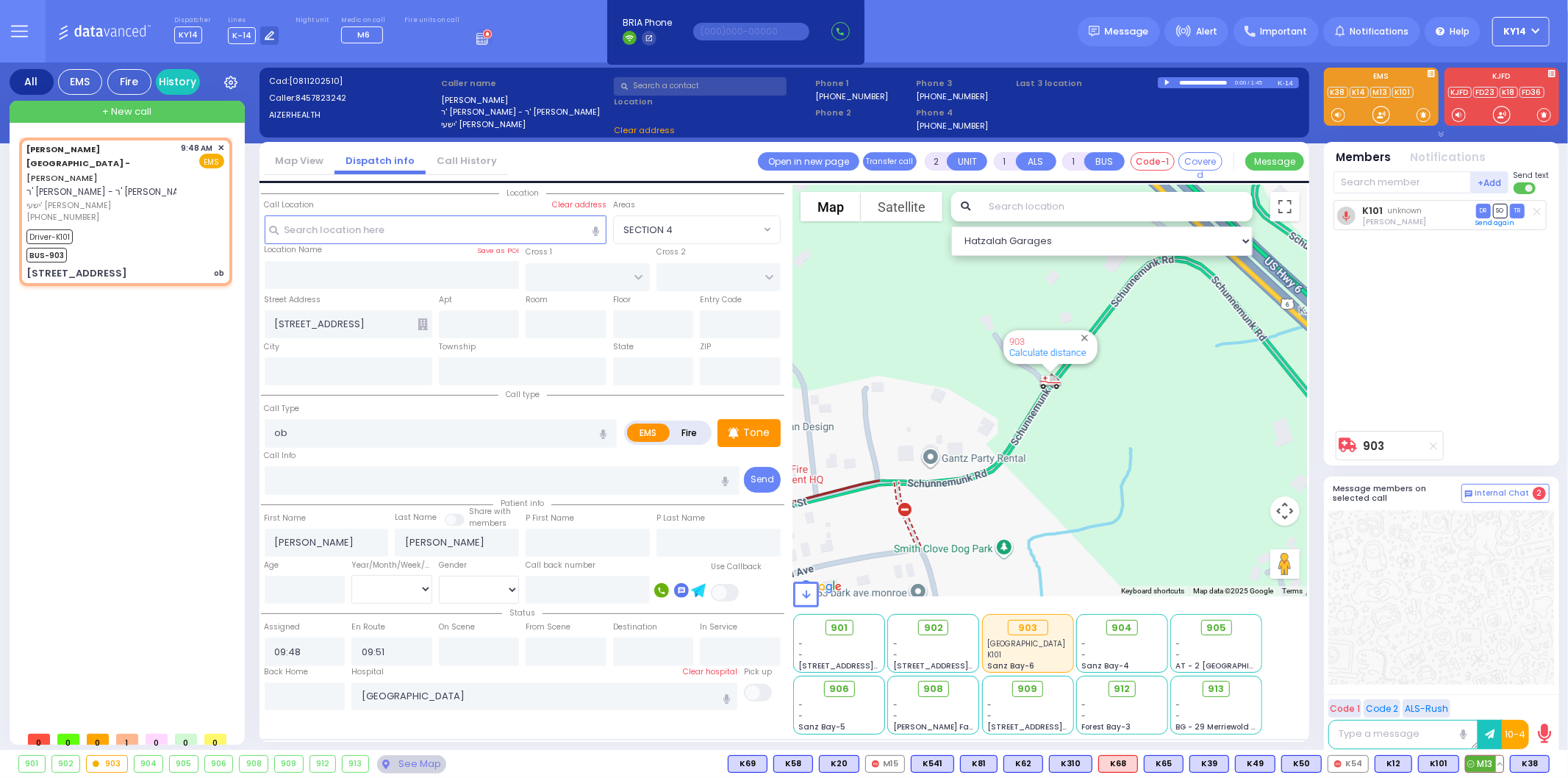
click at [1480, 766] on span "M13" at bounding box center [1484, 763] width 38 height 16
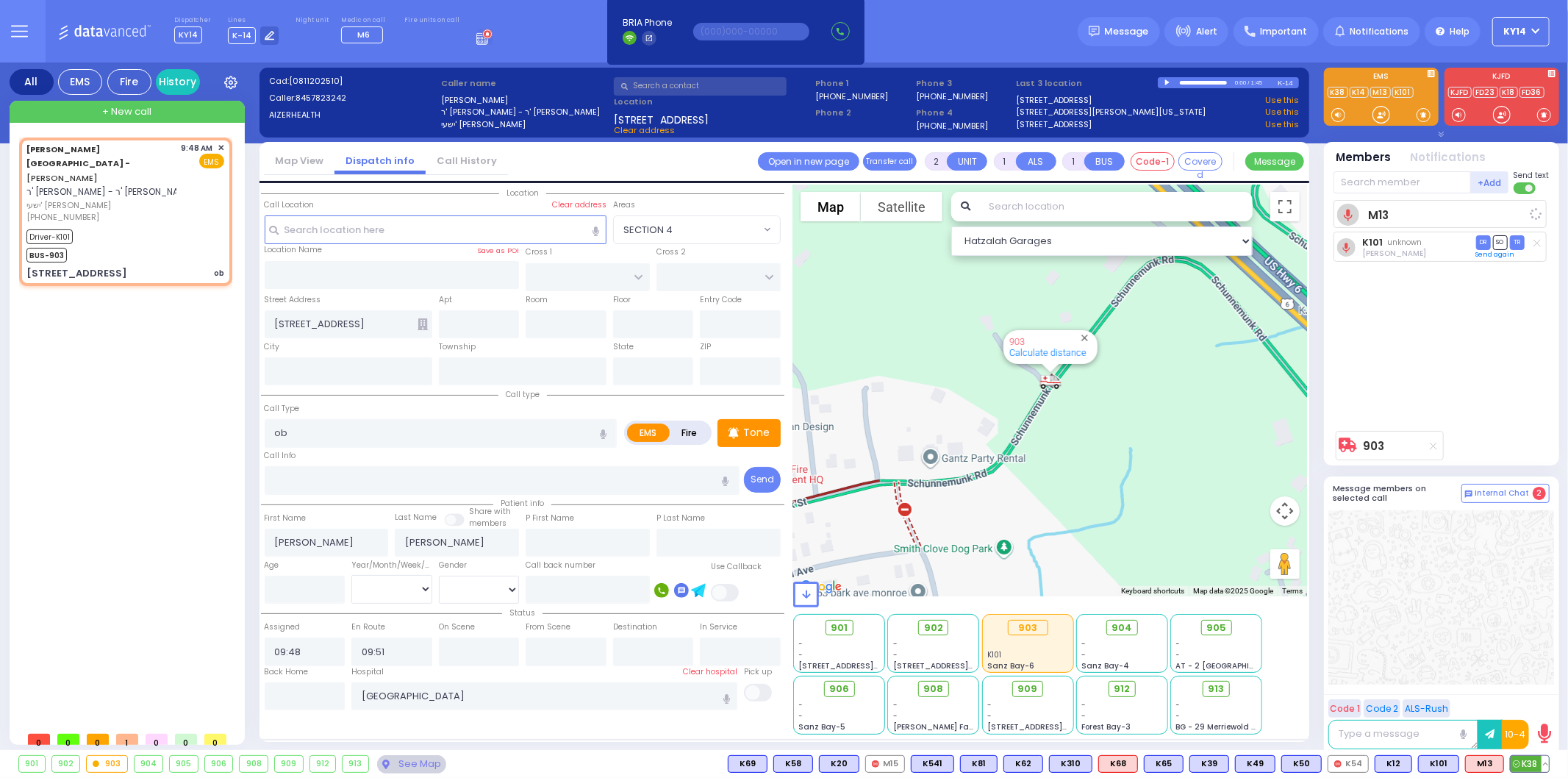
click at [1532, 762] on span "K38" at bounding box center [1530, 763] width 38 height 16
select select
radio input "true"
select select
select select "Hatzalah Garages"
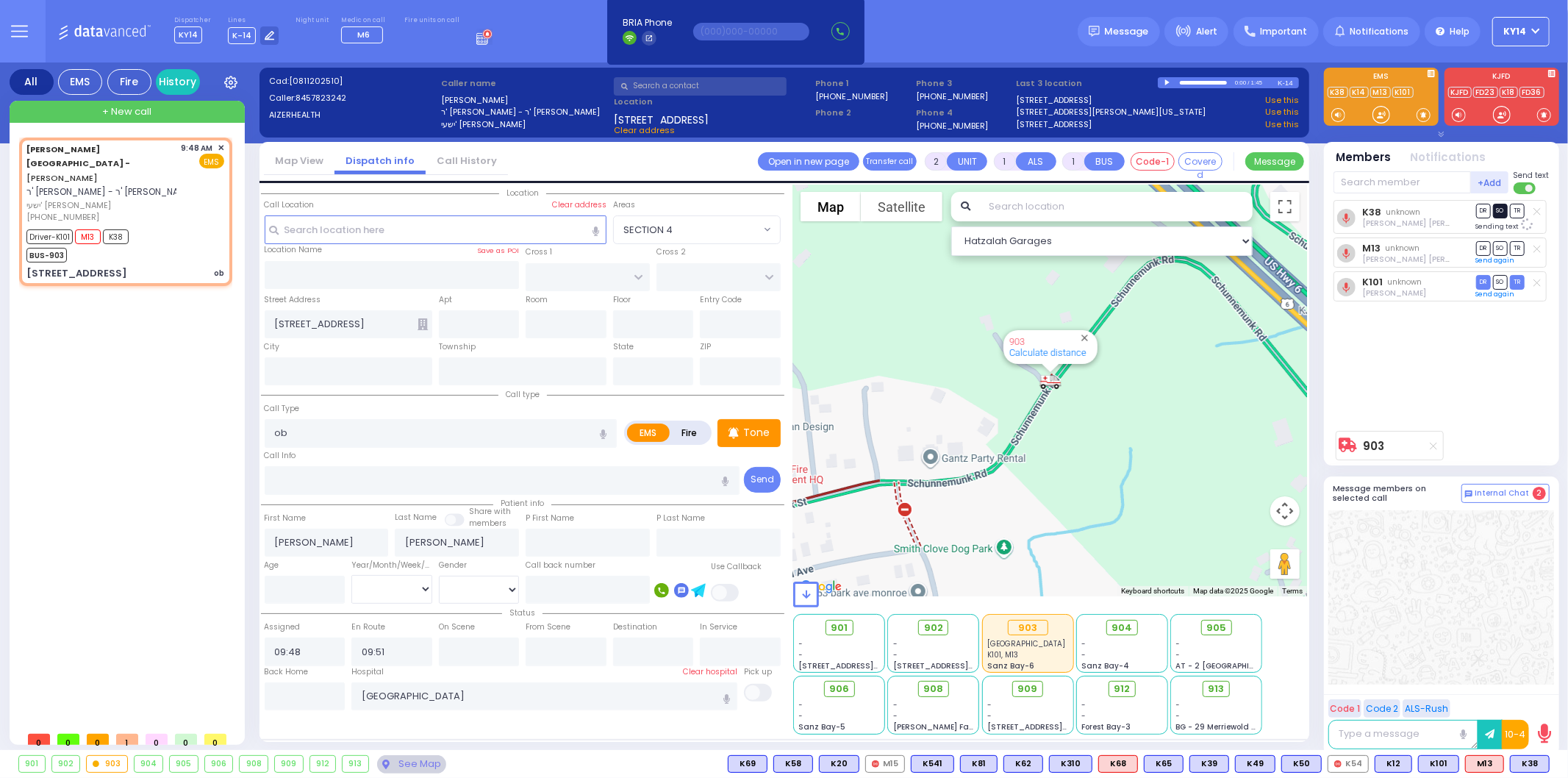
select select
radio input "true"
select select
select select "Hatzalah Garages"
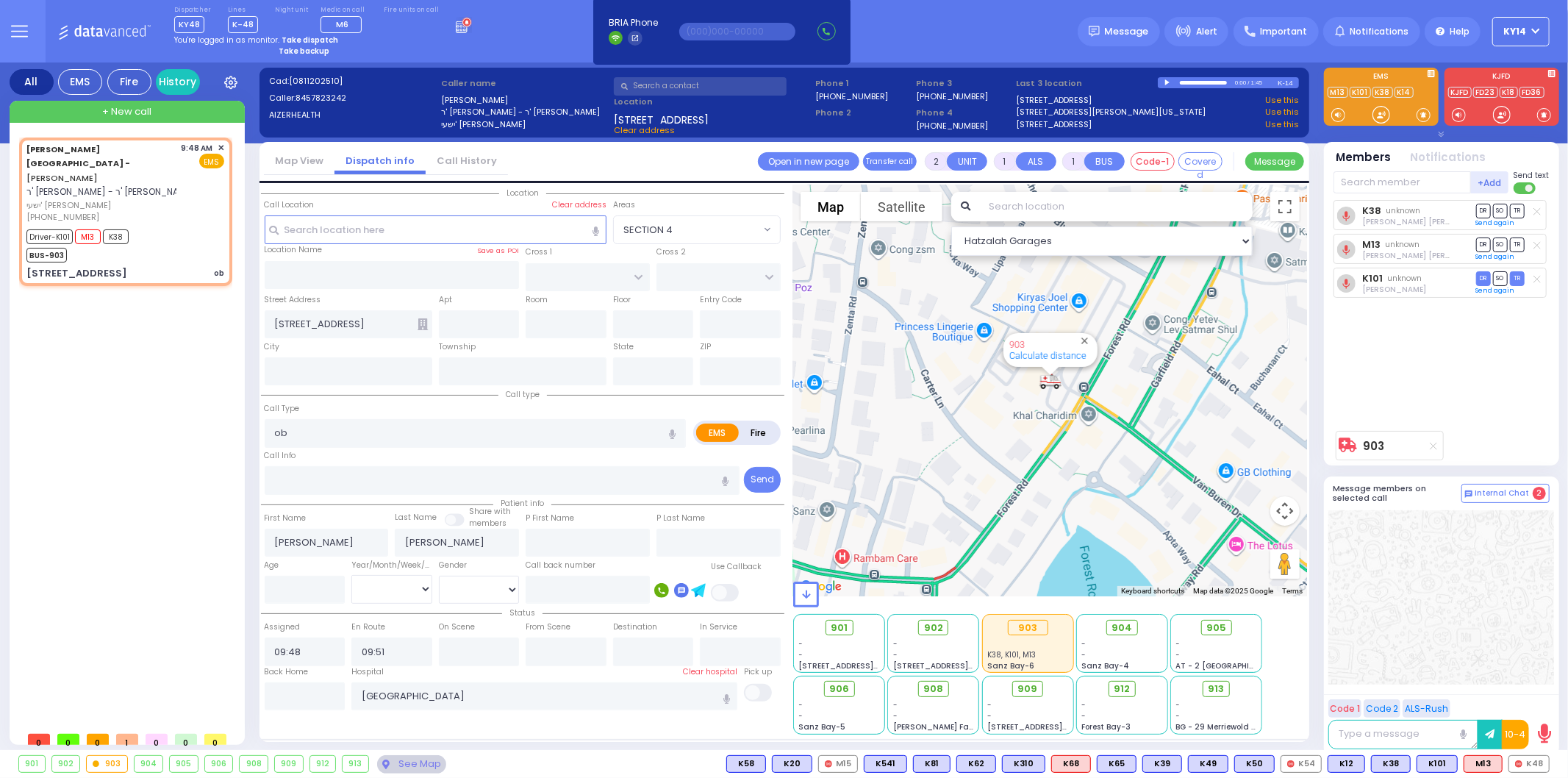
type input "6"
select select
radio input "true"
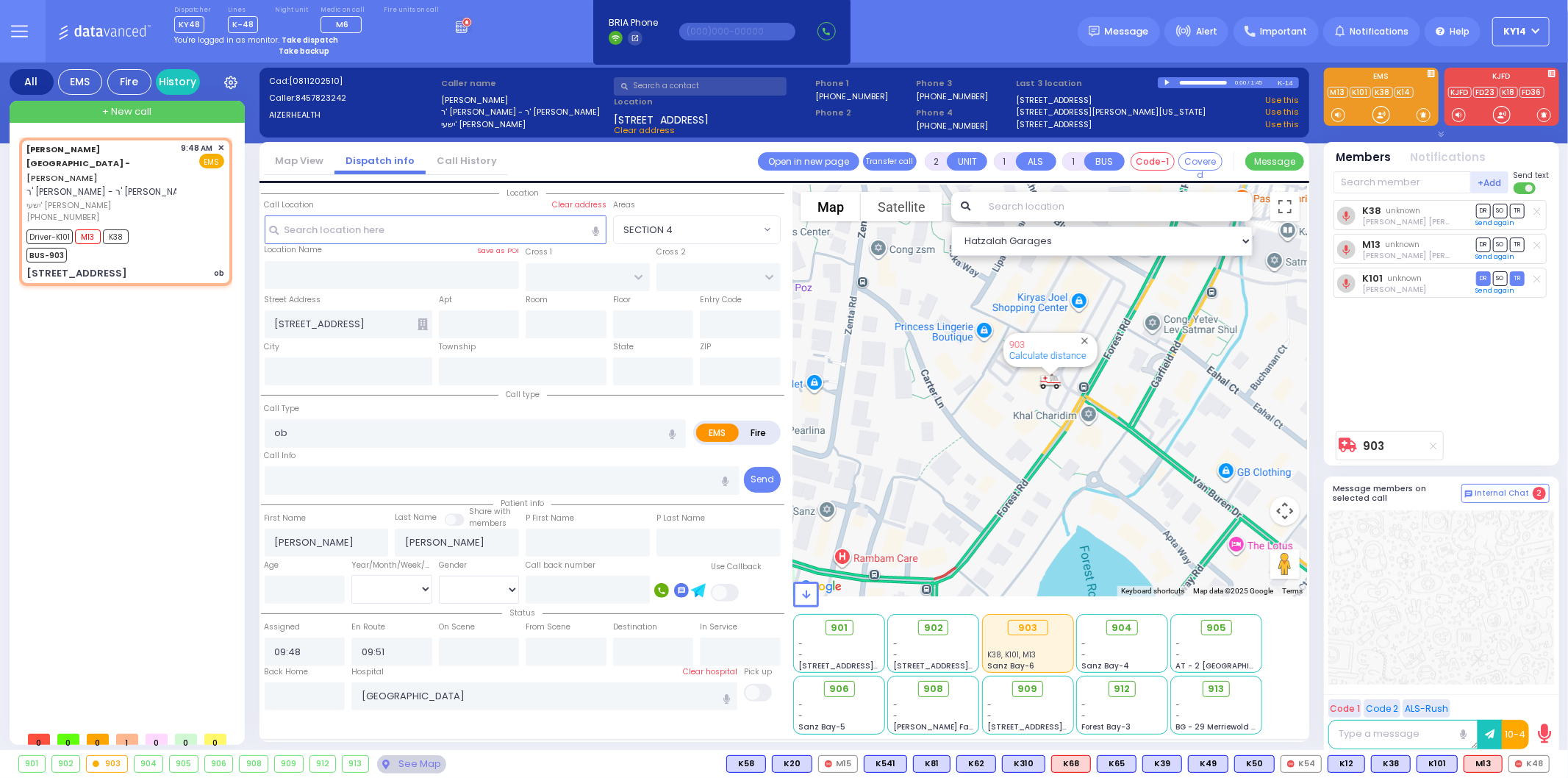
type input "Unknown"
select select "Year"
select select "Hatzalah Garages"
select select
